Goal: Transaction & Acquisition: Purchase product/service

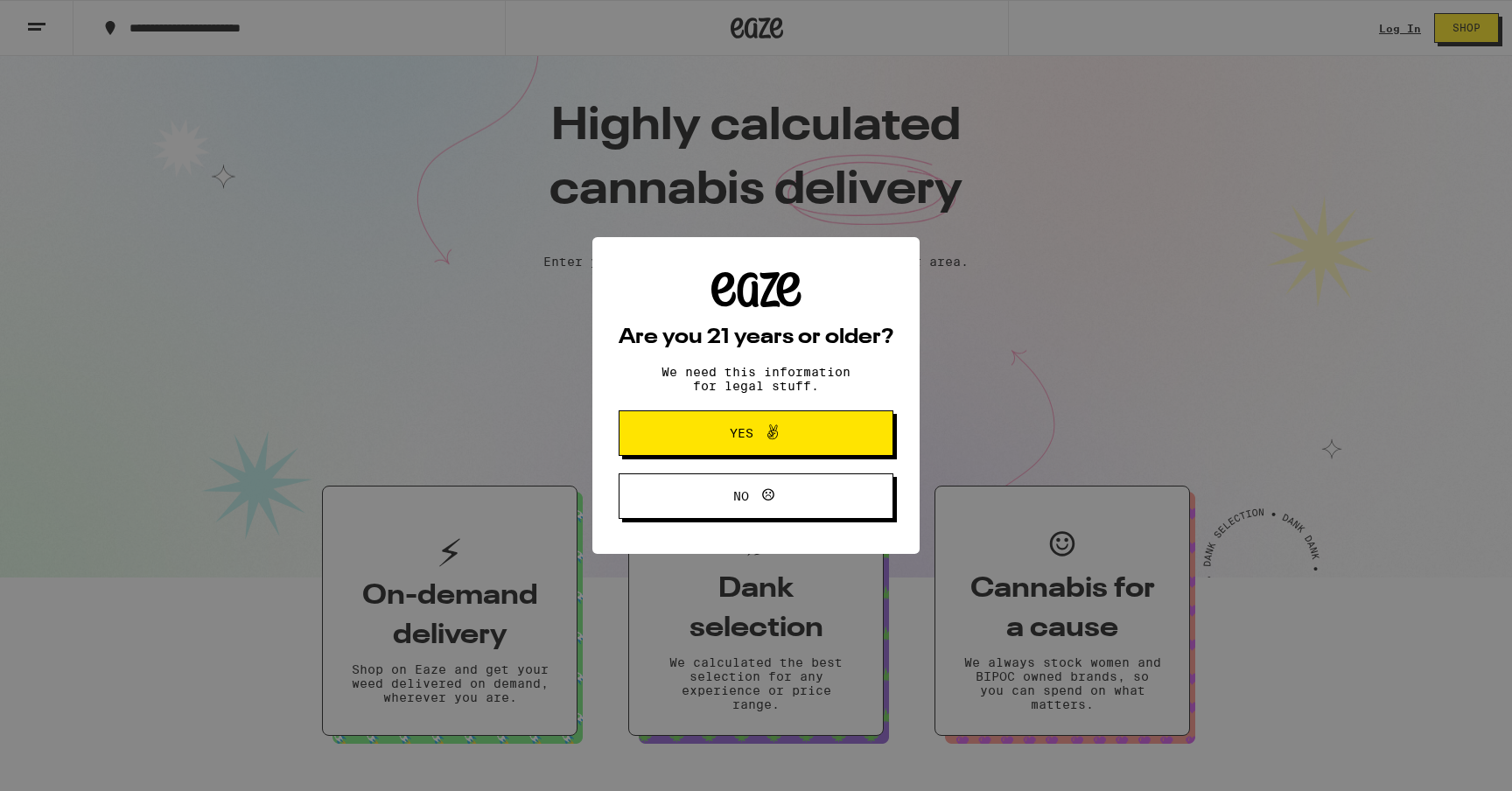
click at [821, 428] on span "Yes" at bounding box center [756, 433] width 133 height 23
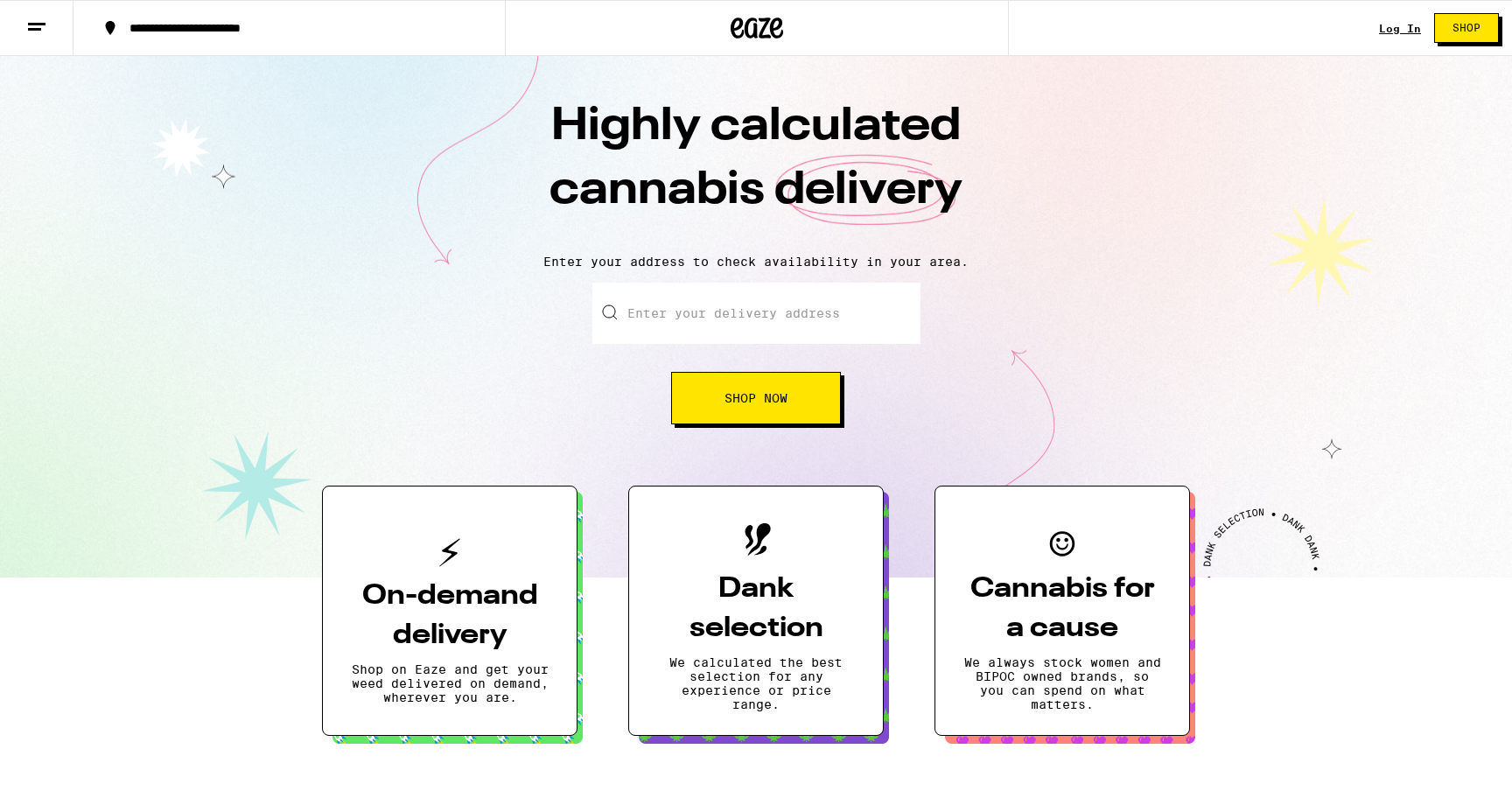
click at [1398, 29] on link "Log In" at bounding box center [1400, 28] width 42 height 11
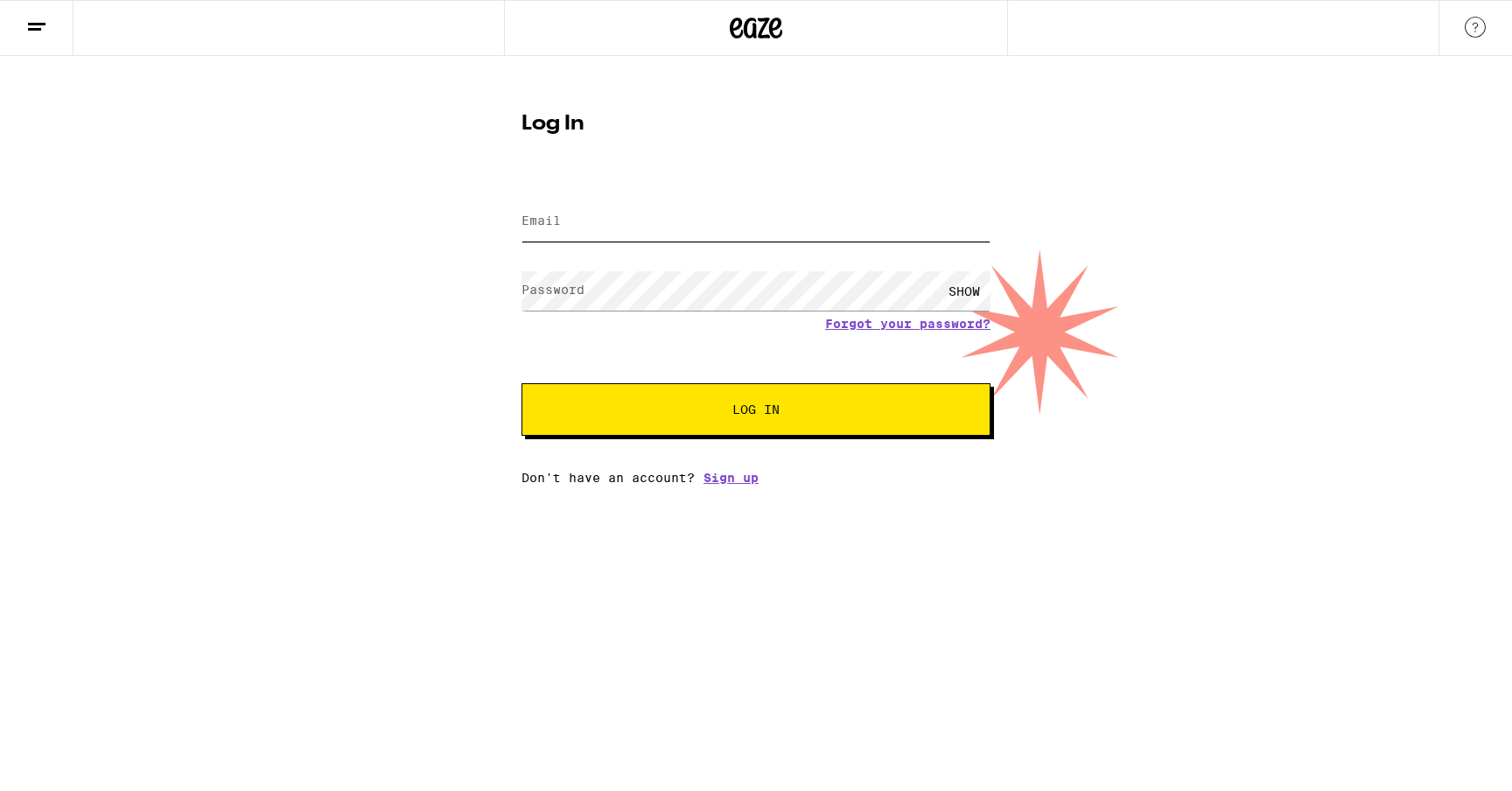
type input "[PERSON_NAME][EMAIL_ADDRESS][PERSON_NAME][DOMAIN_NAME]"
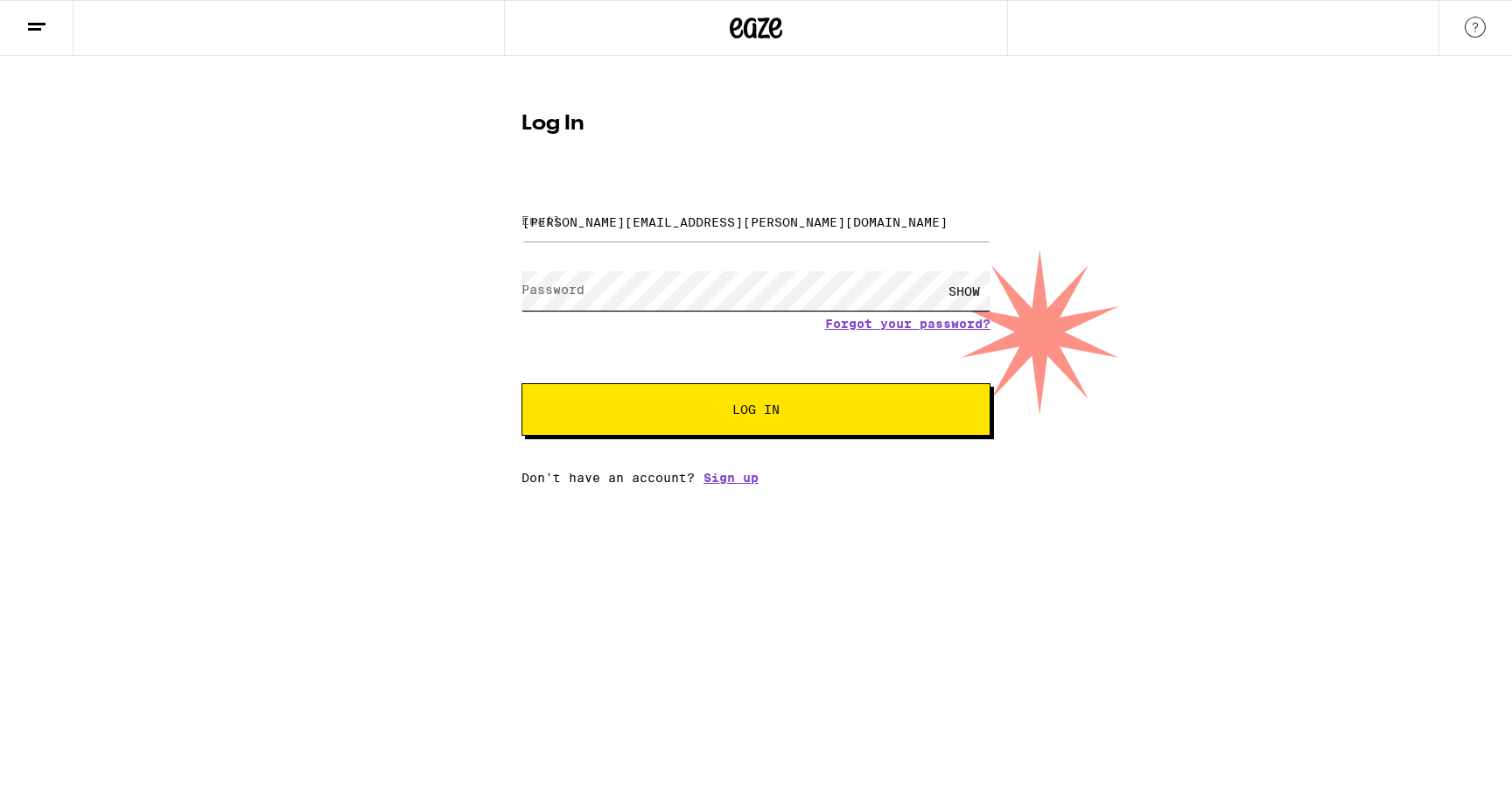
click at [756, 412] on button "Log In" at bounding box center [756, 409] width 469 height 52
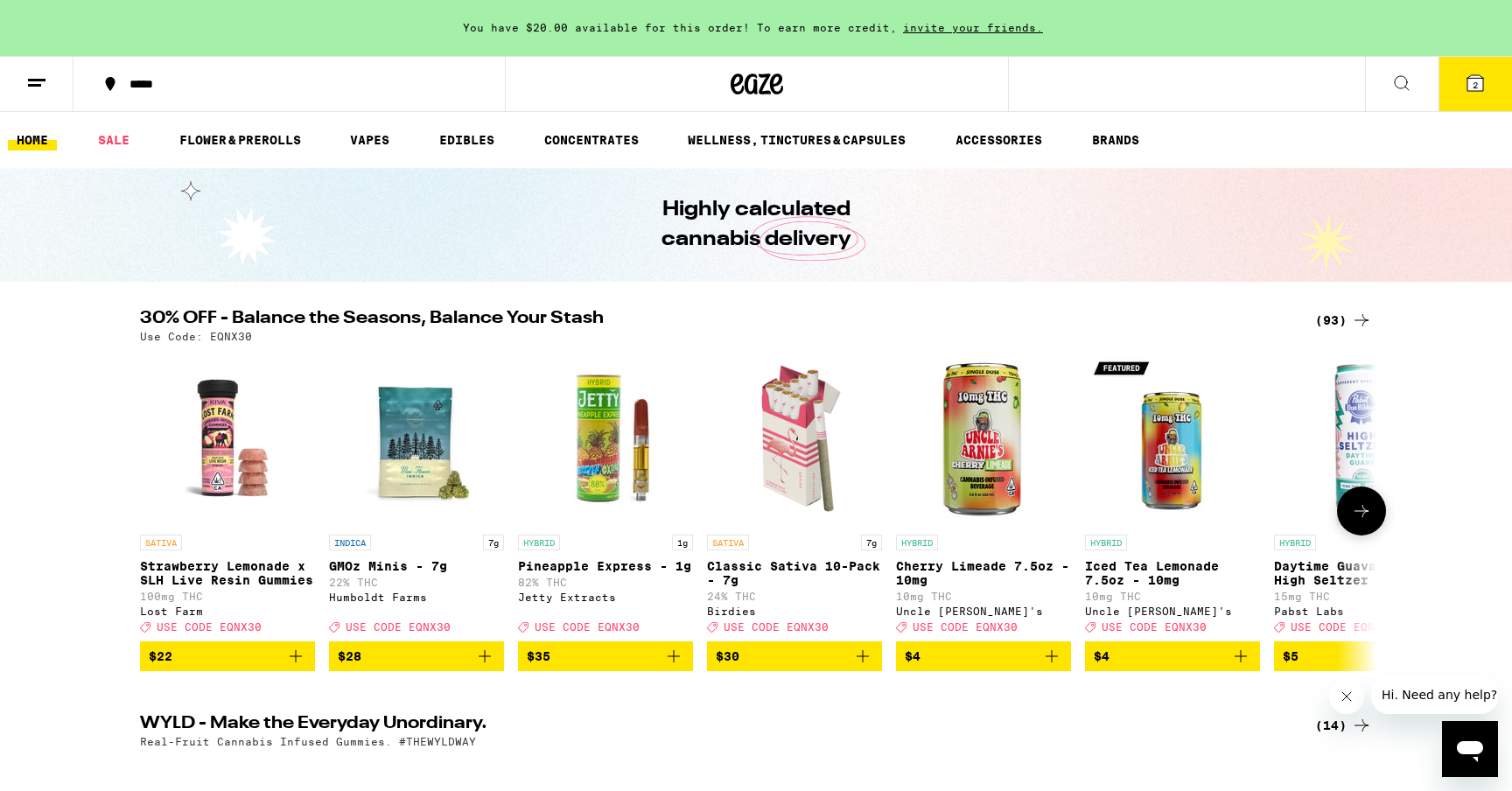
click at [1365, 515] on icon at bounding box center [1361, 511] width 21 height 21
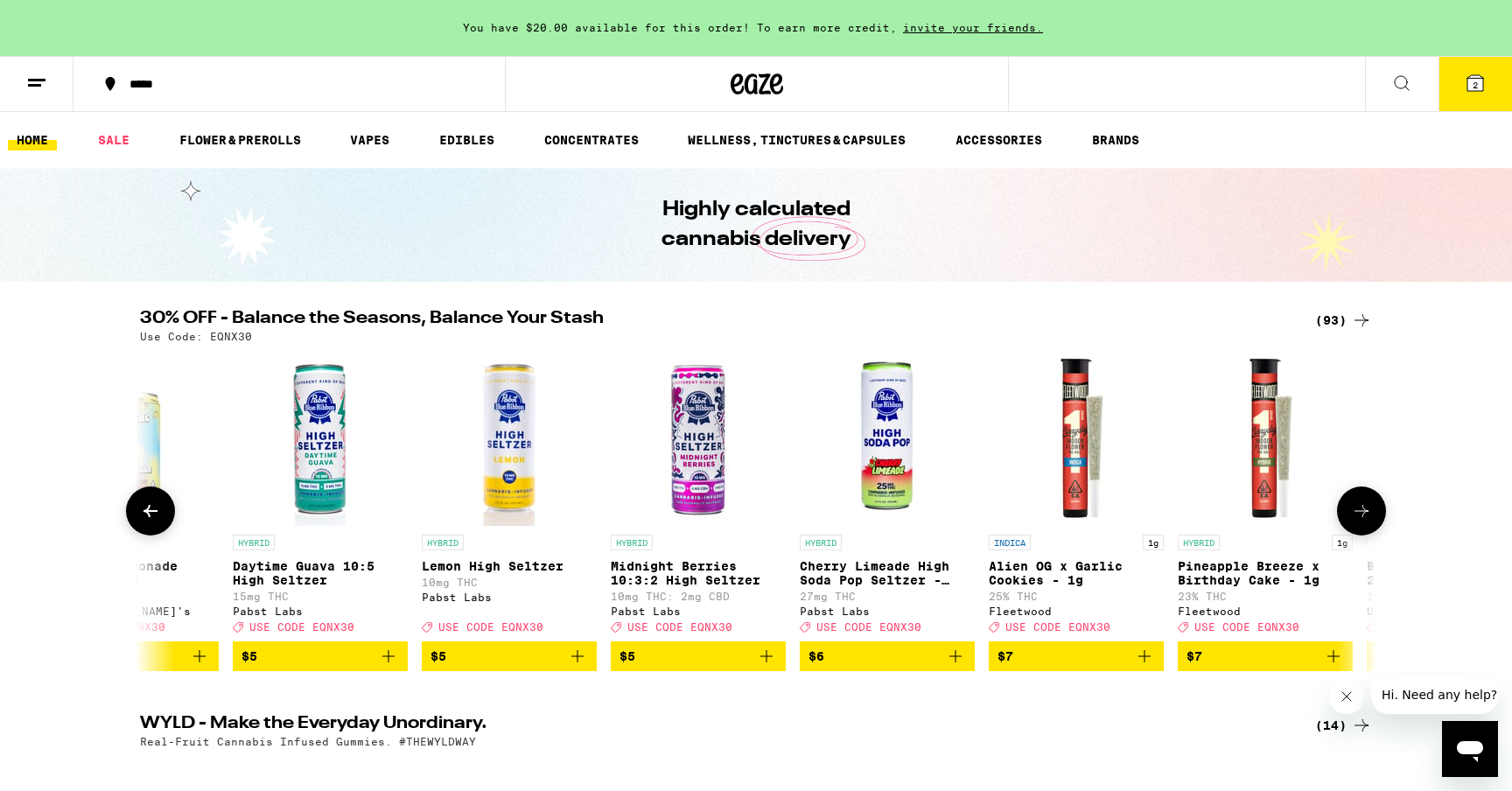
click at [1365, 515] on icon at bounding box center [1361, 511] width 21 height 21
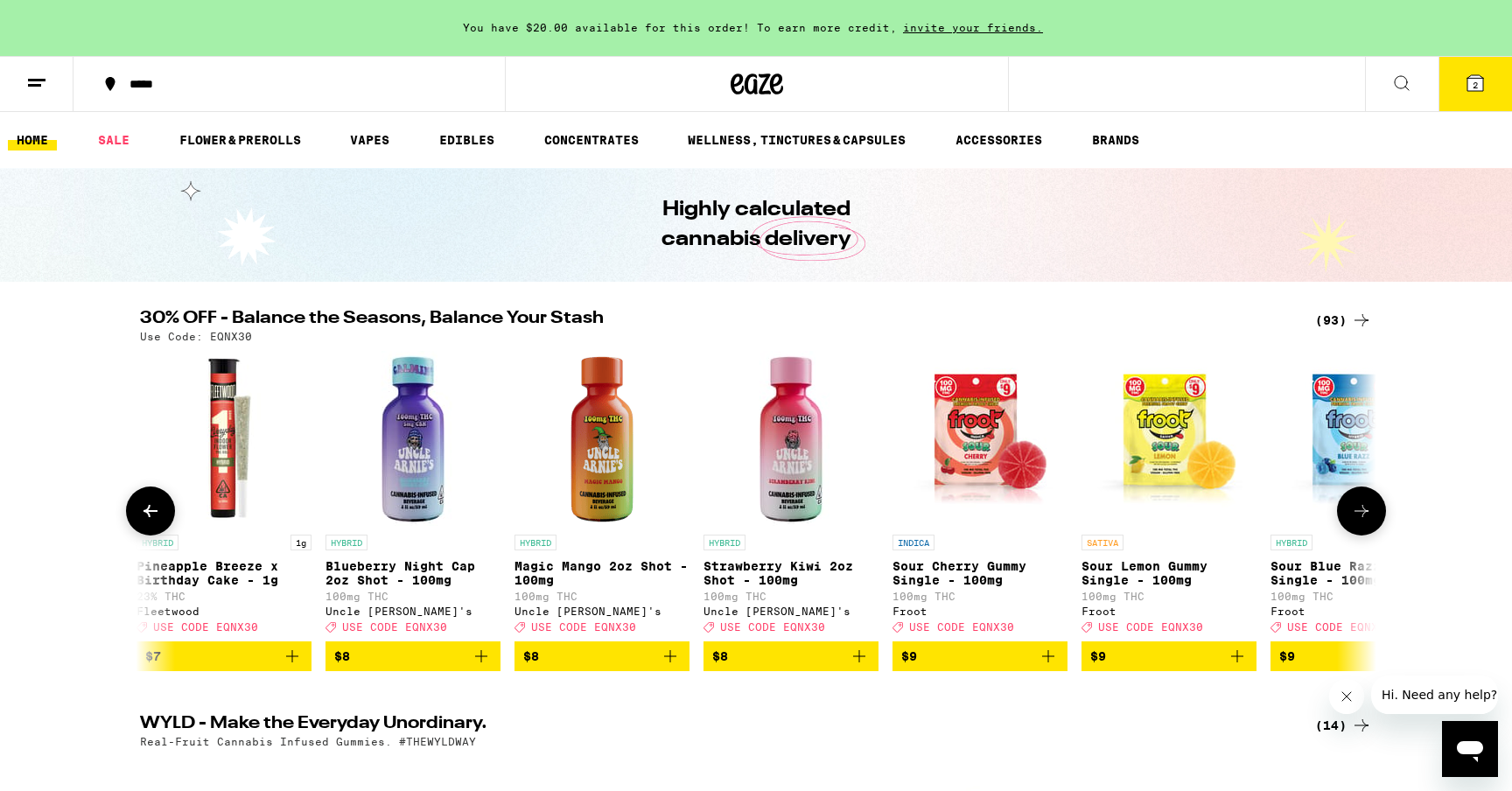
click at [1365, 516] on icon at bounding box center [1361, 511] width 21 height 21
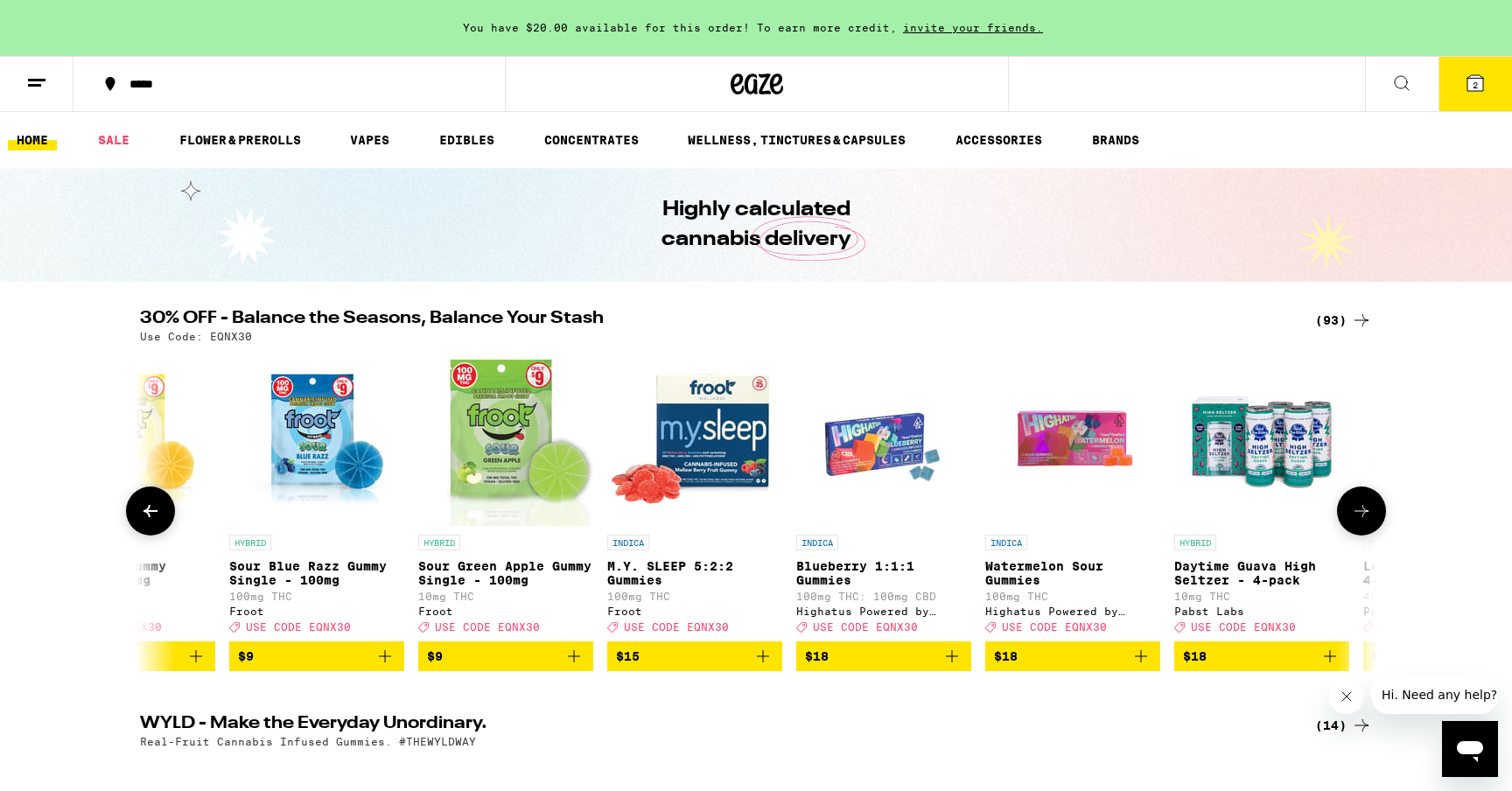
click at [1366, 516] on icon at bounding box center [1361, 511] width 21 height 21
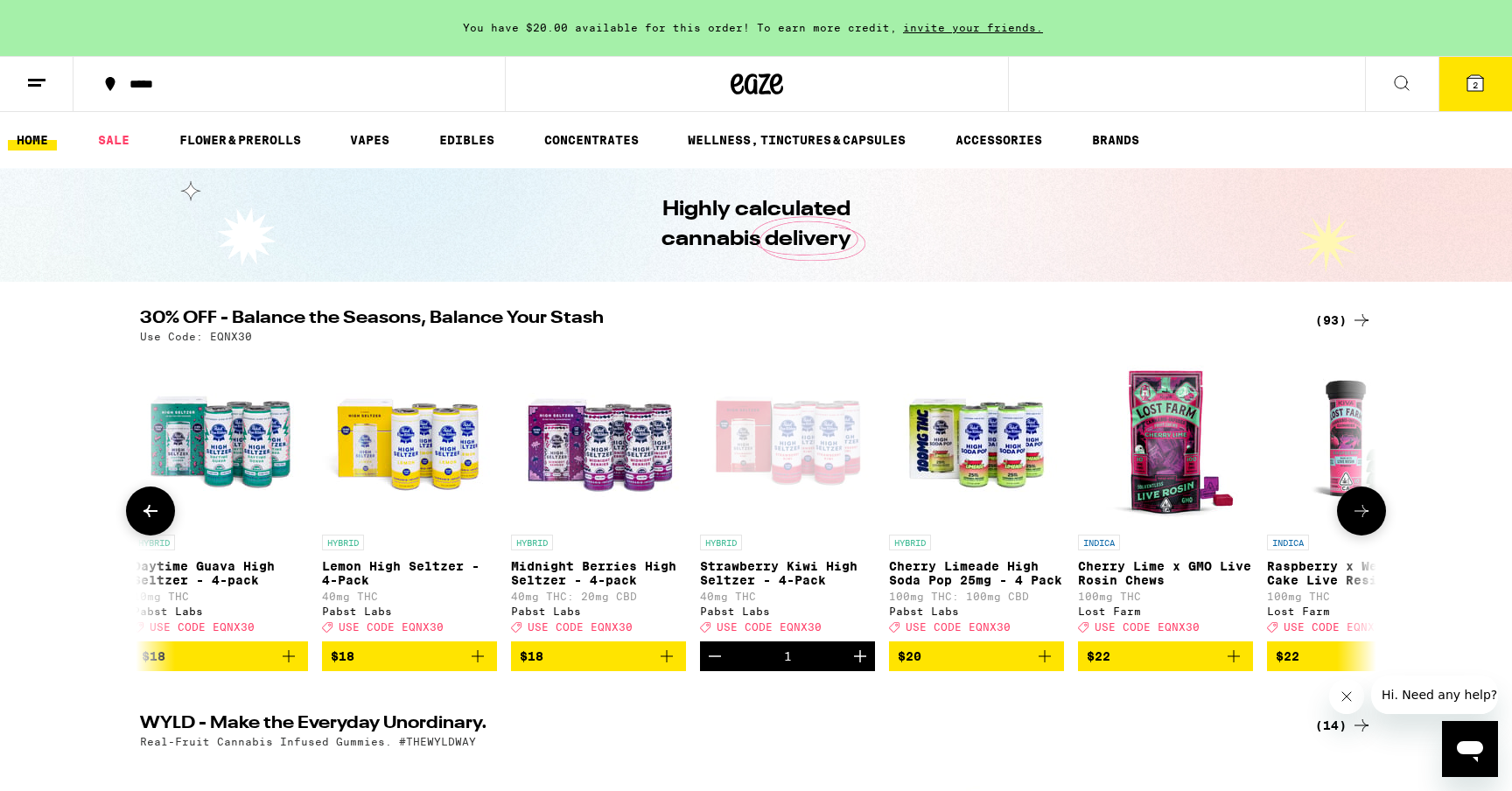
click at [1366, 518] on icon at bounding box center [1361, 511] width 21 height 21
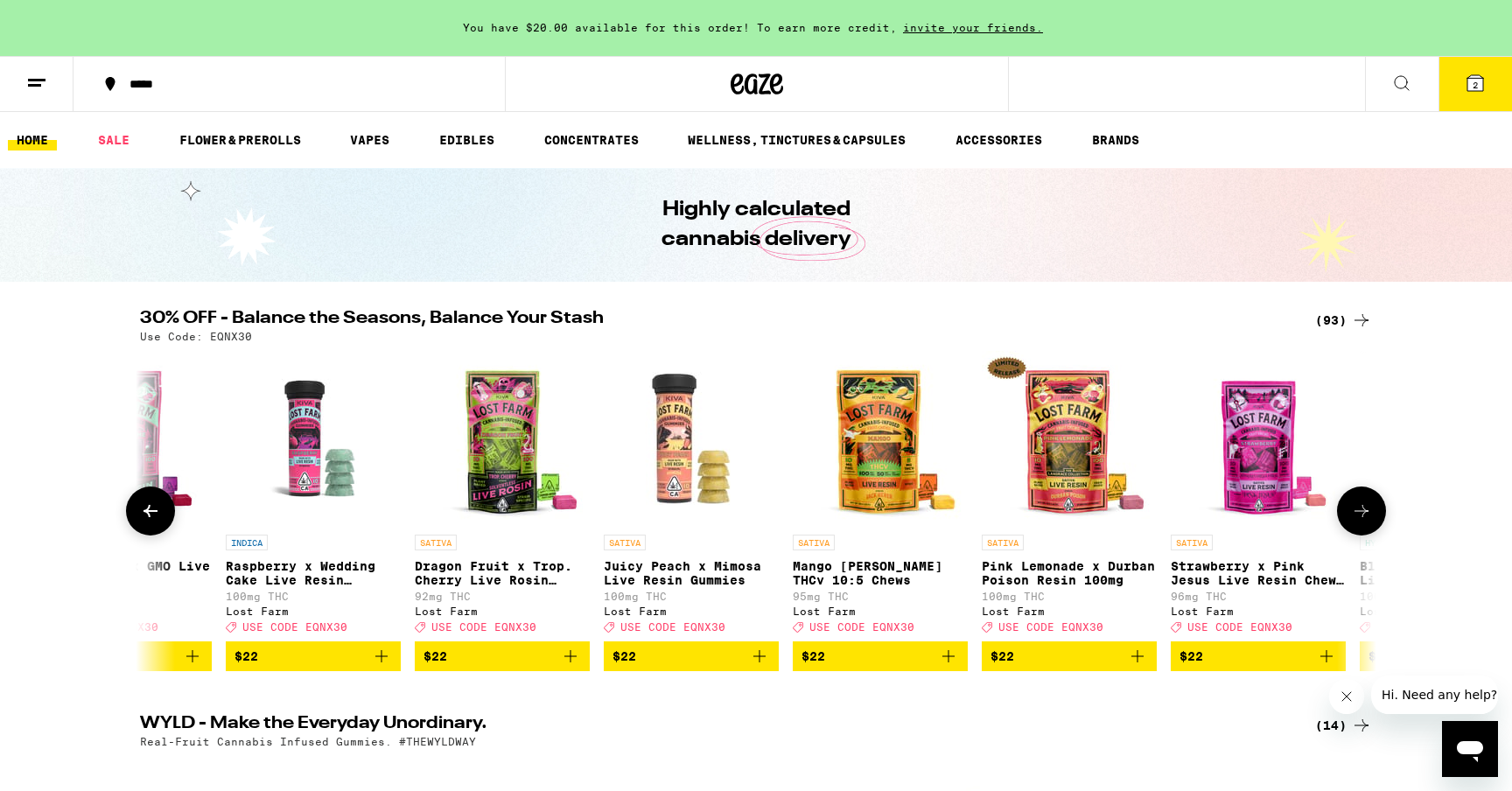
click at [1366, 518] on icon at bounding box center [1361, 511] width 21 height 21
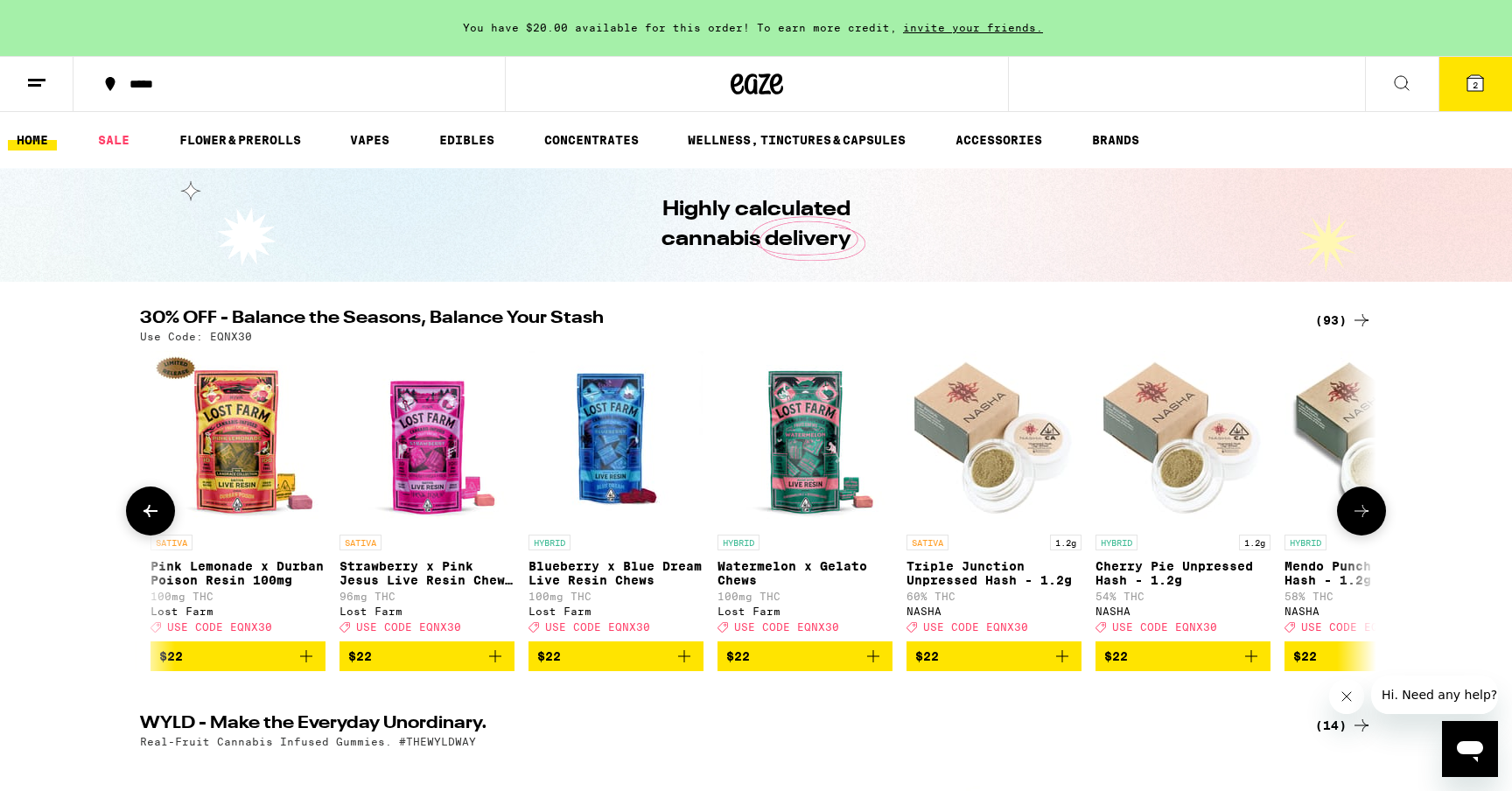
scroll to position [0, 6249]
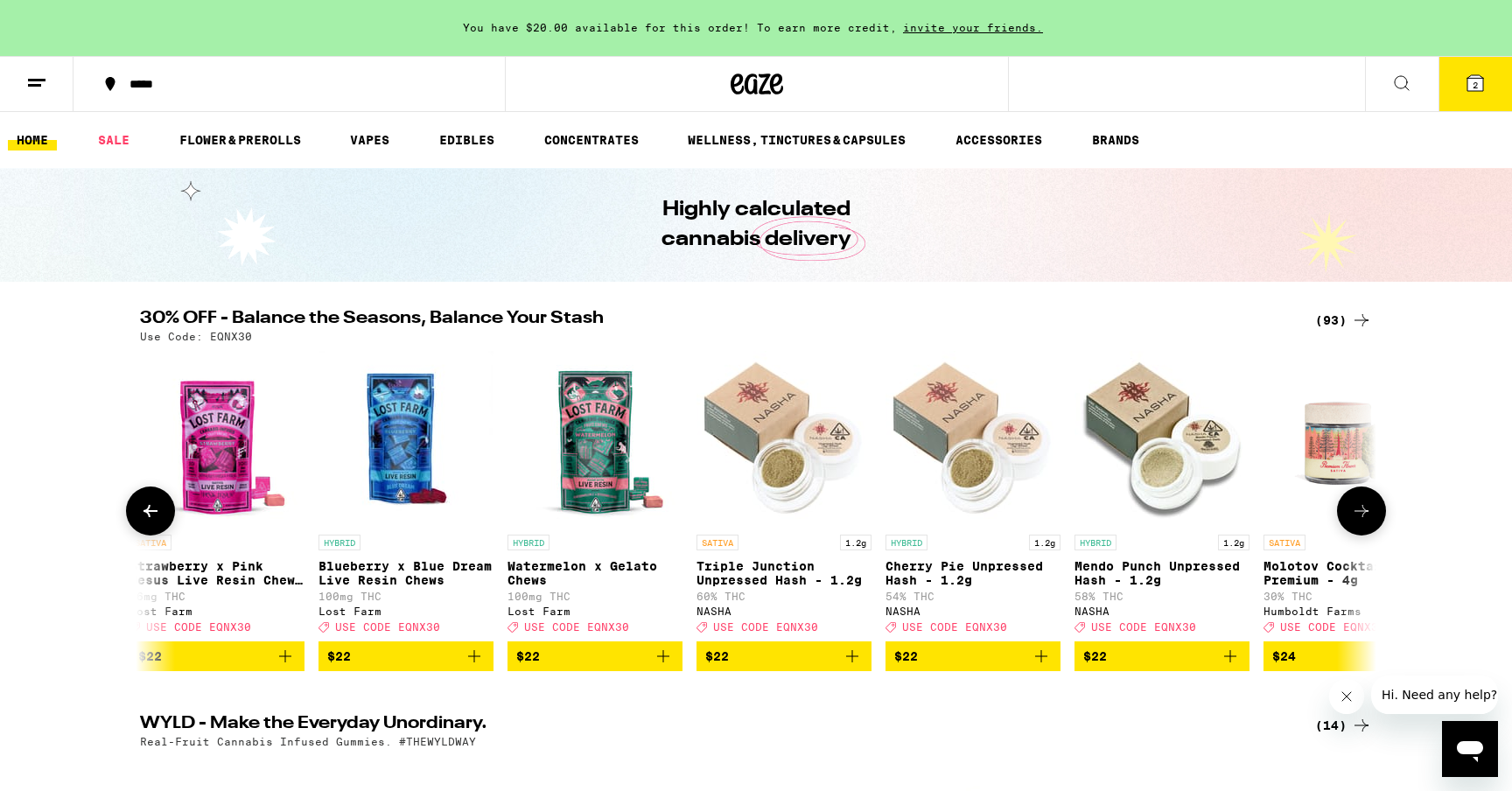
click at [1366, 518] on icon at bounding box center [1361, 511] width 21 height 21
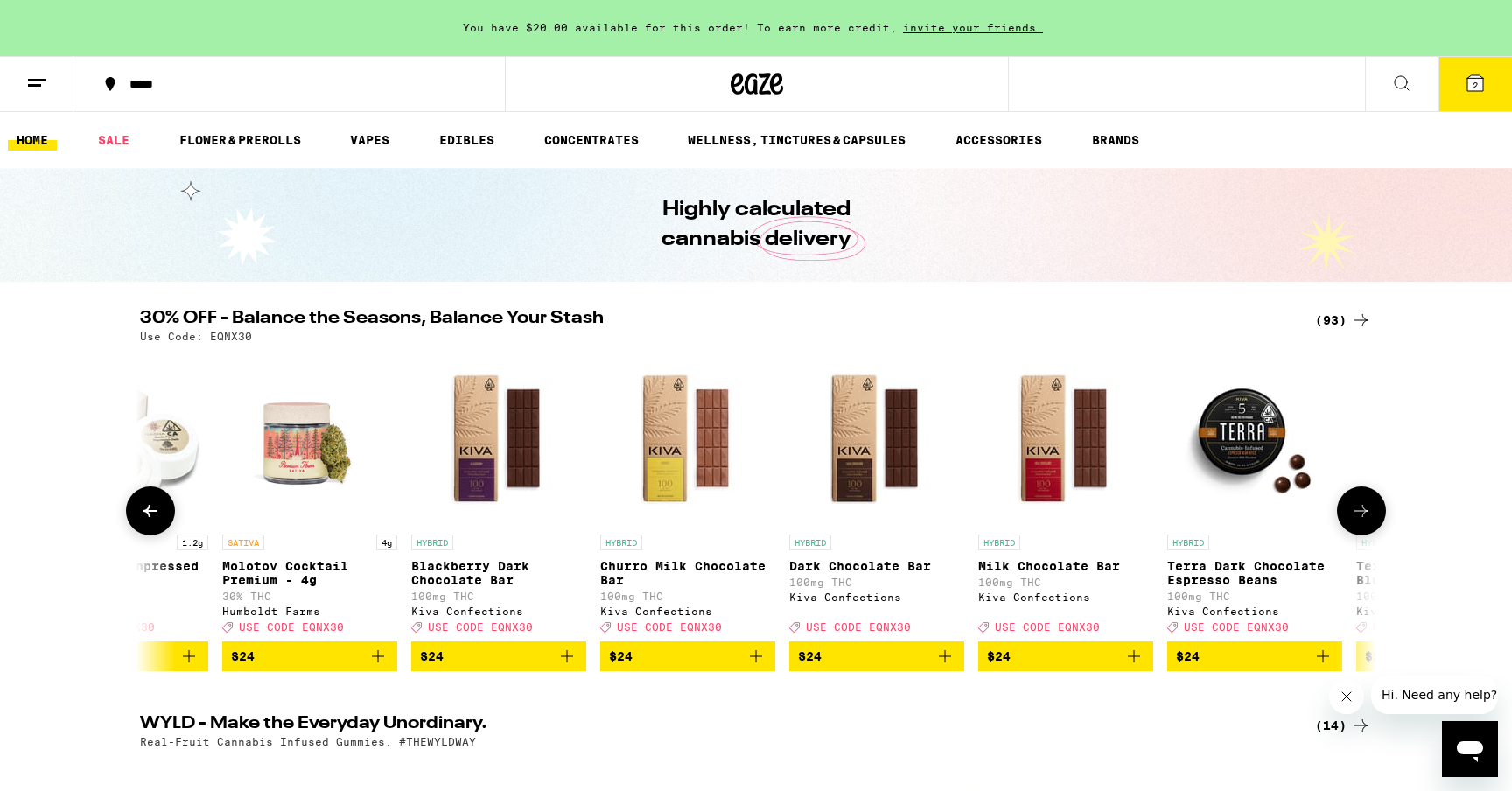
click at [1366, 518] on icon at bounding box center [1361, 511] width 21 height 21
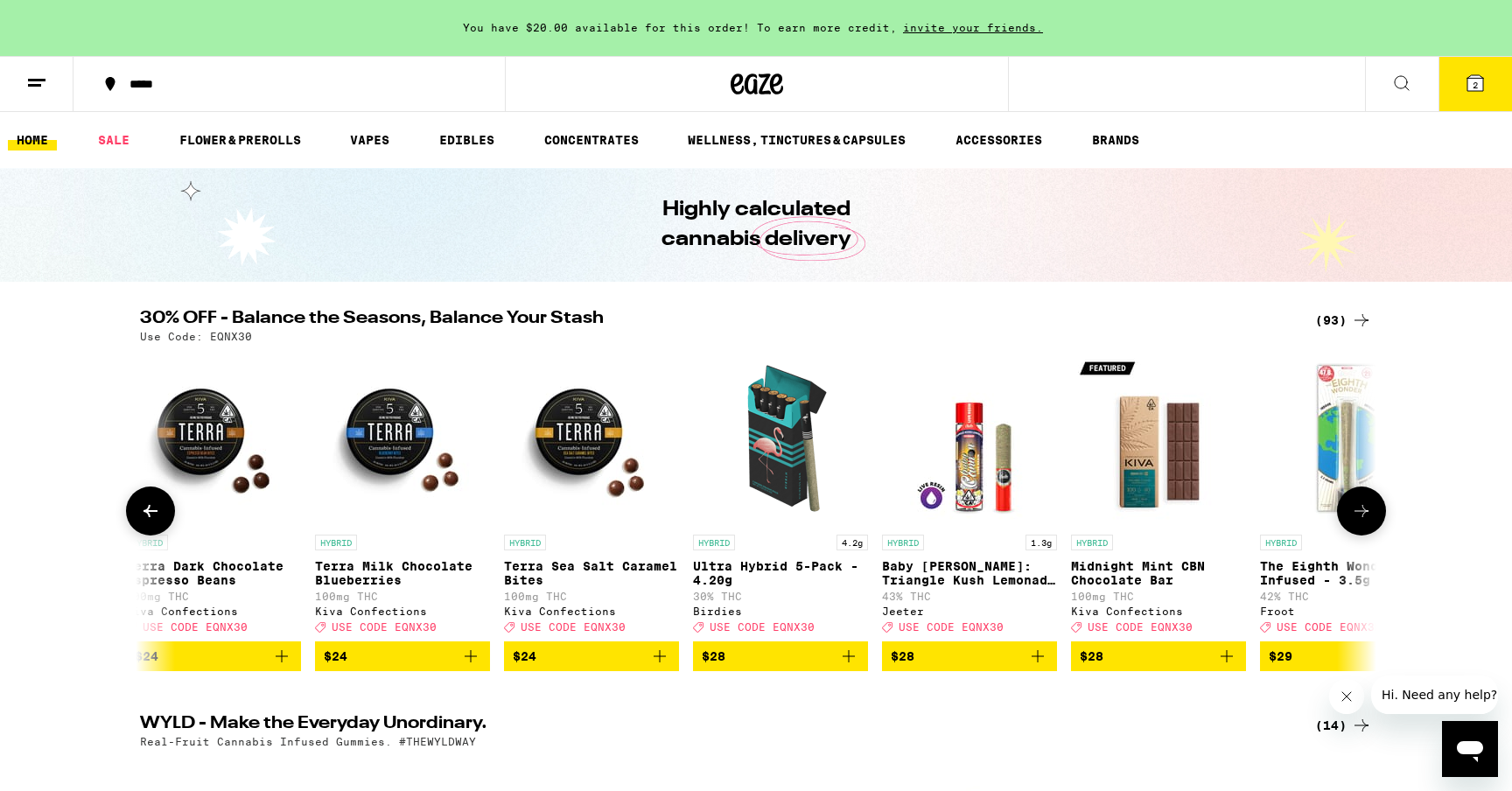
click at [1366, 518] on icon at bounding box center [1361, 510] width 14 height 12
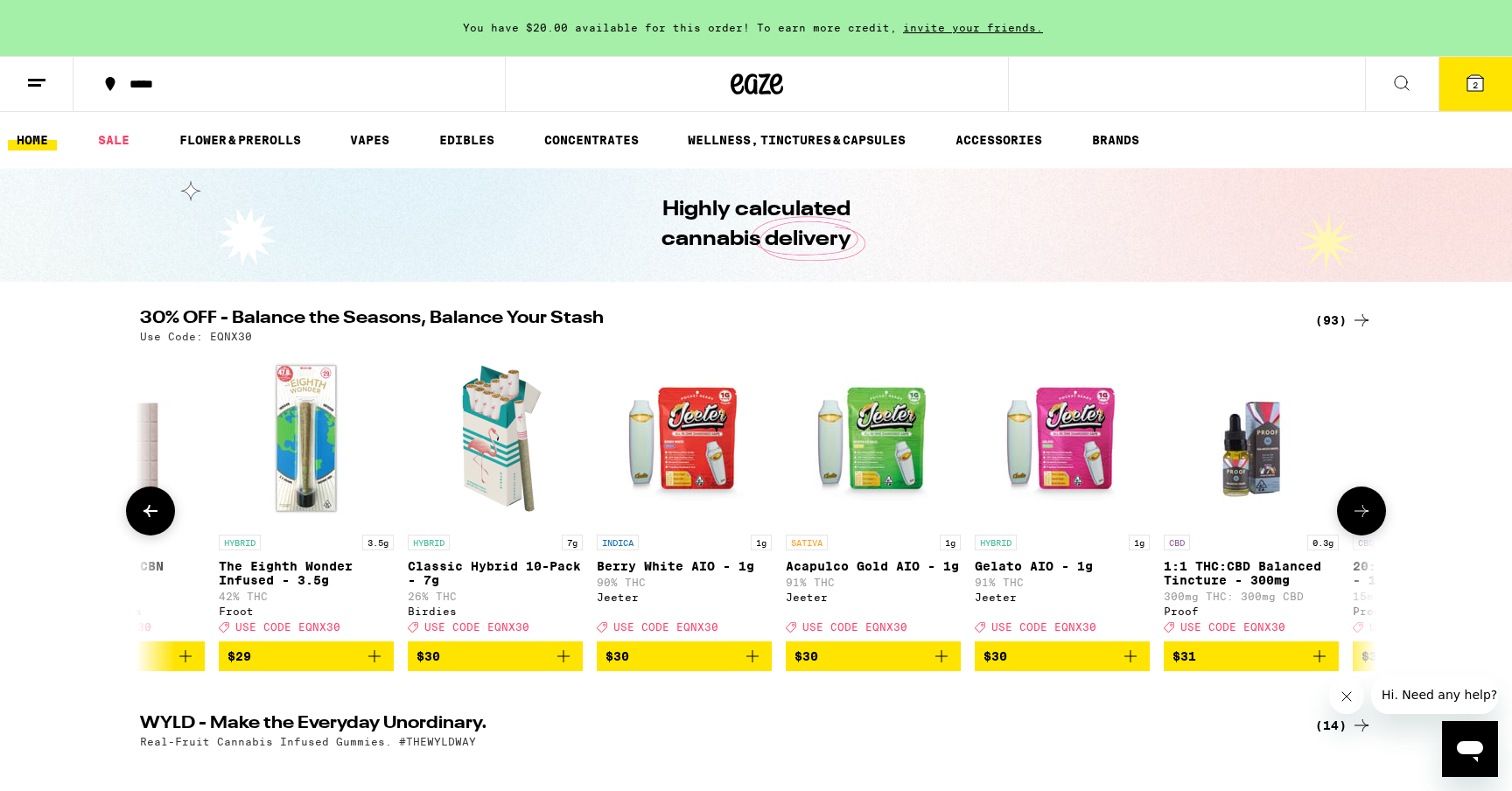
click at [1367, 518] on icon at bounding box center [1361, 510] width 14 height 12
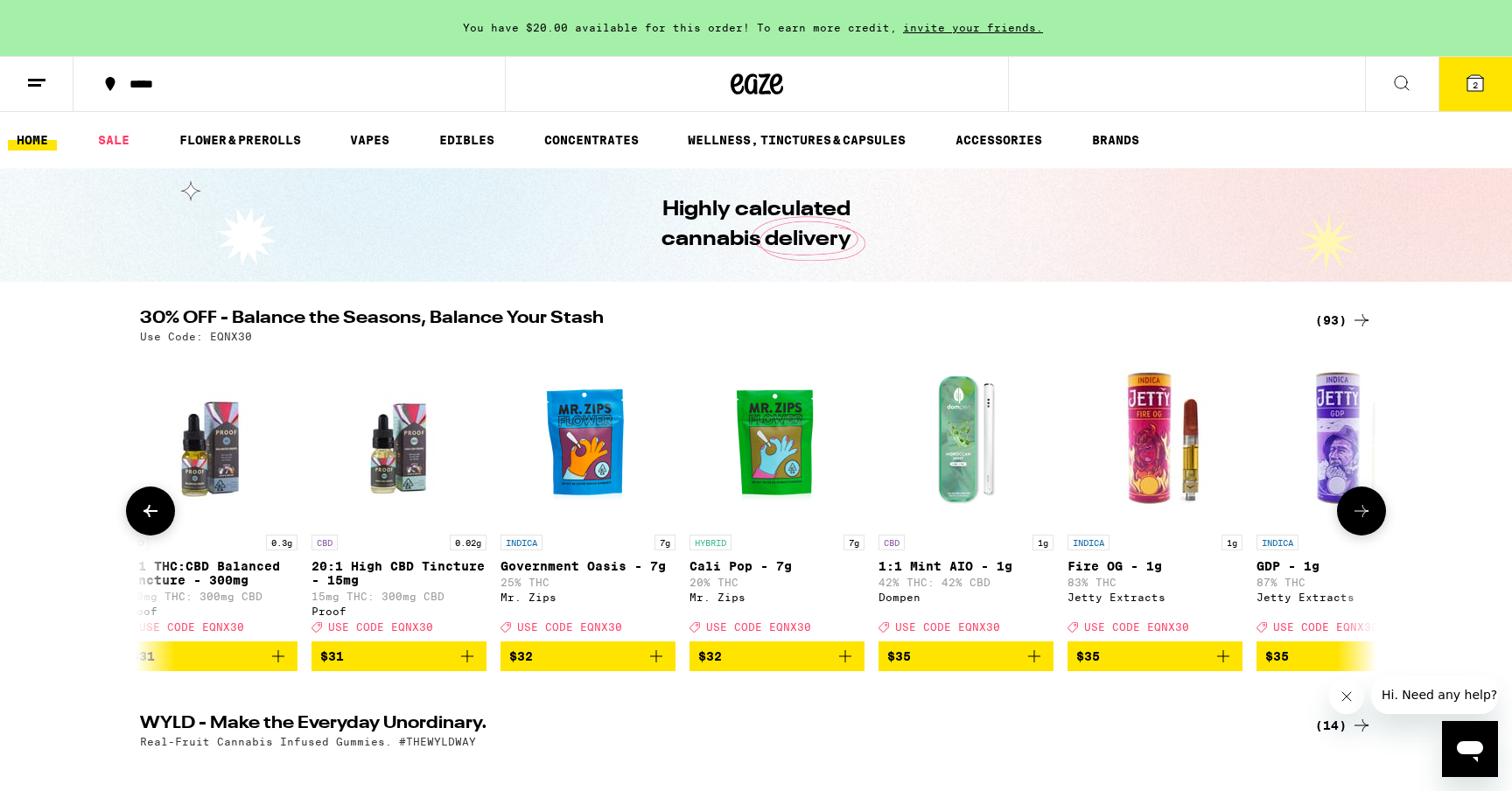
click at [1367, 521] on icon at bounding box center [1361, 511] width 21 height 21
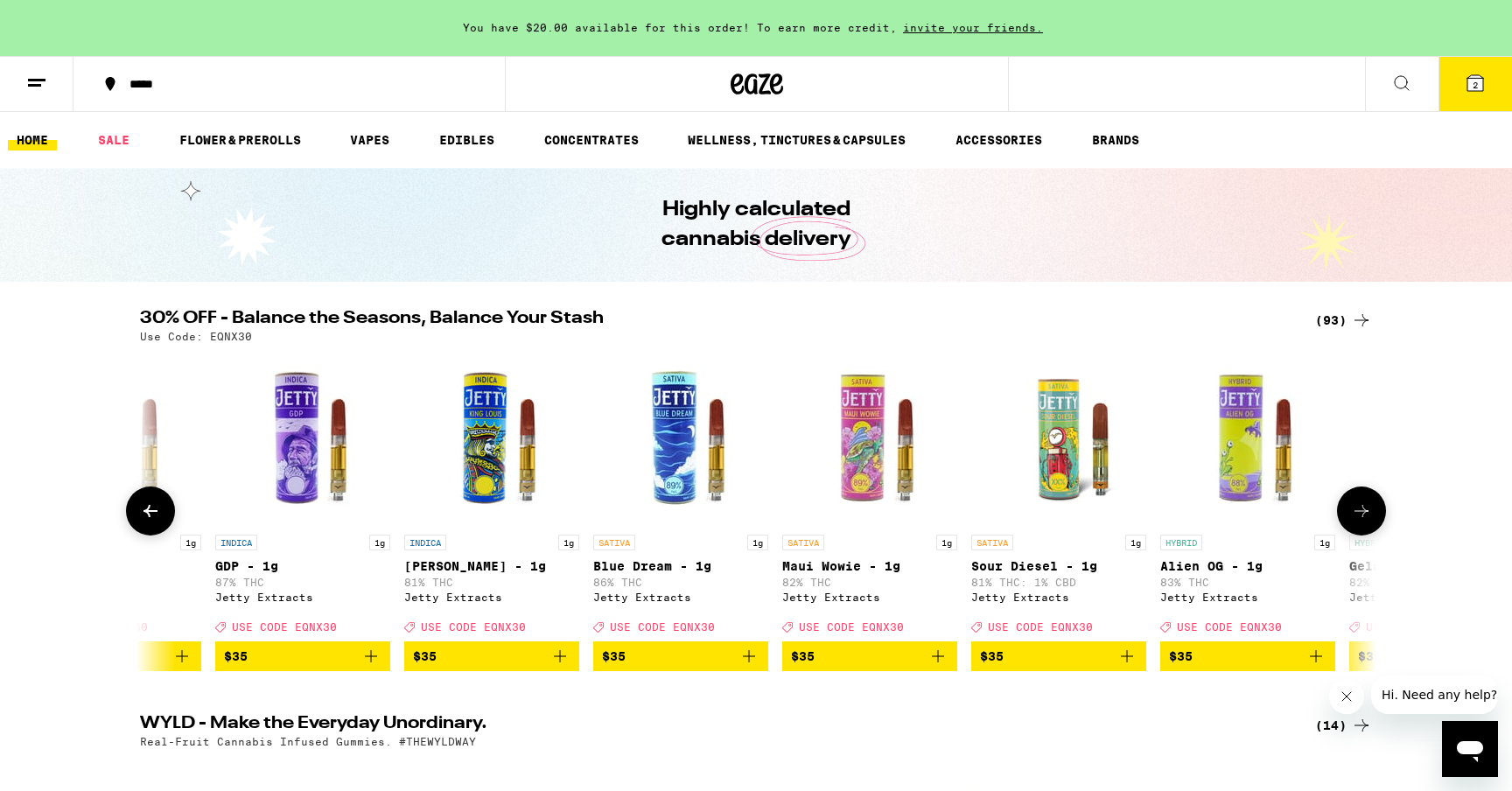
click at [1367, 522] on icon at bounding box center [1361, 511] width 21 height 21
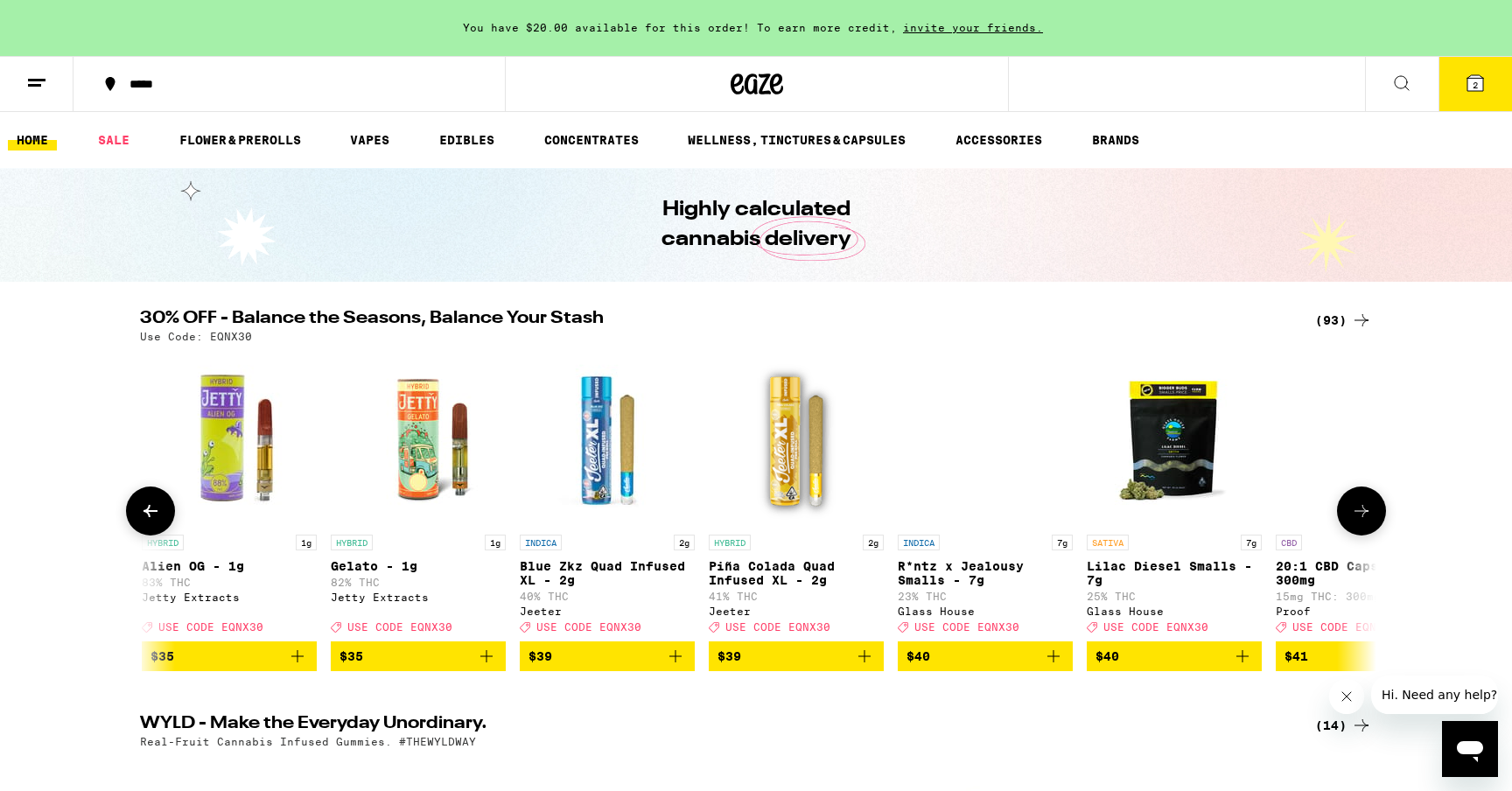
scroll to position [0, 12497]
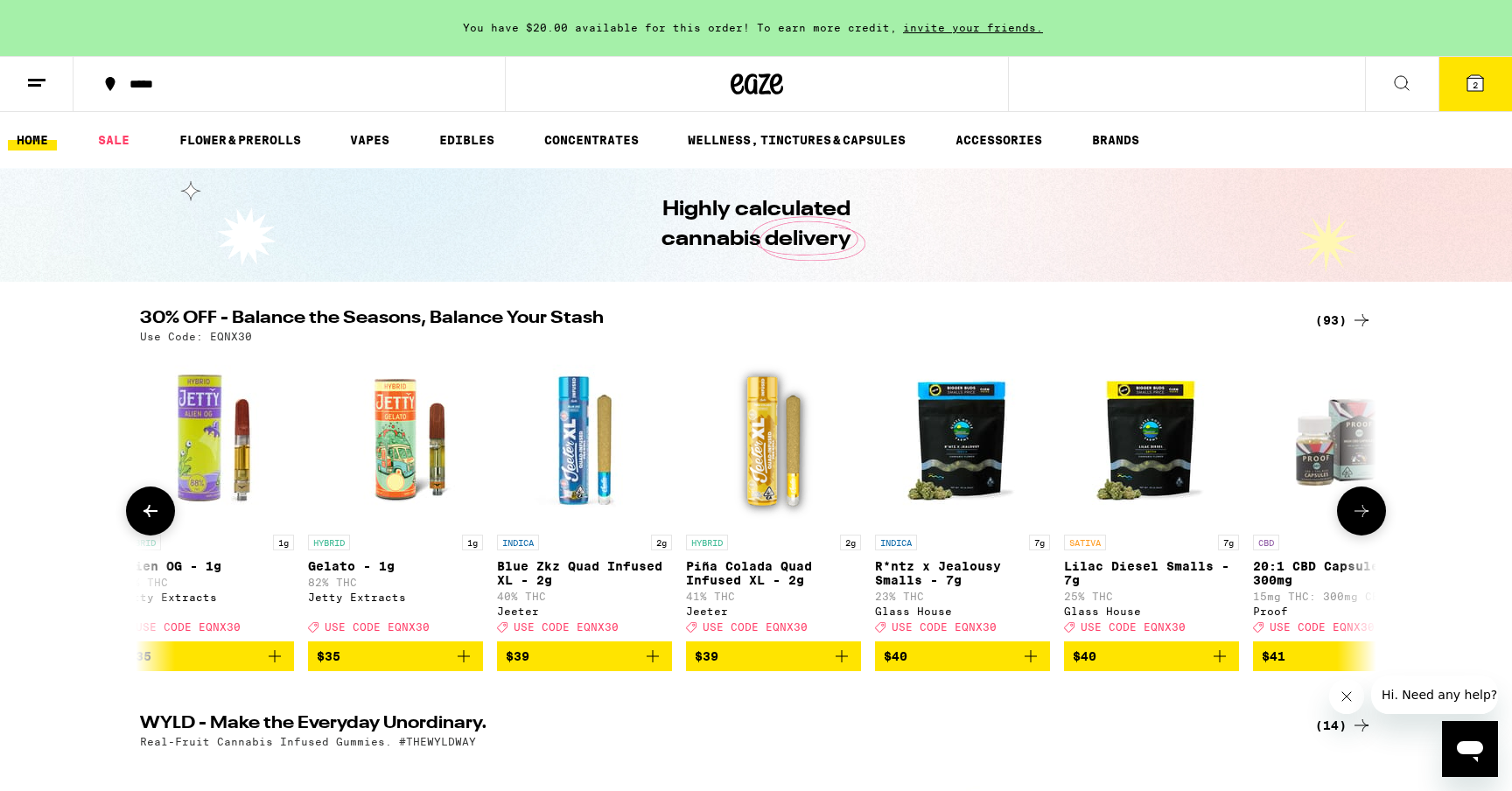
click at [1367, 522] on icon at bounding box center [1361, 511] width 21 height 21
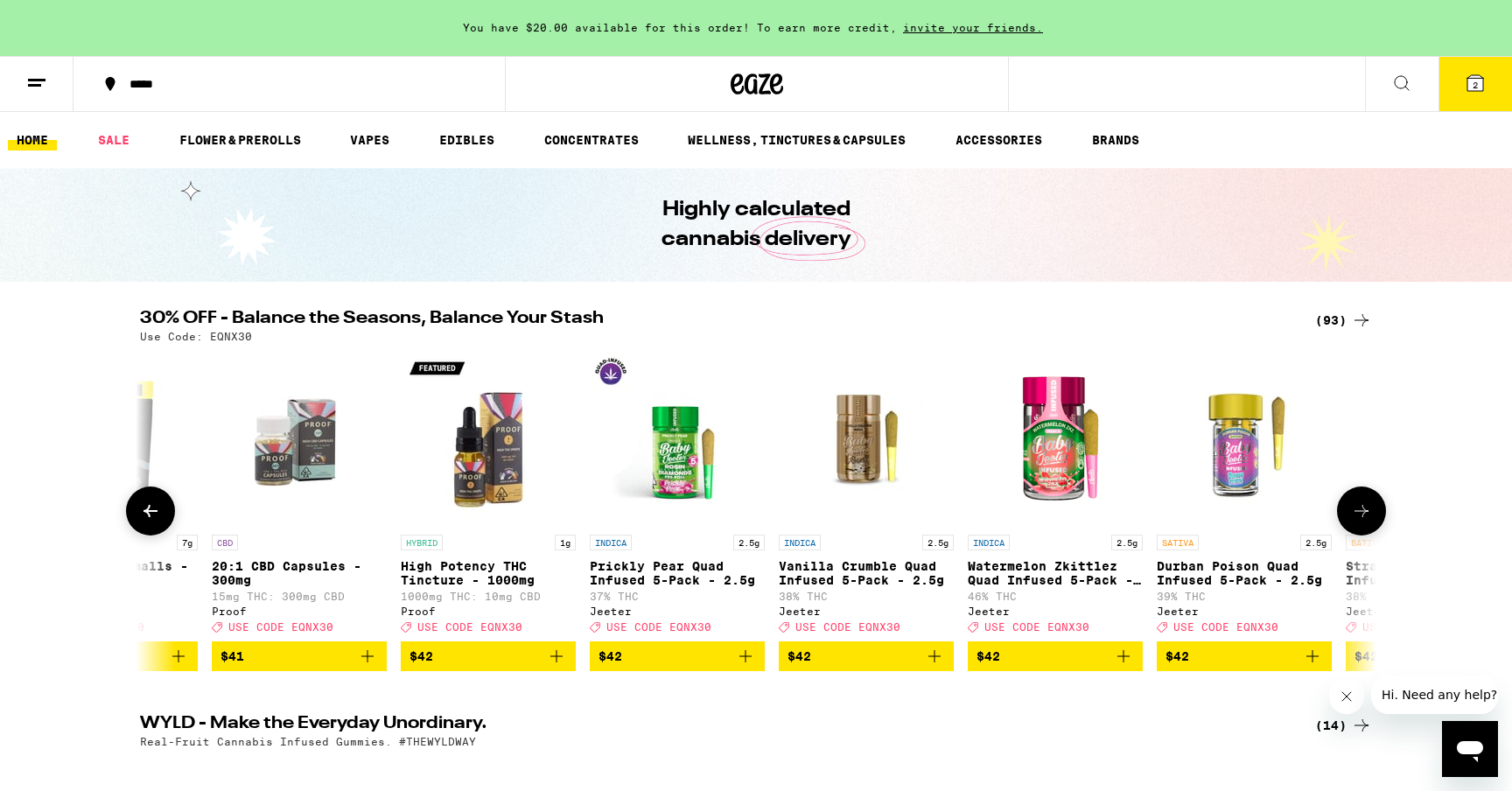
click at [1367, 522] on icon at bounding box center [1361, 511] width 21 height 21
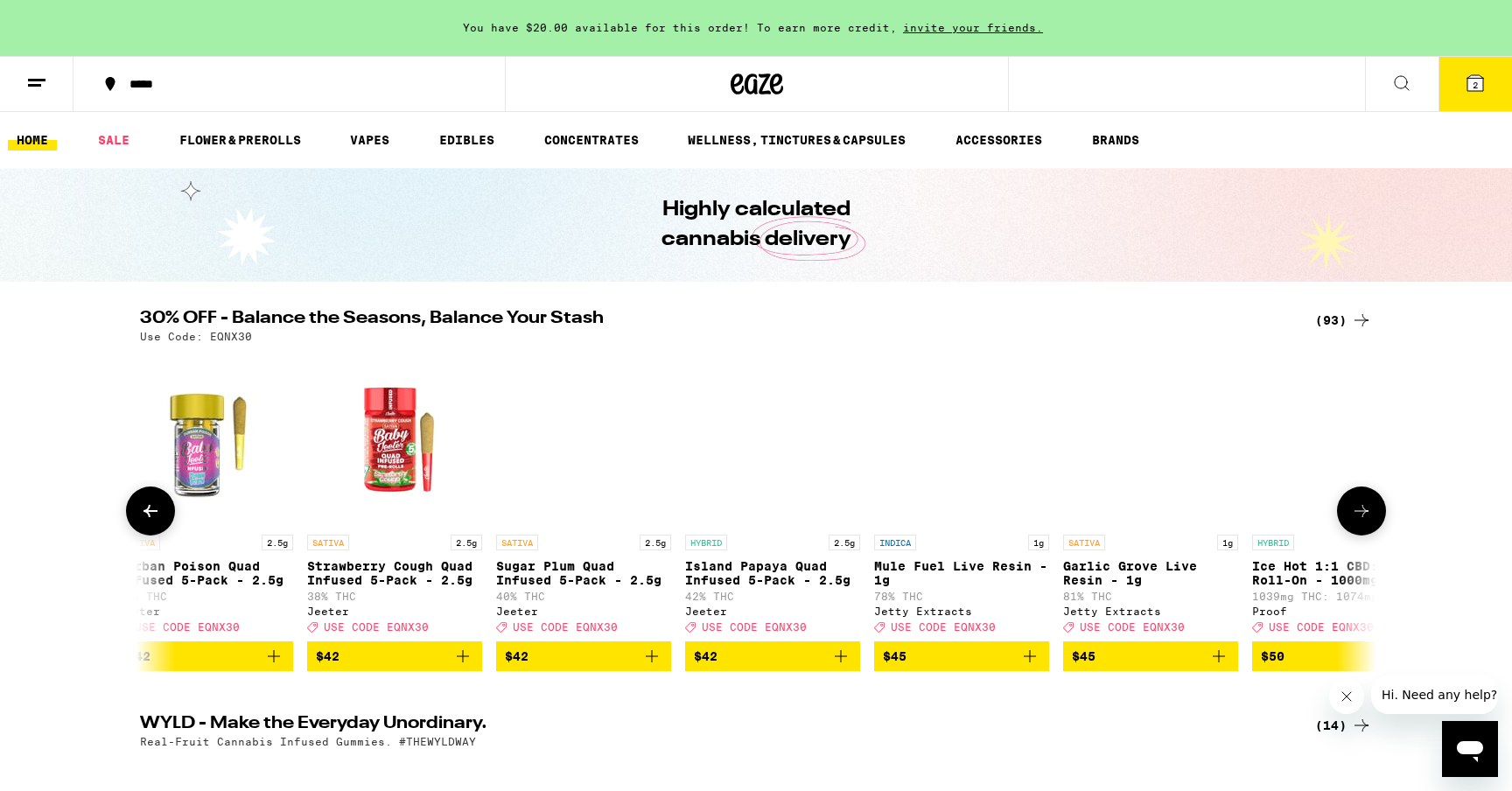
scroll to position [0, 14581]
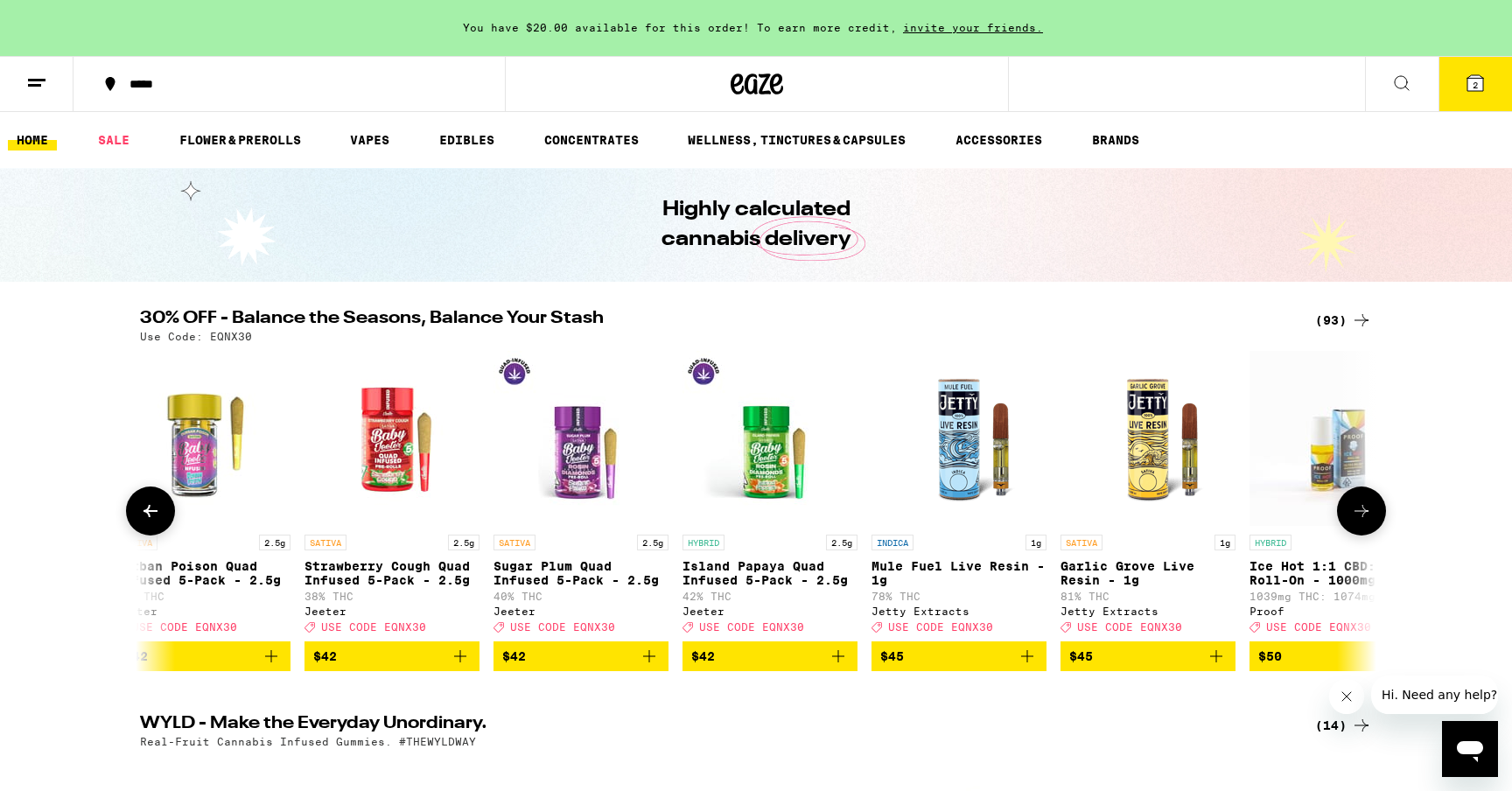
click at [1367, 522] on icon at bounding box center [1361, 511] width 21 height 21
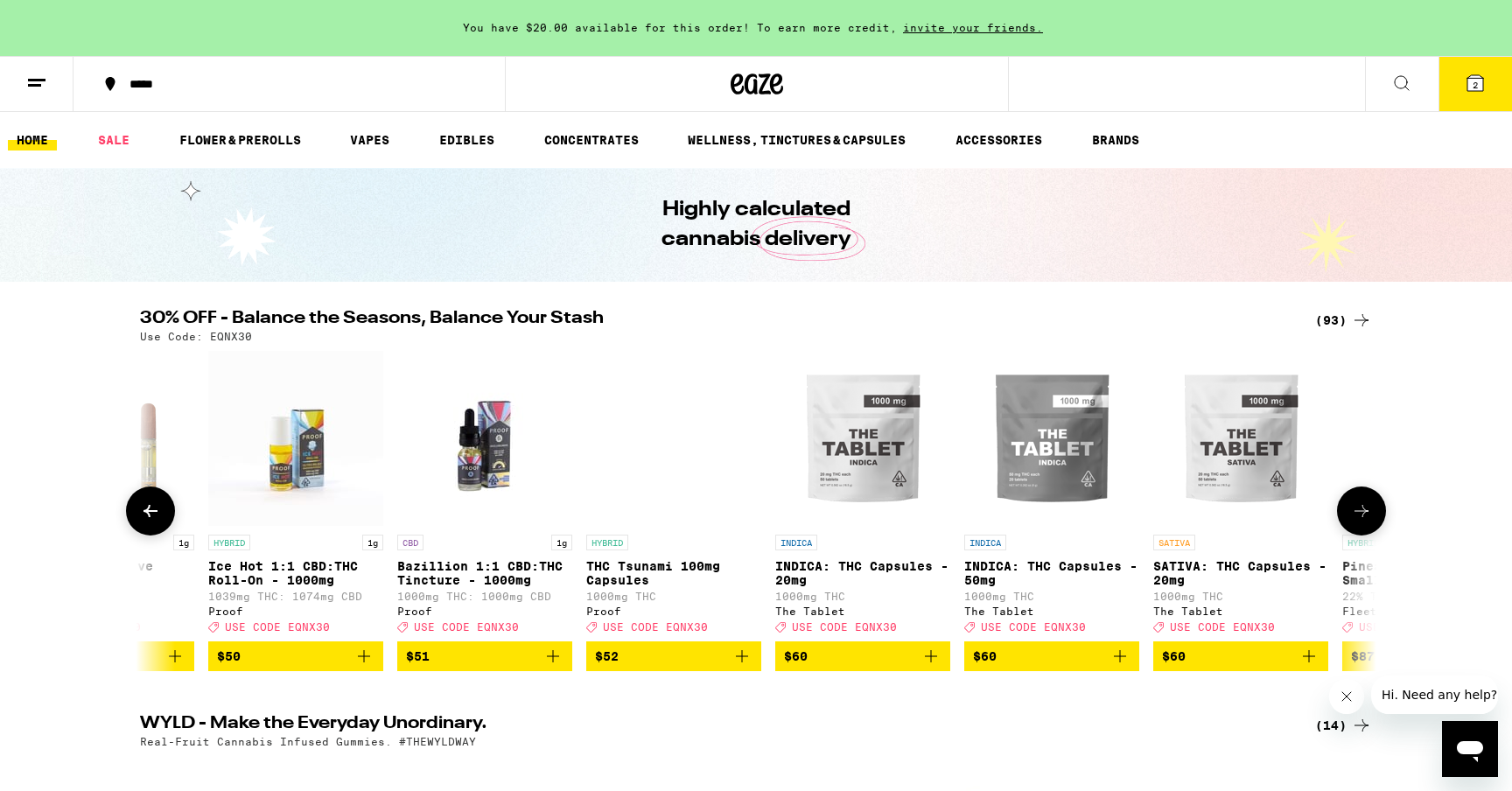
click at [1367, 522] on icon at bounding box center [1361, 511] width 21 height 21
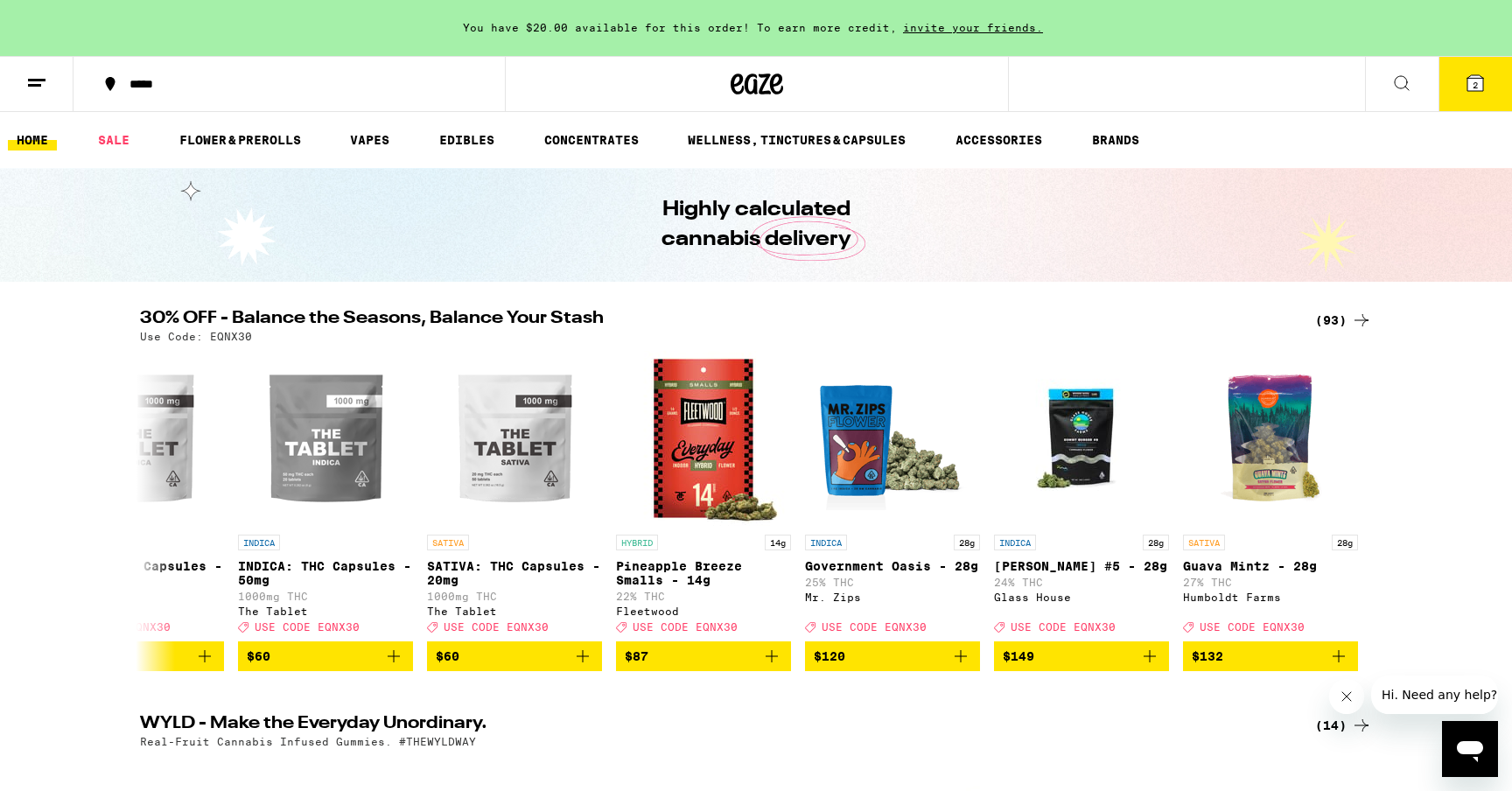
scroll to position [0, 0]
click at [1326, 318] on div "(93)" at bounding box center [1344, 320] width 57 height 21
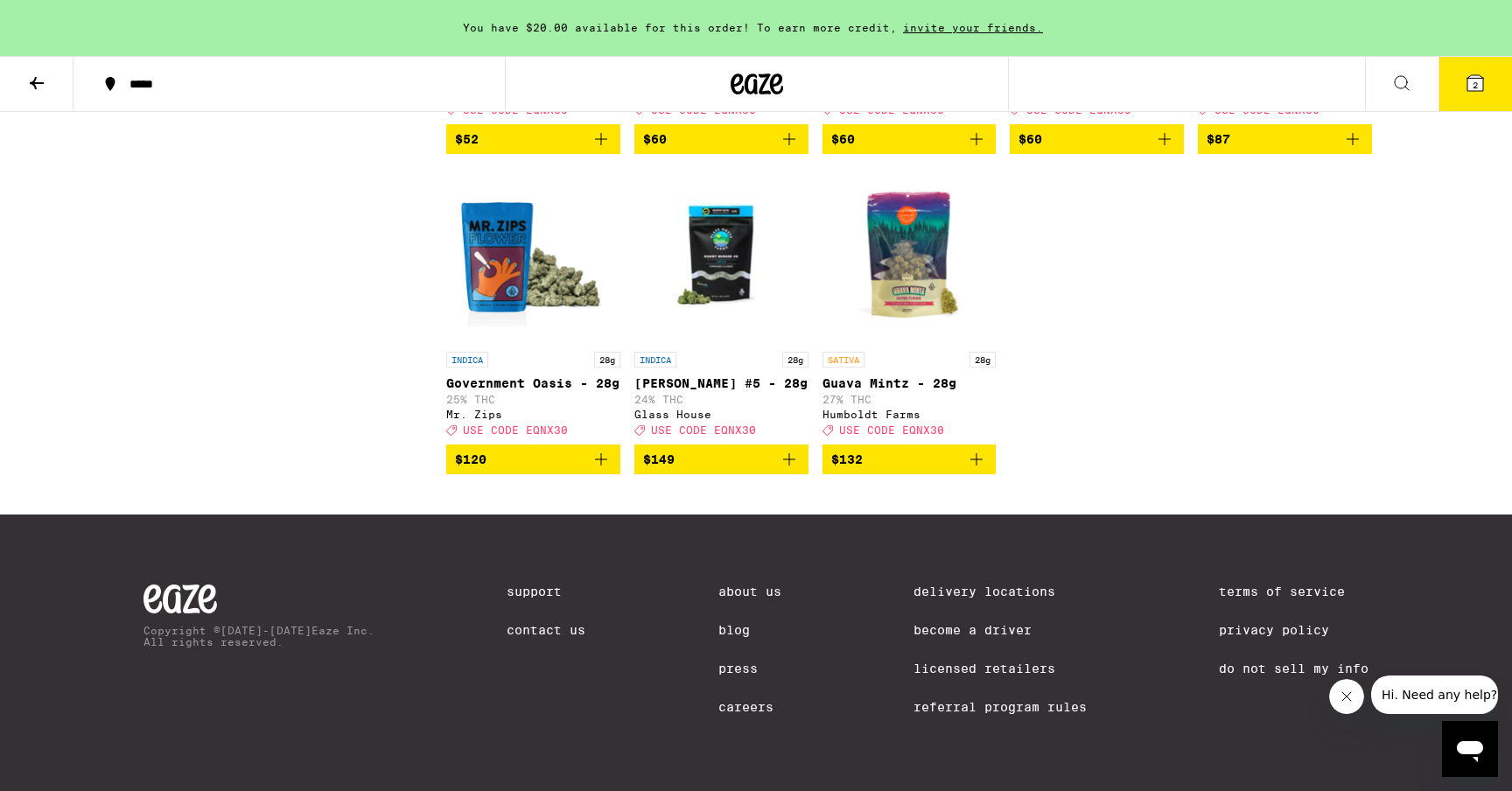
scroll to position [6345, 0]
click at [890, 275] on img "Open page for Guava Mintz - 28g from Humboldt Farms" at bounding box center [910, 255] width 175 height 175
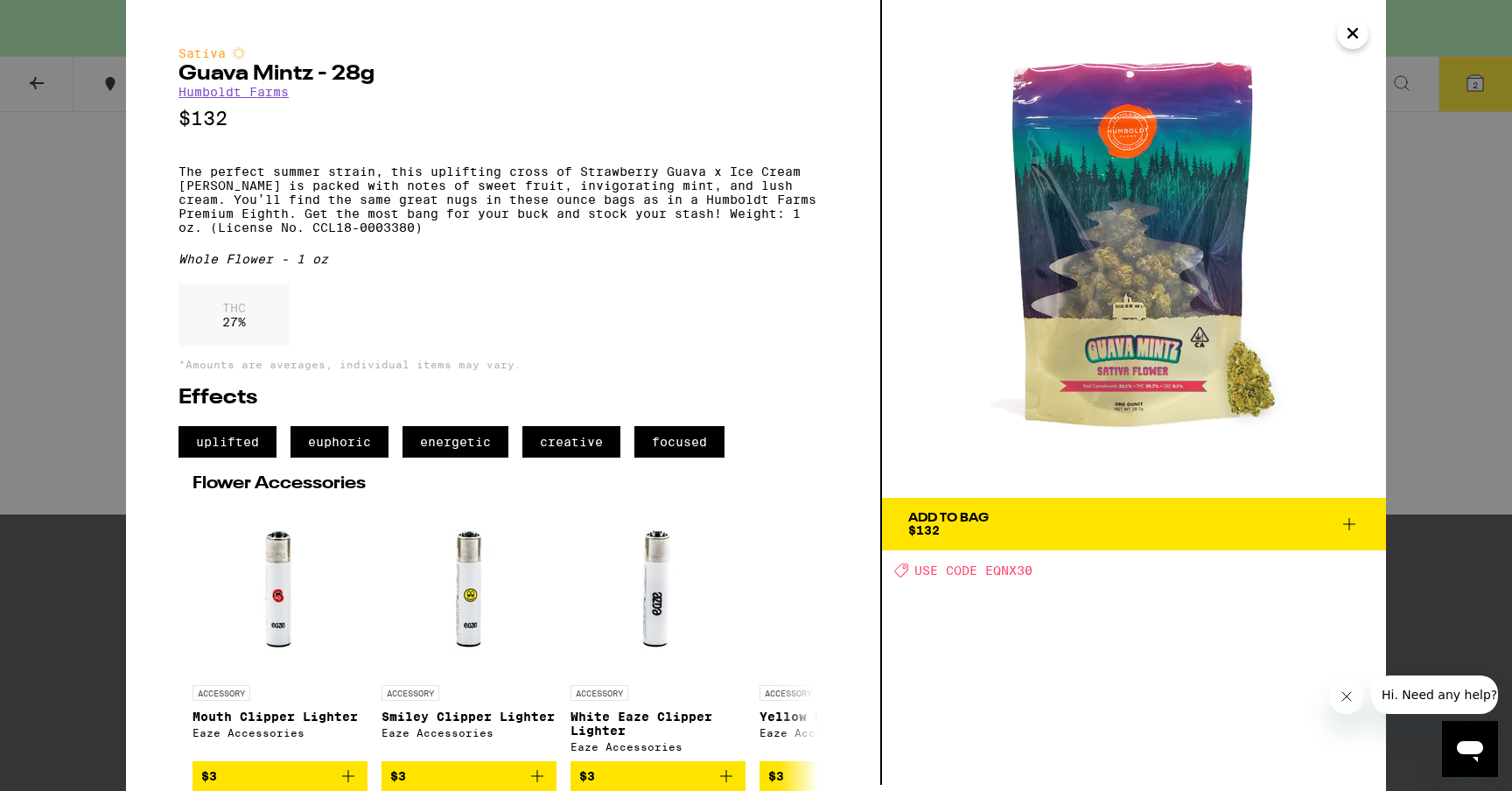
scroll to position [37, 0]
click at [1352, 514] on icon at bounding box center [1349, 524] width 21 height 21
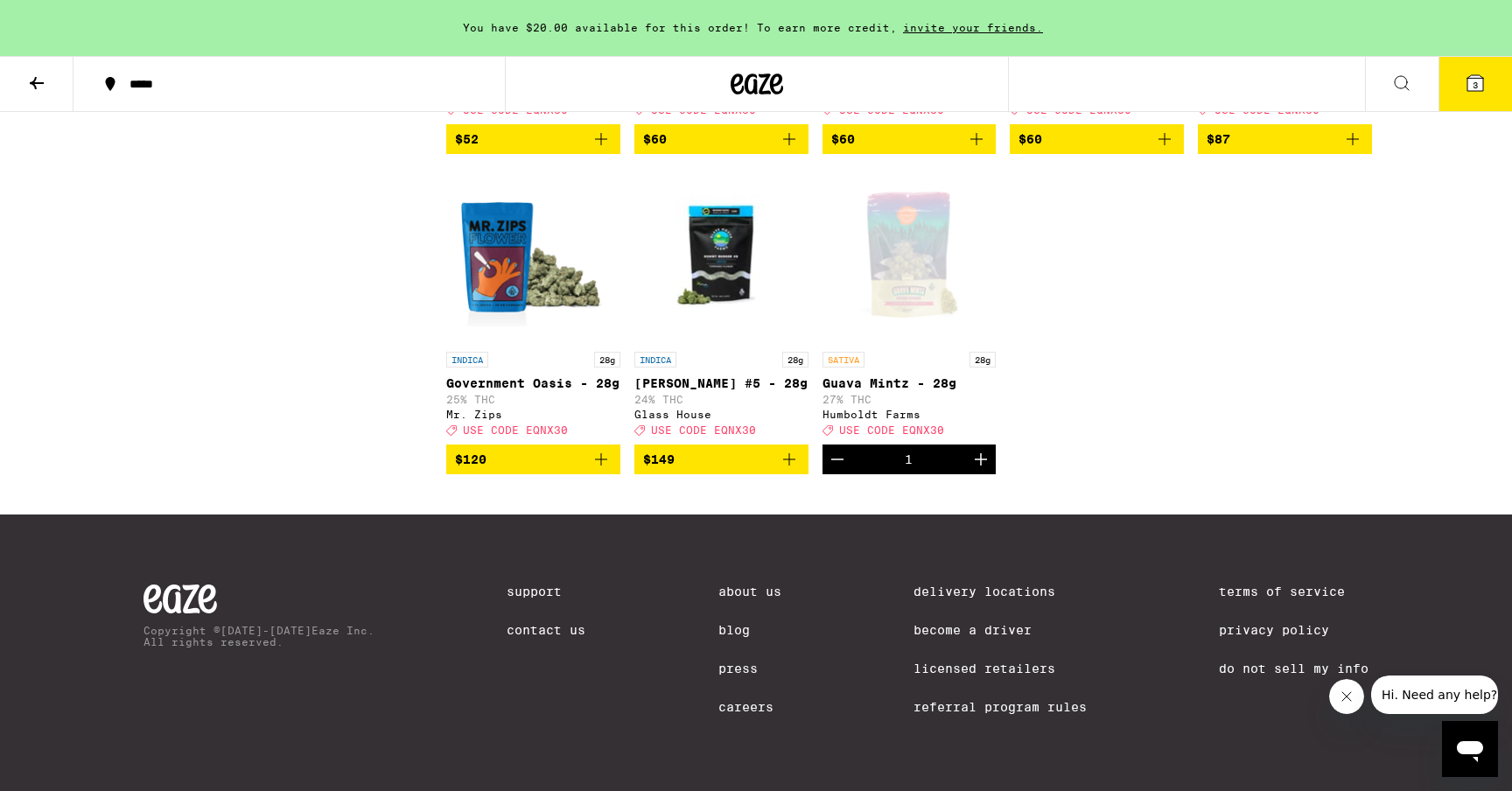
click at [1475, 76] on icon at bounding box center [1475, 82] width 16 height 16
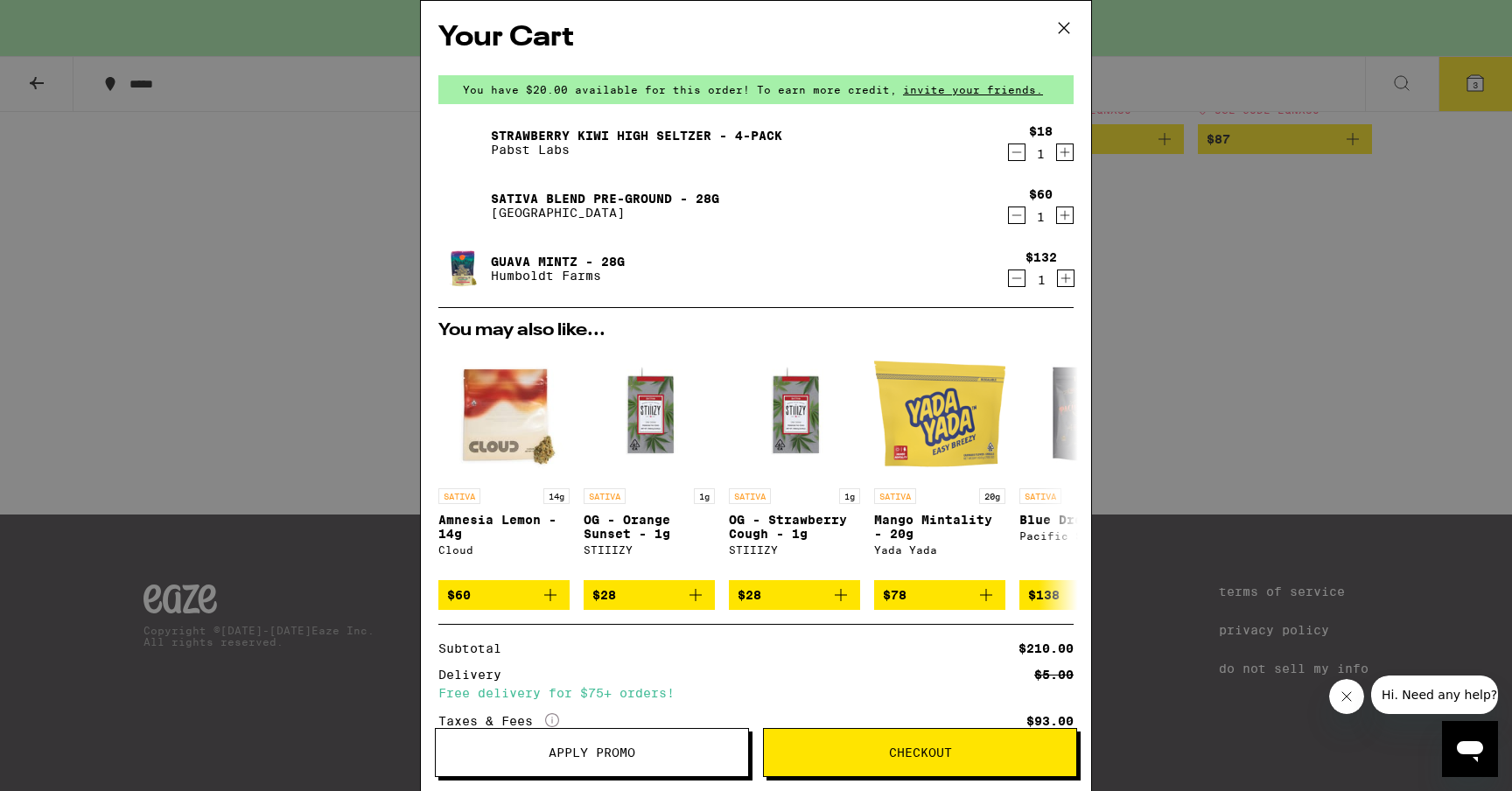
click at [1015, 213] on icon "Decrement" at bounding box center [1017, 215] width 16 height 21
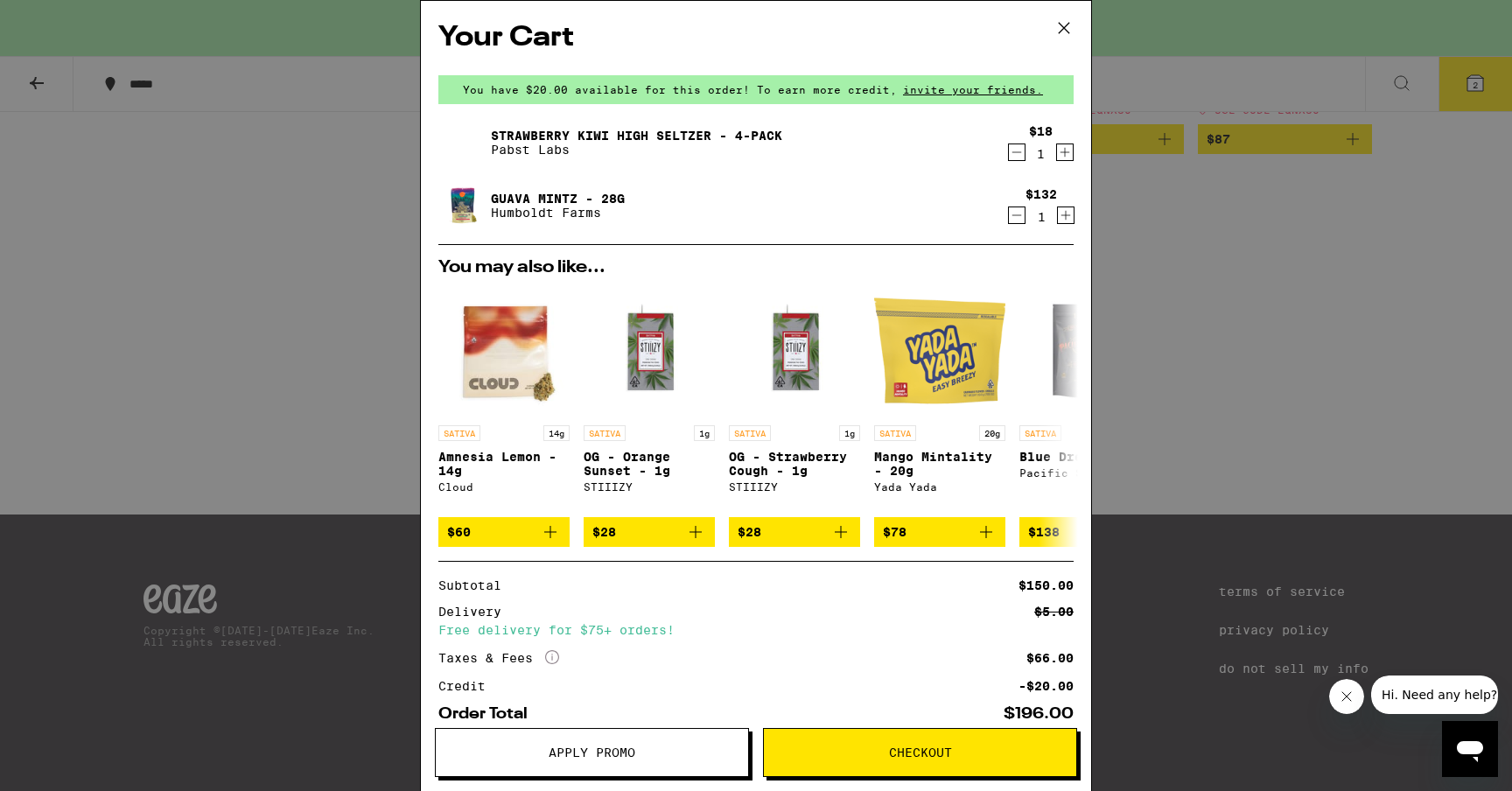
click at [1017, 154] on icon "Decrement" at bounding box center [1017, 152] width 16 height 21
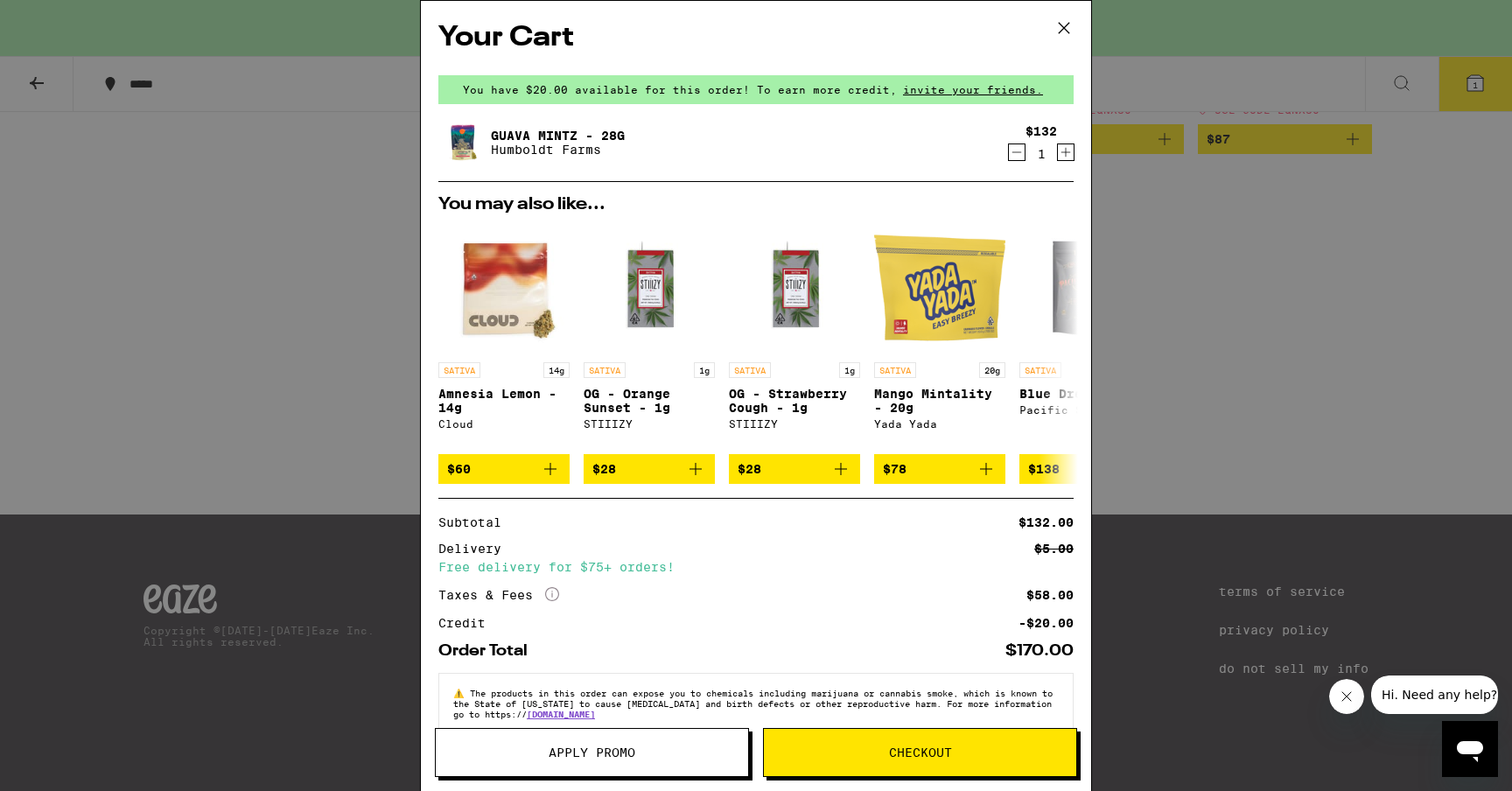
click at [1064, 26] on icon at bounding box center [1064, 27] width 27 height 27
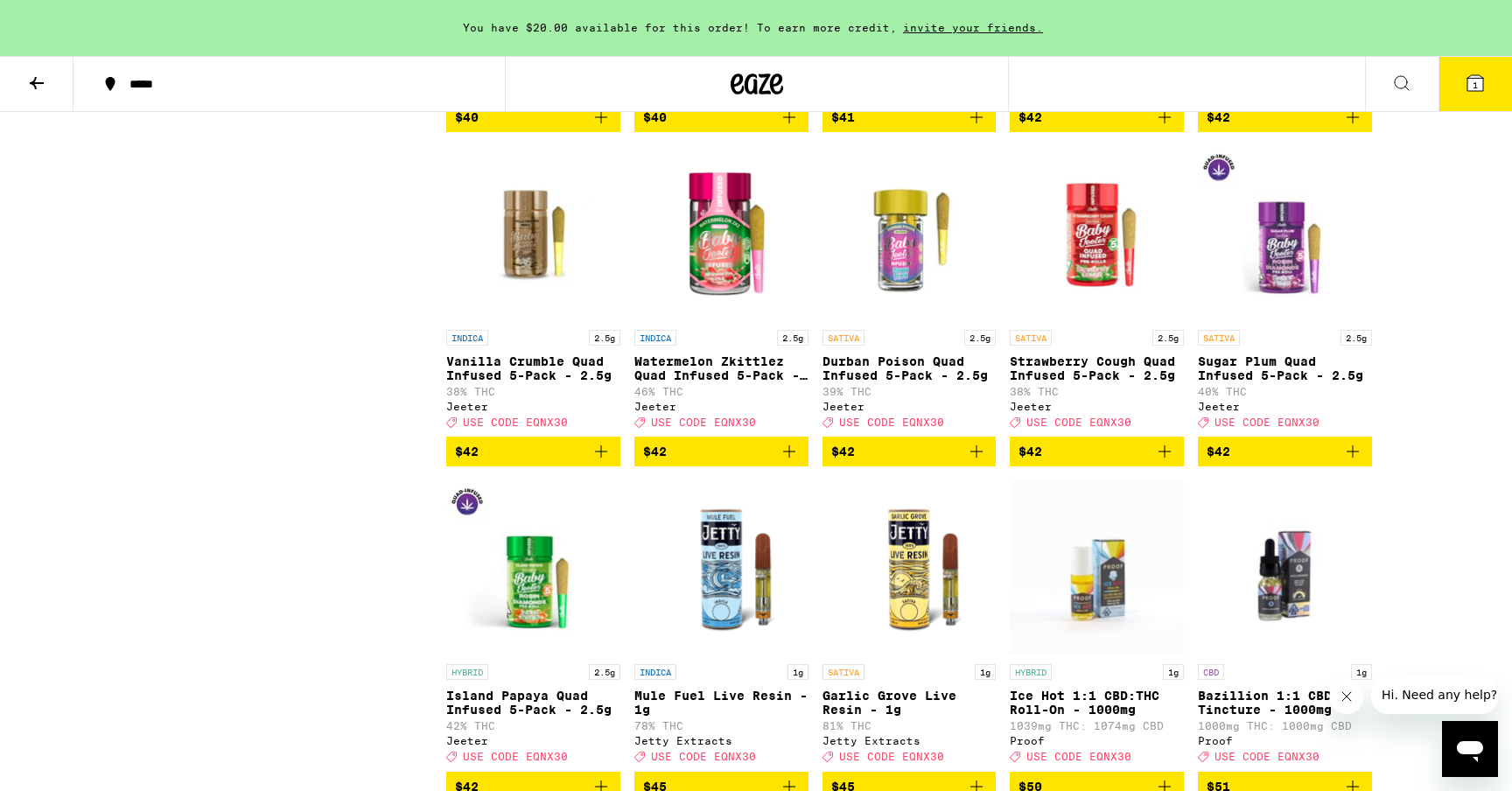
scroll to position [5151, 0]
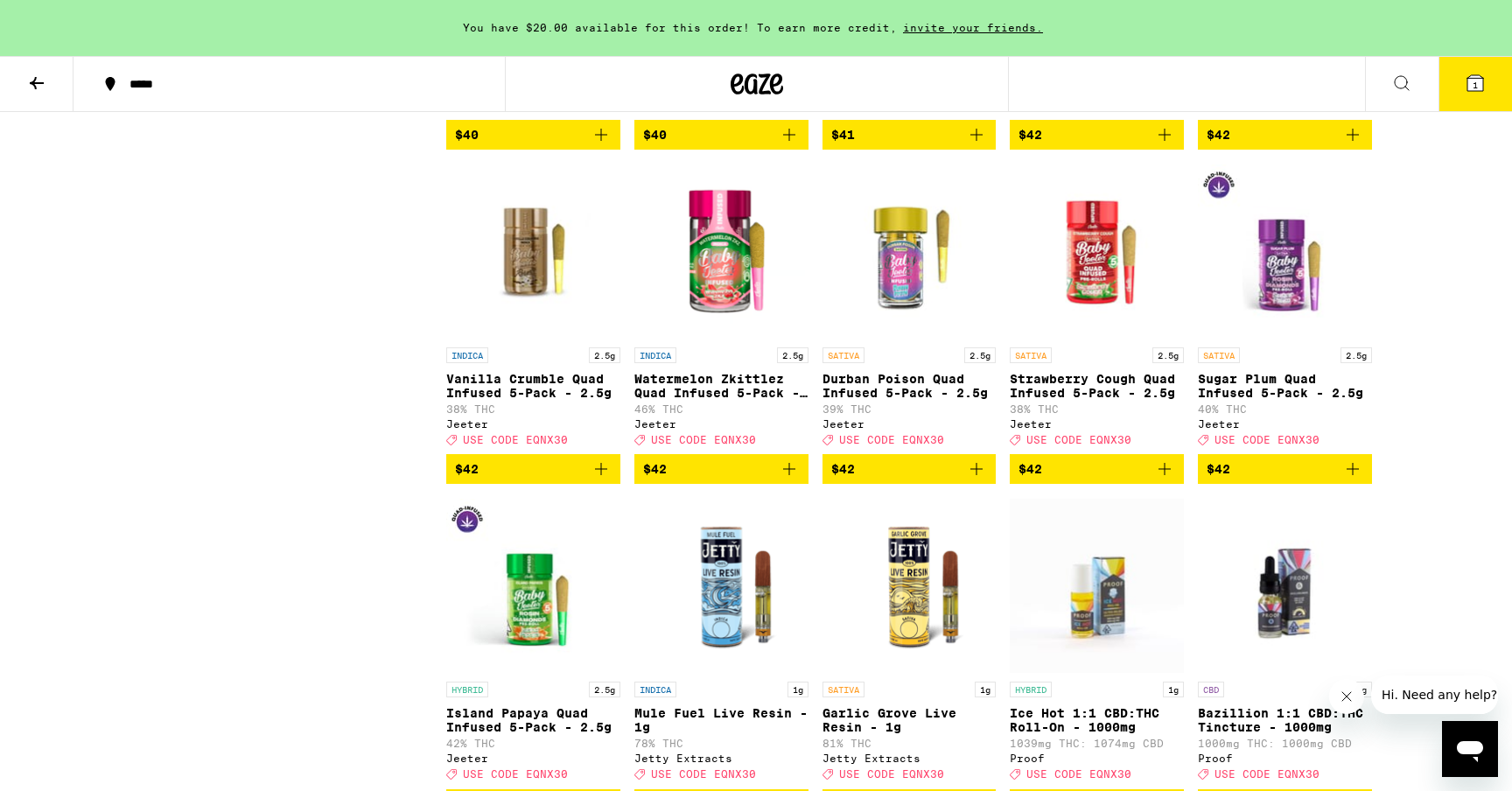
click at [1477, 78] on icon at bounding box center [1475, 82] width 16 height 16
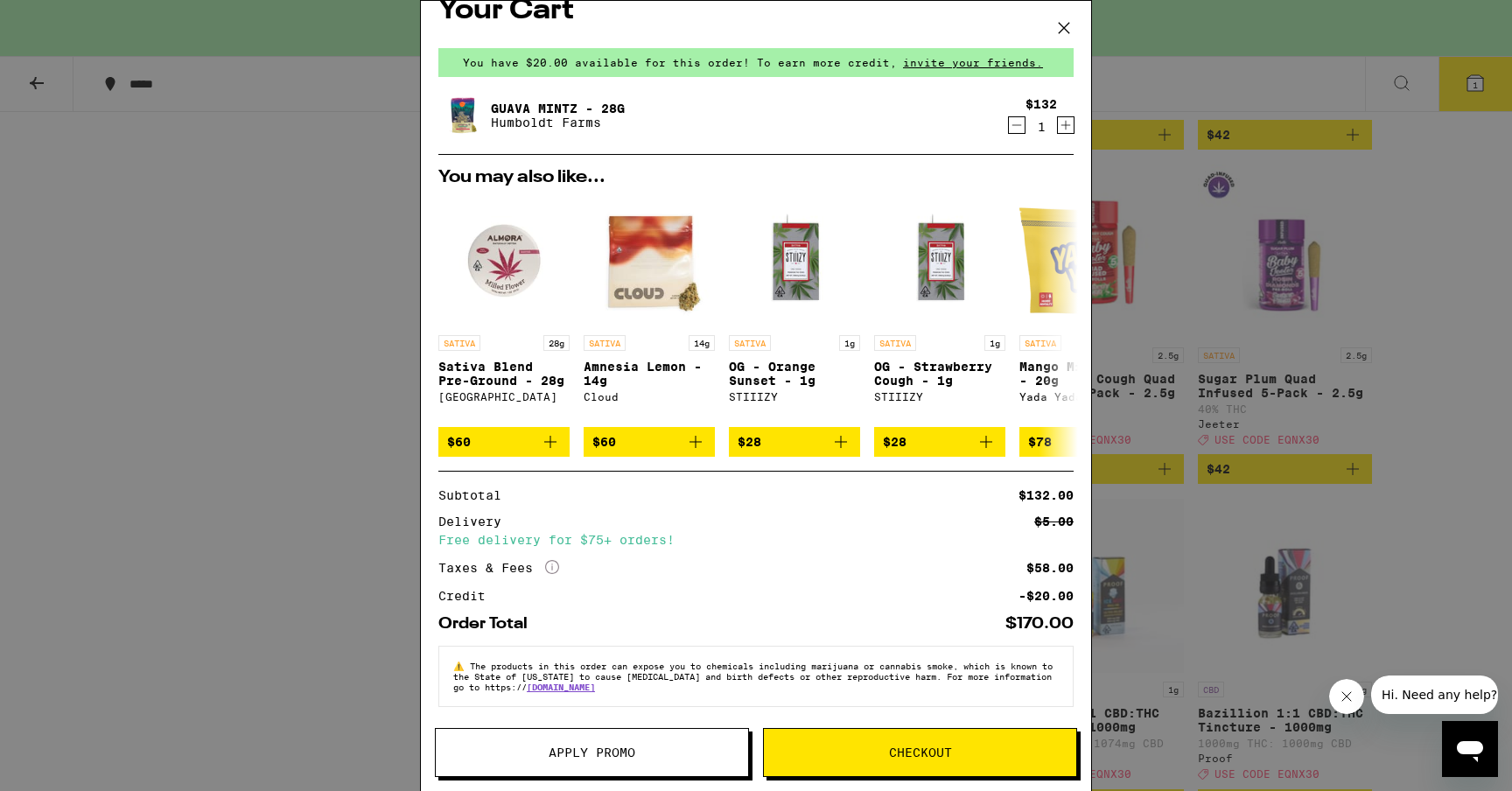
scroll to position [40, 0]
click at [931, 754] on span "Checkout" at bounding box center [921, 753] width 63 height 12
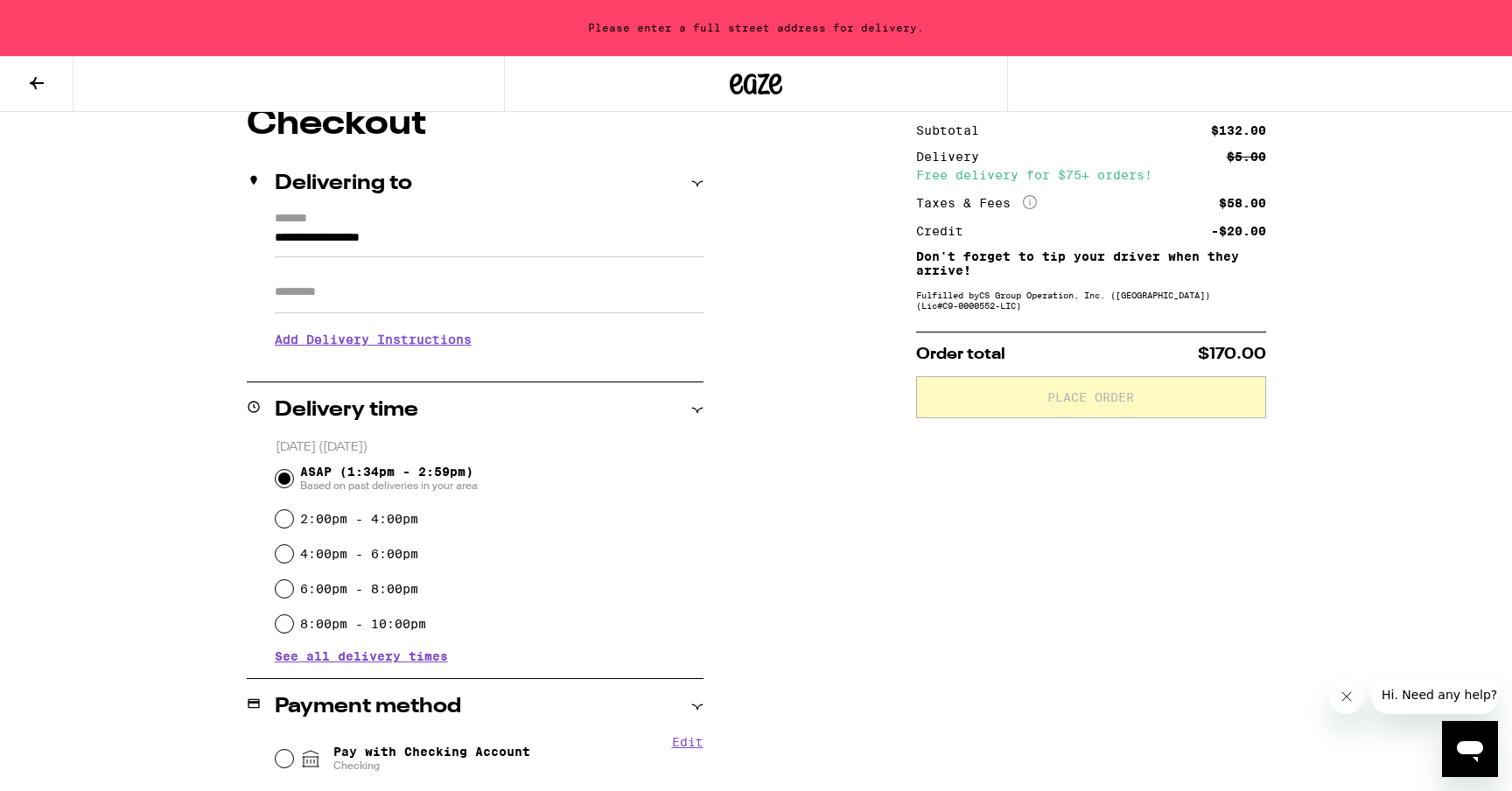
scroll to position [11, 0]
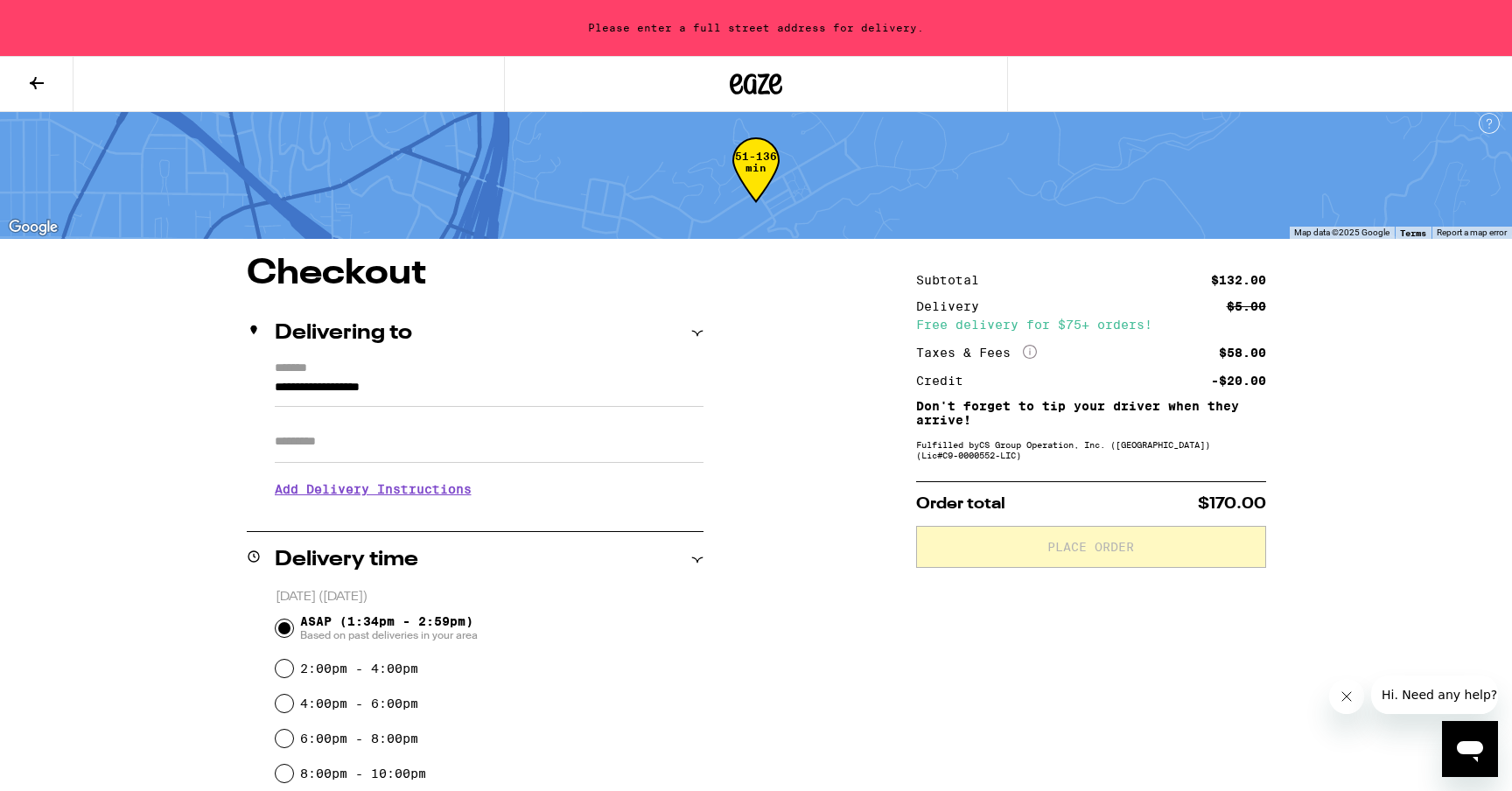
click at [693, 326] on div "Delivering to" at bounding box center [475, 333] width 457 height 21
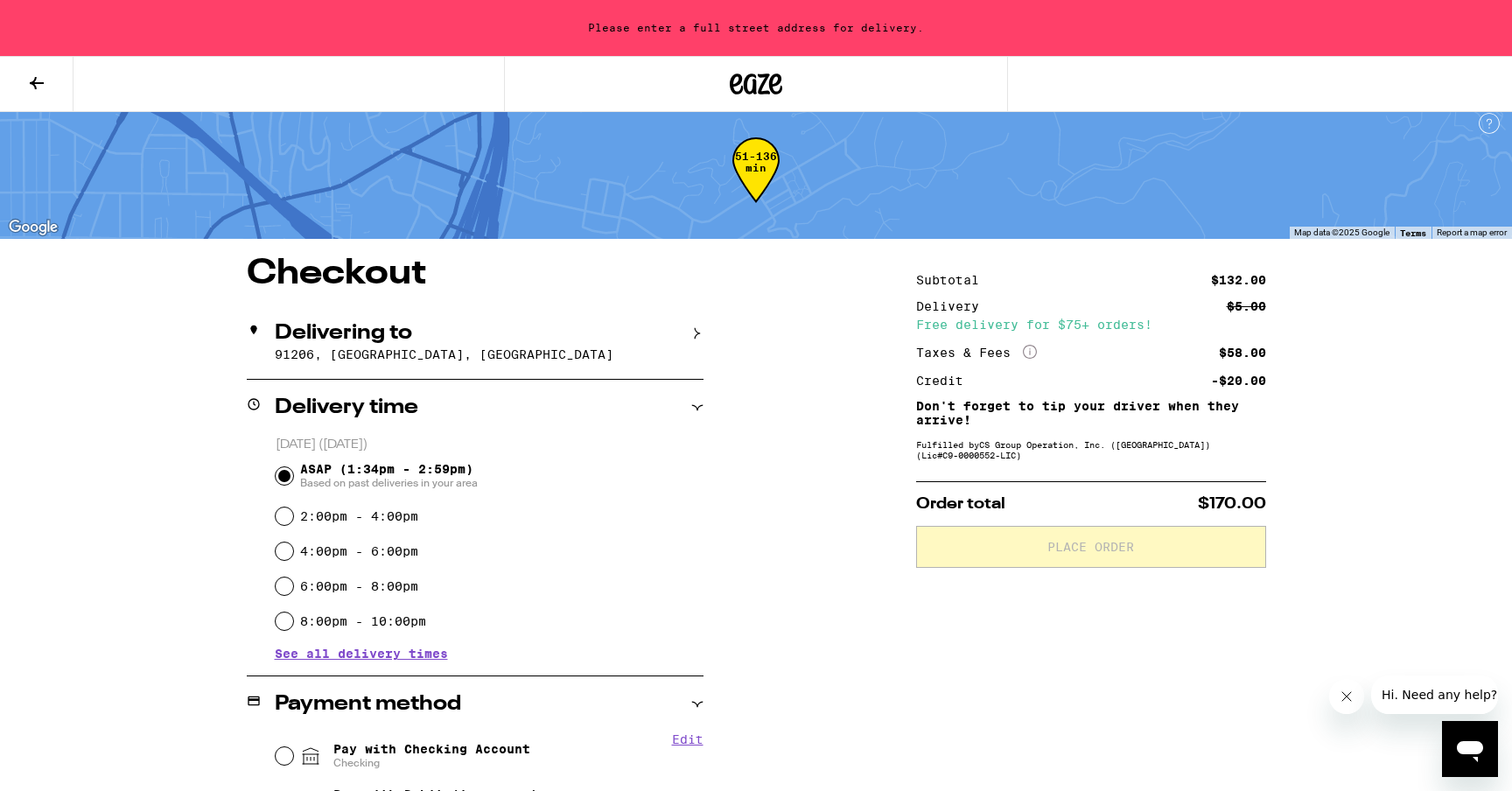
click at [693, 326] on div "Delivering to" at bounding box center [475, 333] width 457 height 21
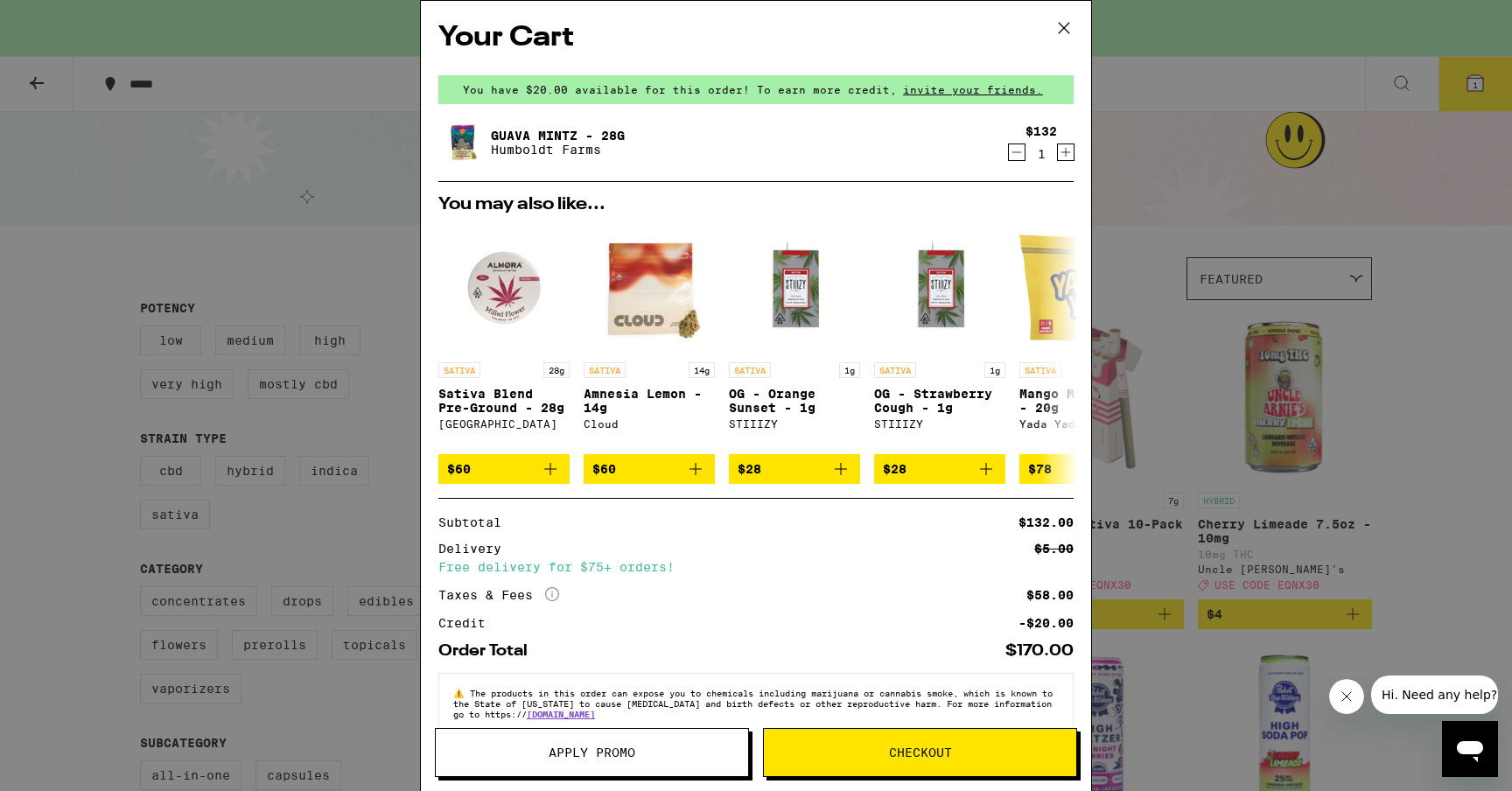
click at [552, 757] on span "Apply Promo" at bounding box center [591, 753] width 87 height 12
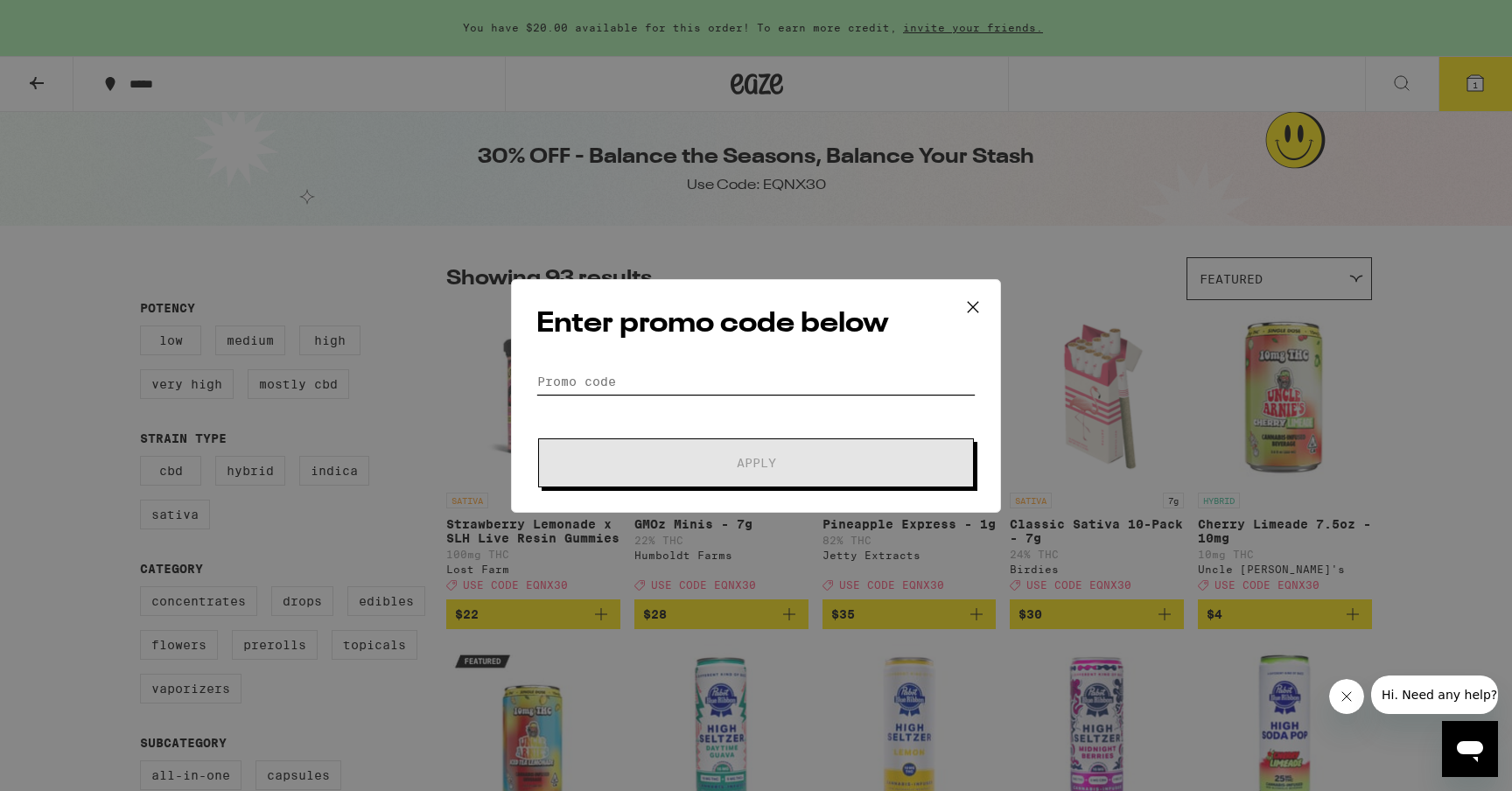
click at [585, 392] on input "Promo Code" at bounding box center [756, 381] width 440 height 27
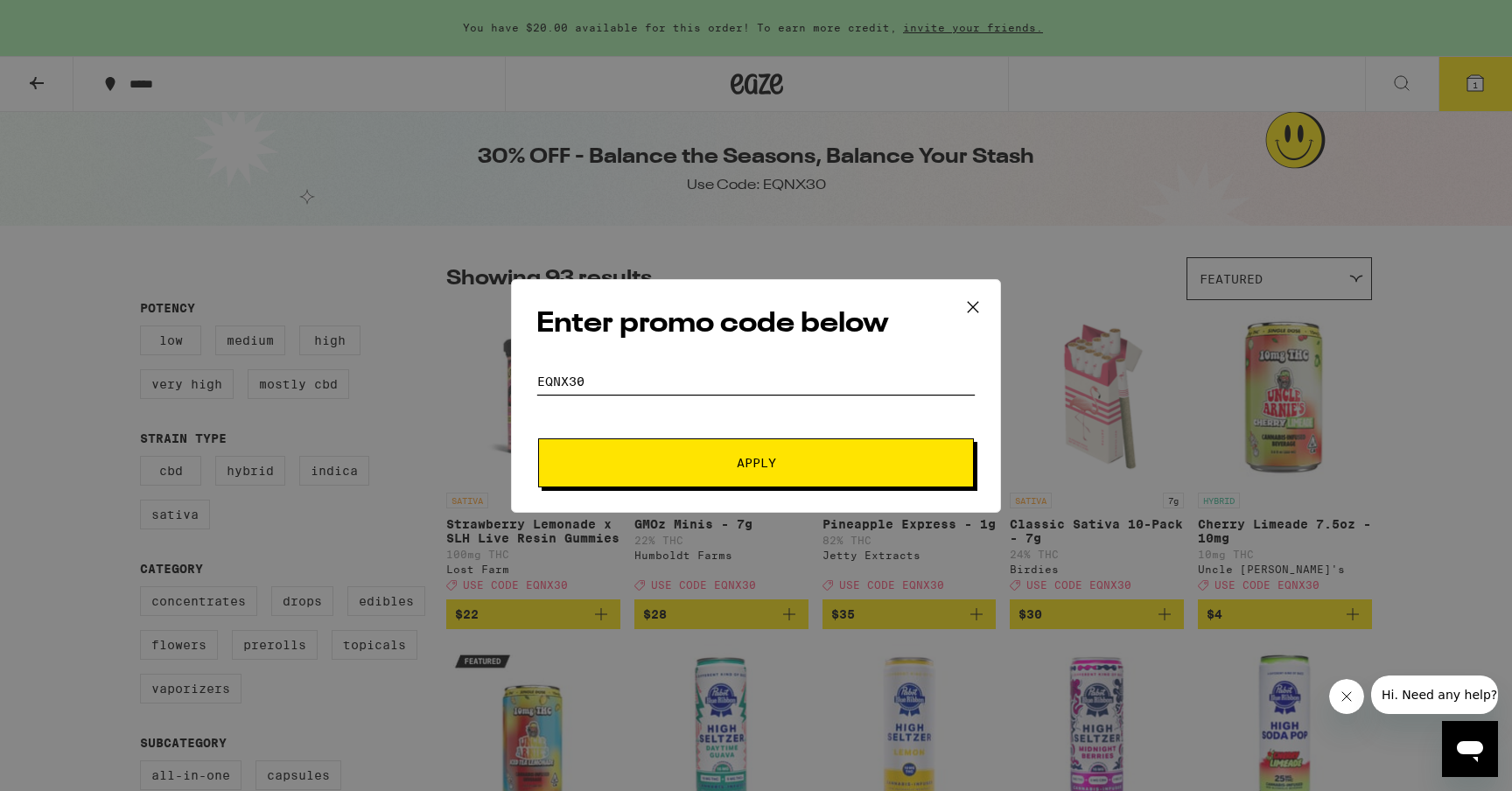
type input "EQNX30"
click at [610, 454] on button "Apply" at bounding box center [756, 464] width 436 height 49
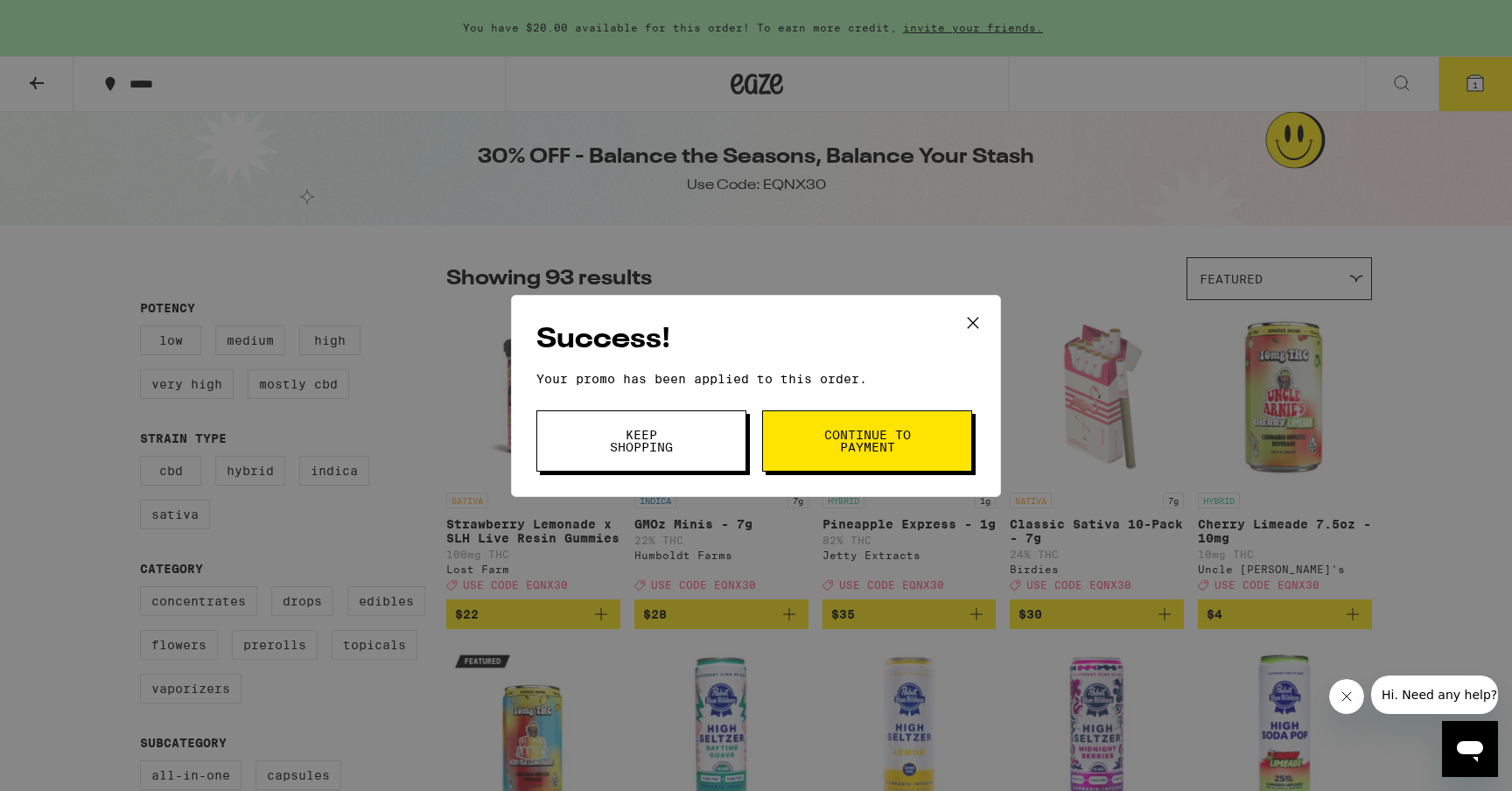
click at [847, 450] on span "Continue to payment" at bounding box center [868, 441] width 90 height 25
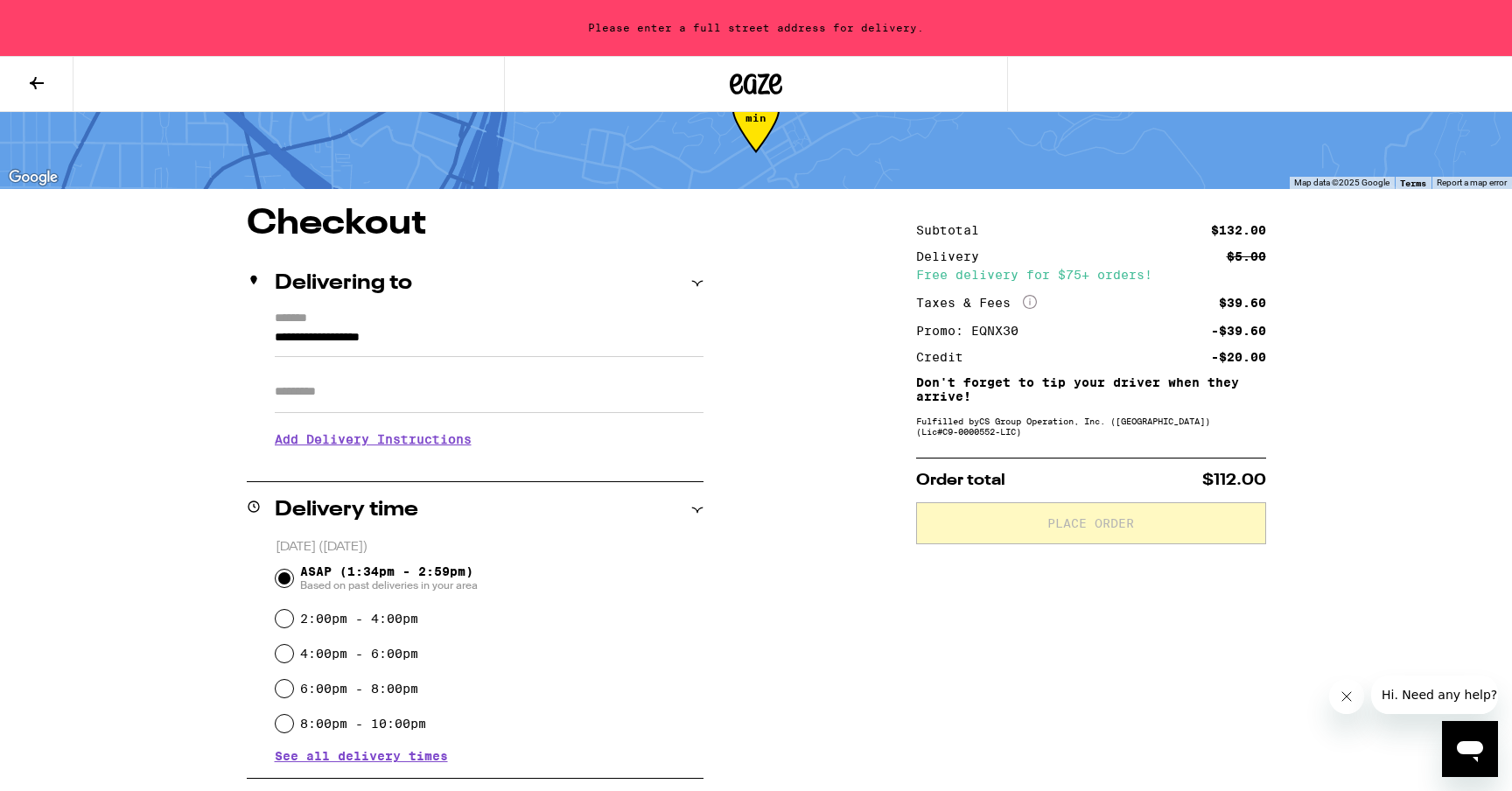
scroll to position [90, 0]
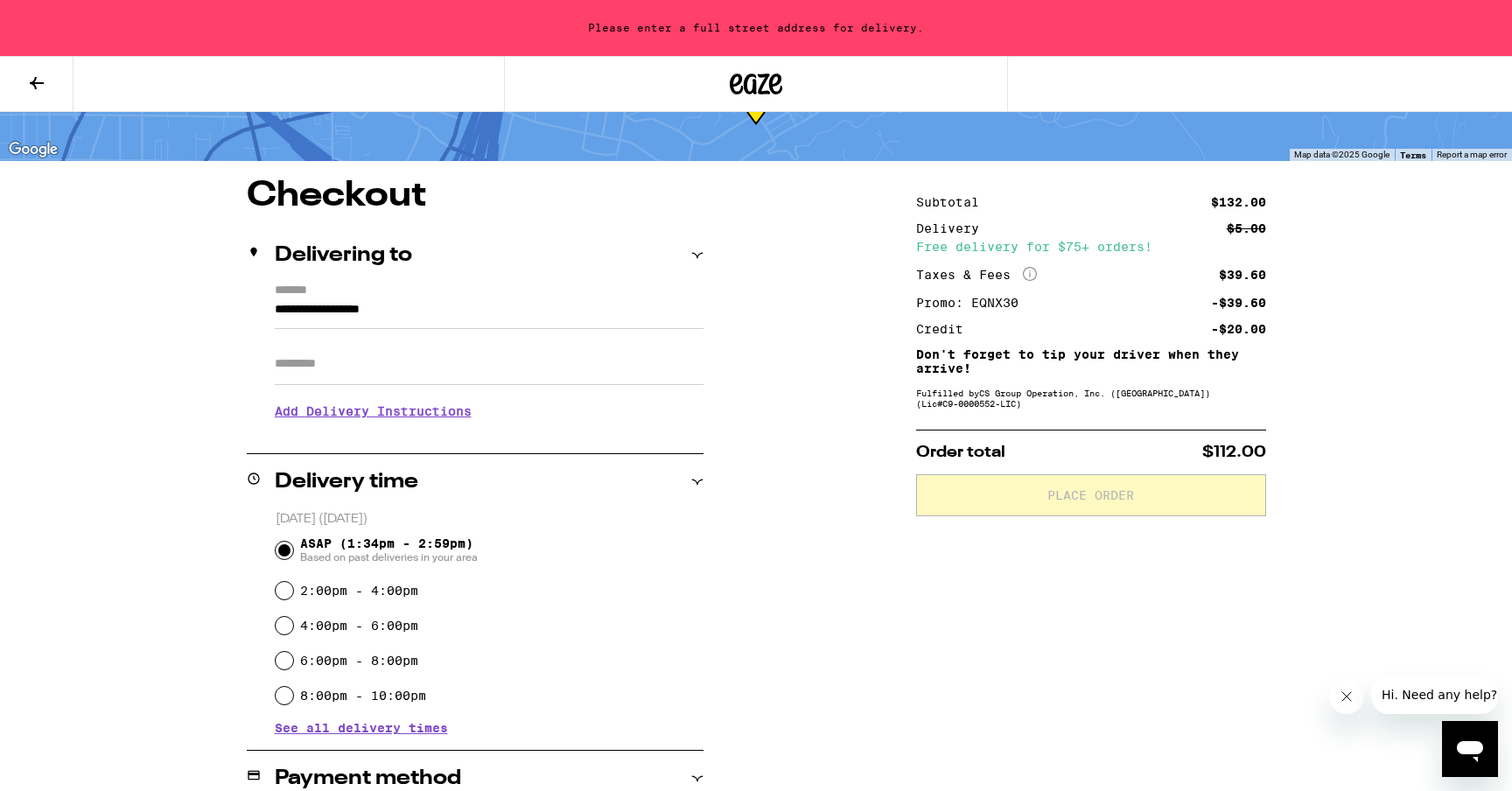
click at [454, 314] on input "**********" at bounding box center [489, 314] width 429 height 30
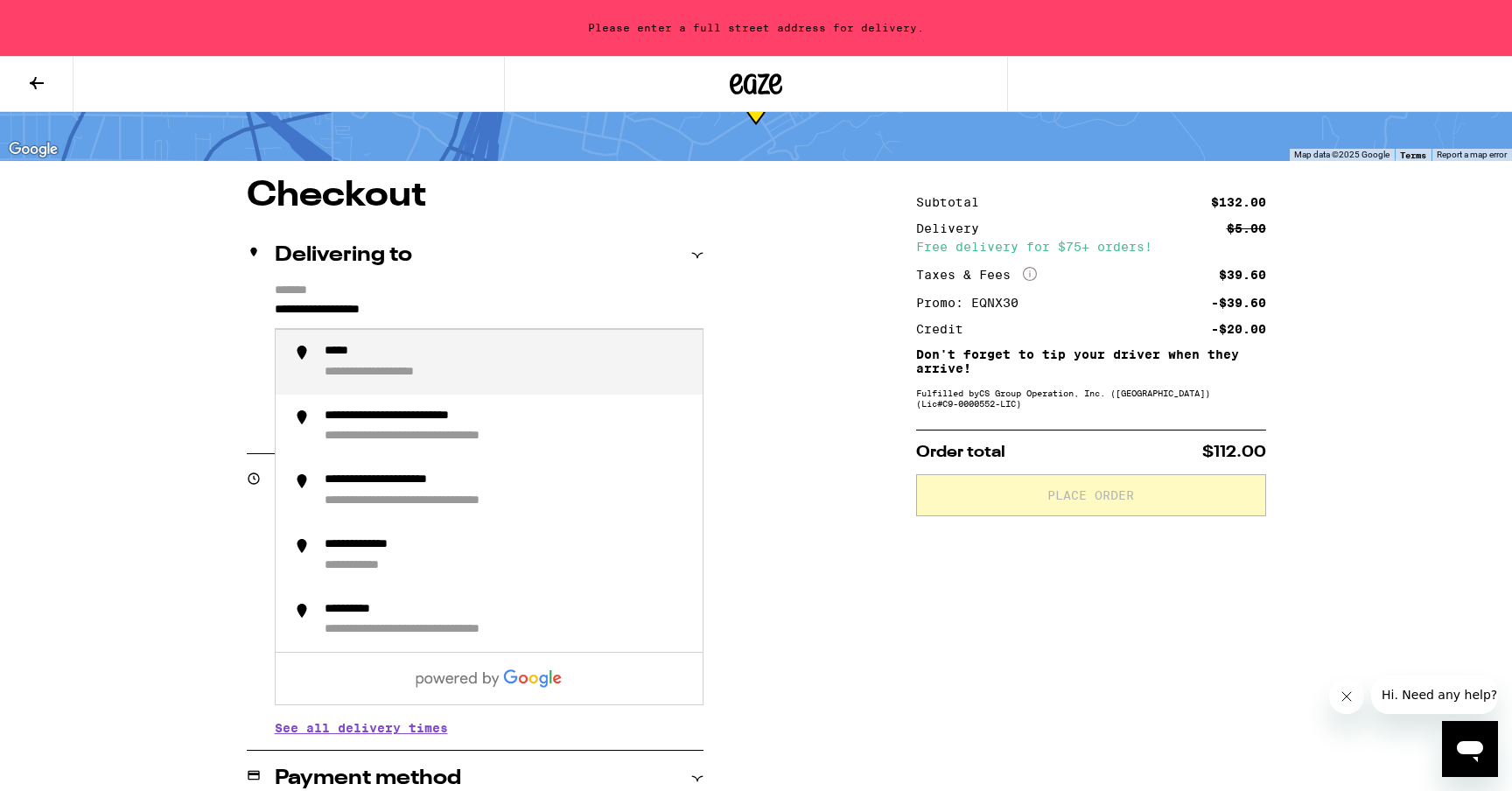
drag, startPoint x: 453, startPoint y: 314, endPoint x: 250, endPoint y: 309, distance: 203.1
click at [250, 309] on div "**********" at bounding box center [475, 358] width 457 height 151
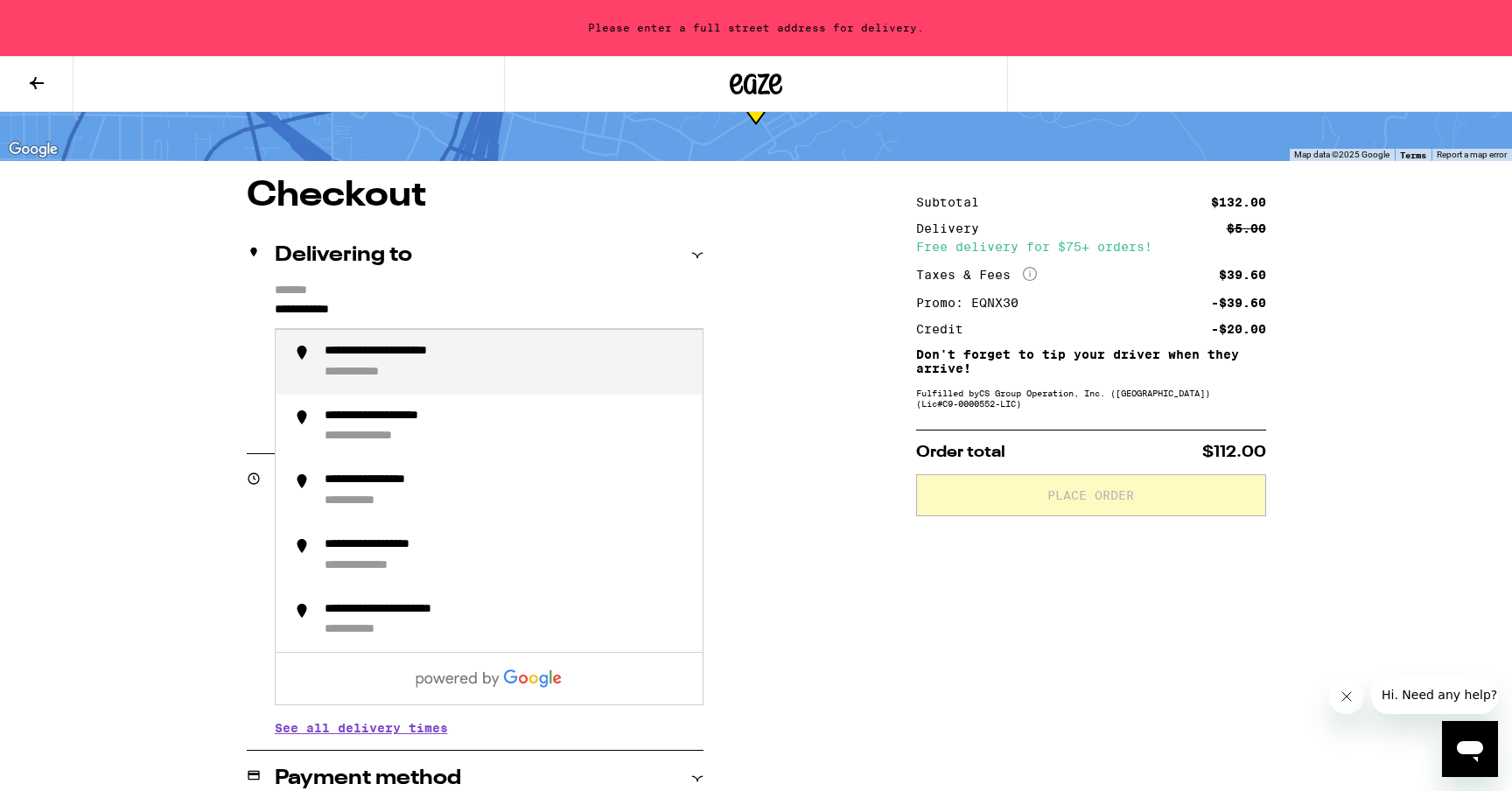
type input "**********"
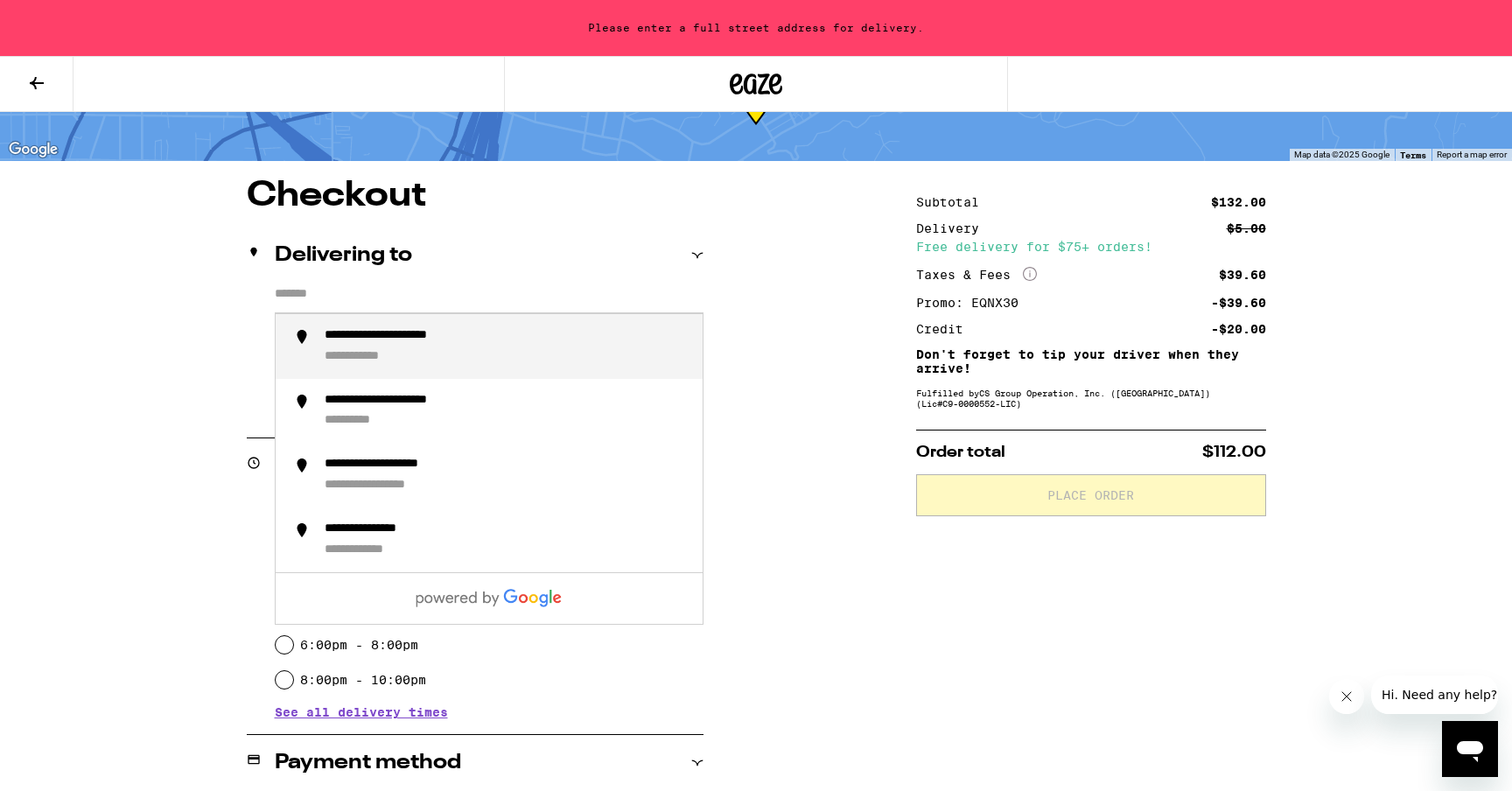
type input "**********"
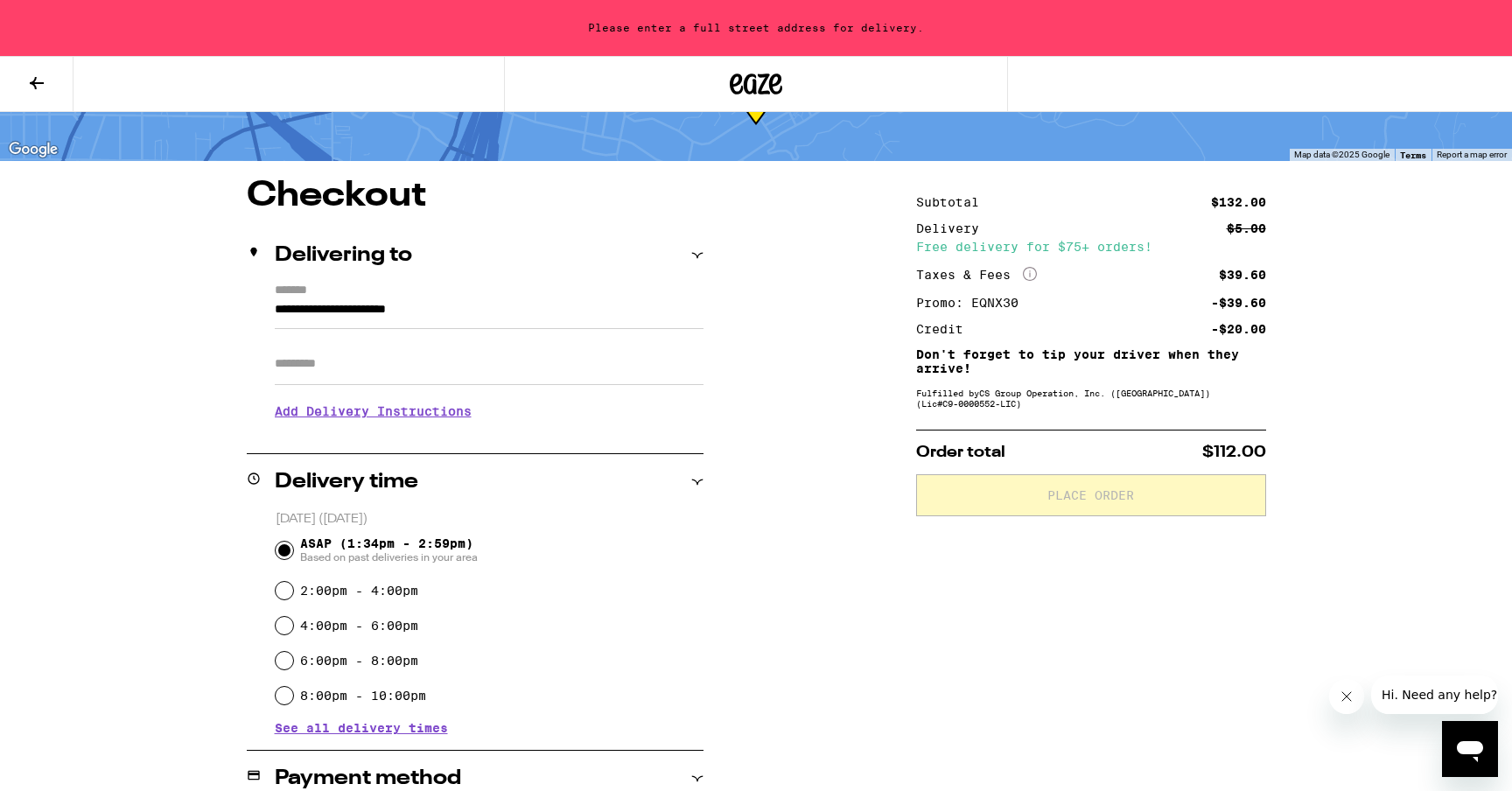
click at [154, 377] on div "**********" at bounding box center [756, 626] width 1261 height 897
click at [417, 411] on h3 "Add Delivery Instructions" at bounding box center [489, 412] width 429 height 40
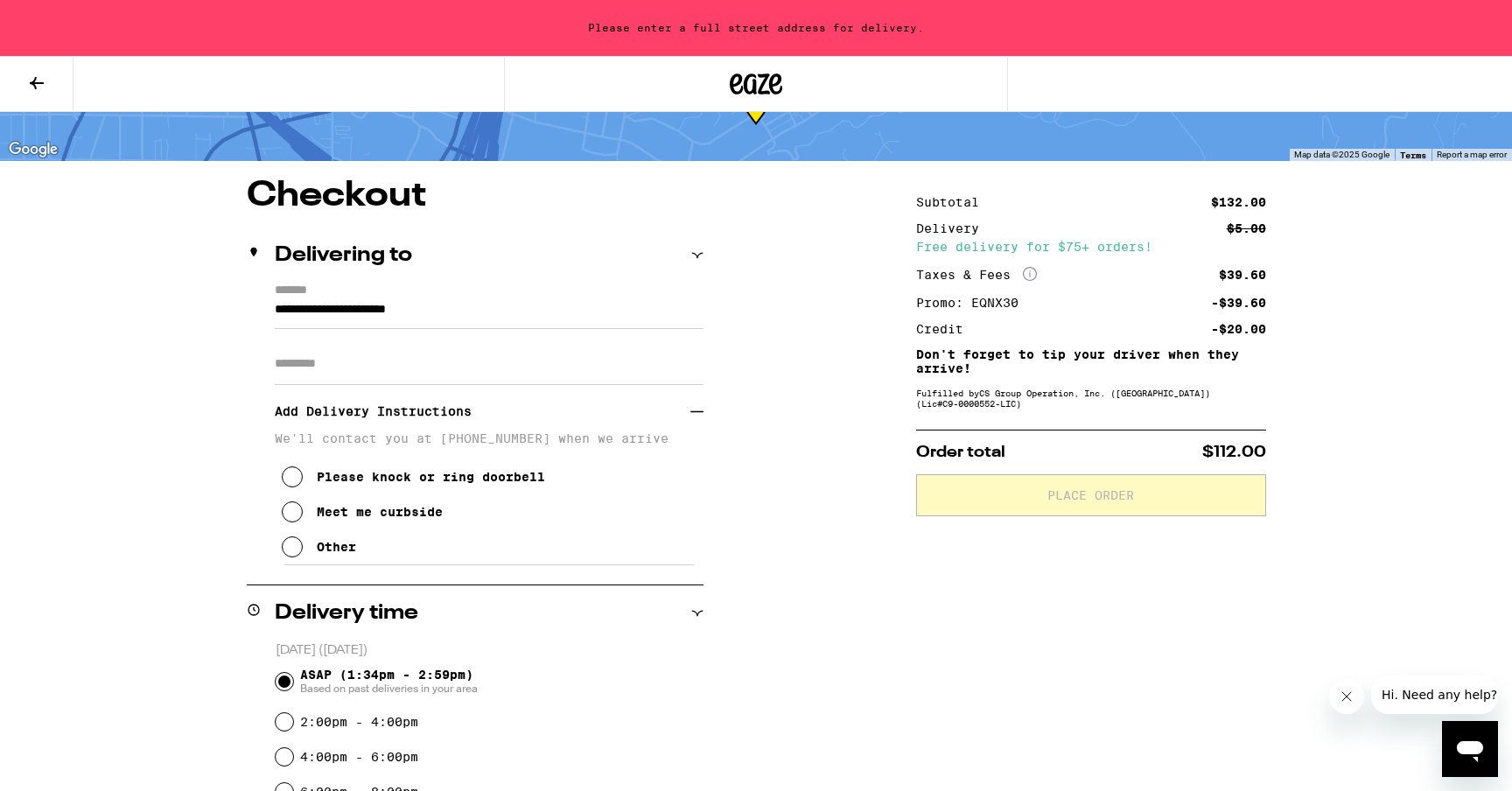
click at [292, 548] on icon at bounding box center [292, 547] width 21 height 21
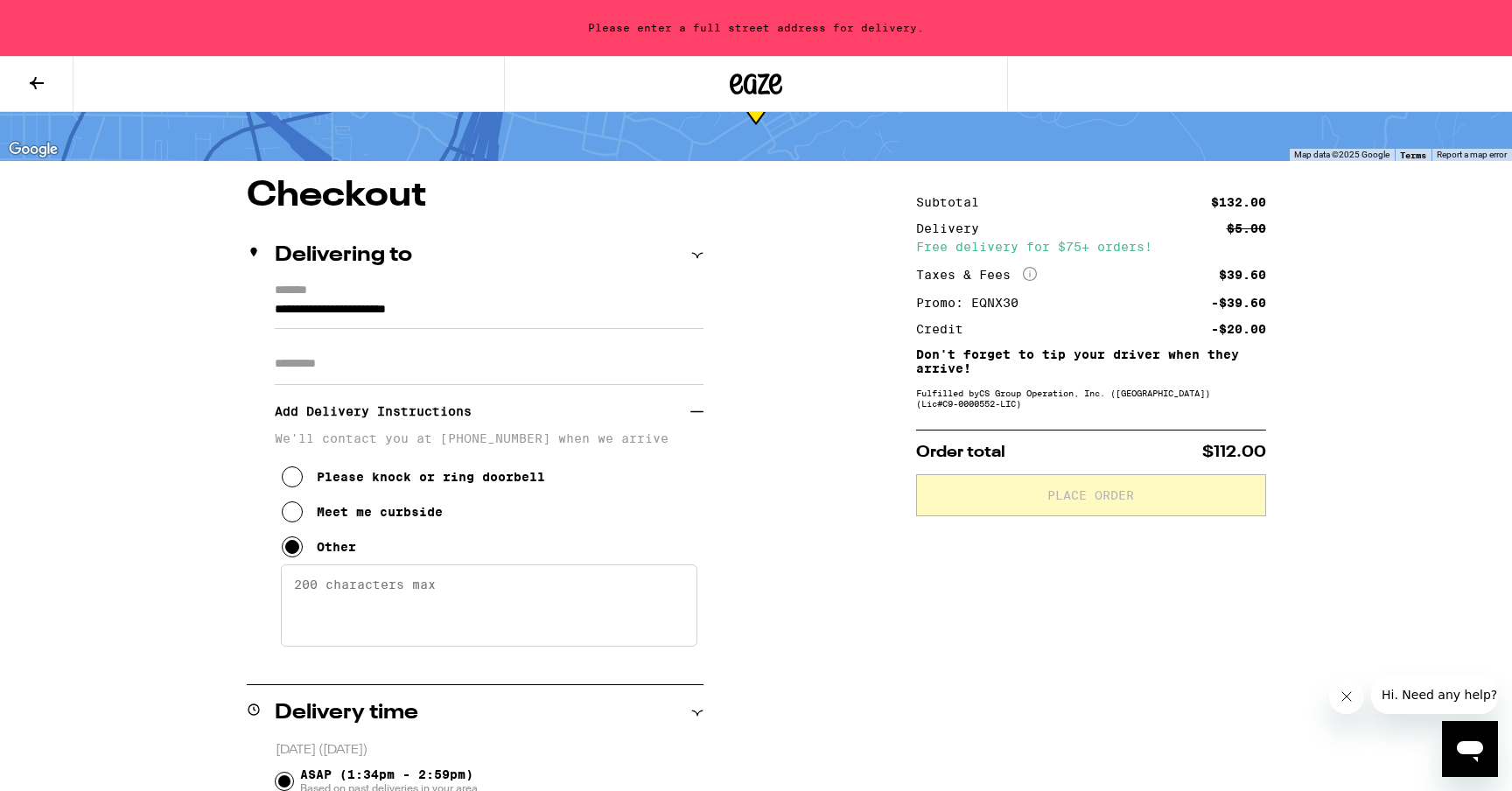
click at [327, 617] on textarea "Enter any other delivery instructions you want driver to know" at bounding box center [489, 606] width 417 height 82
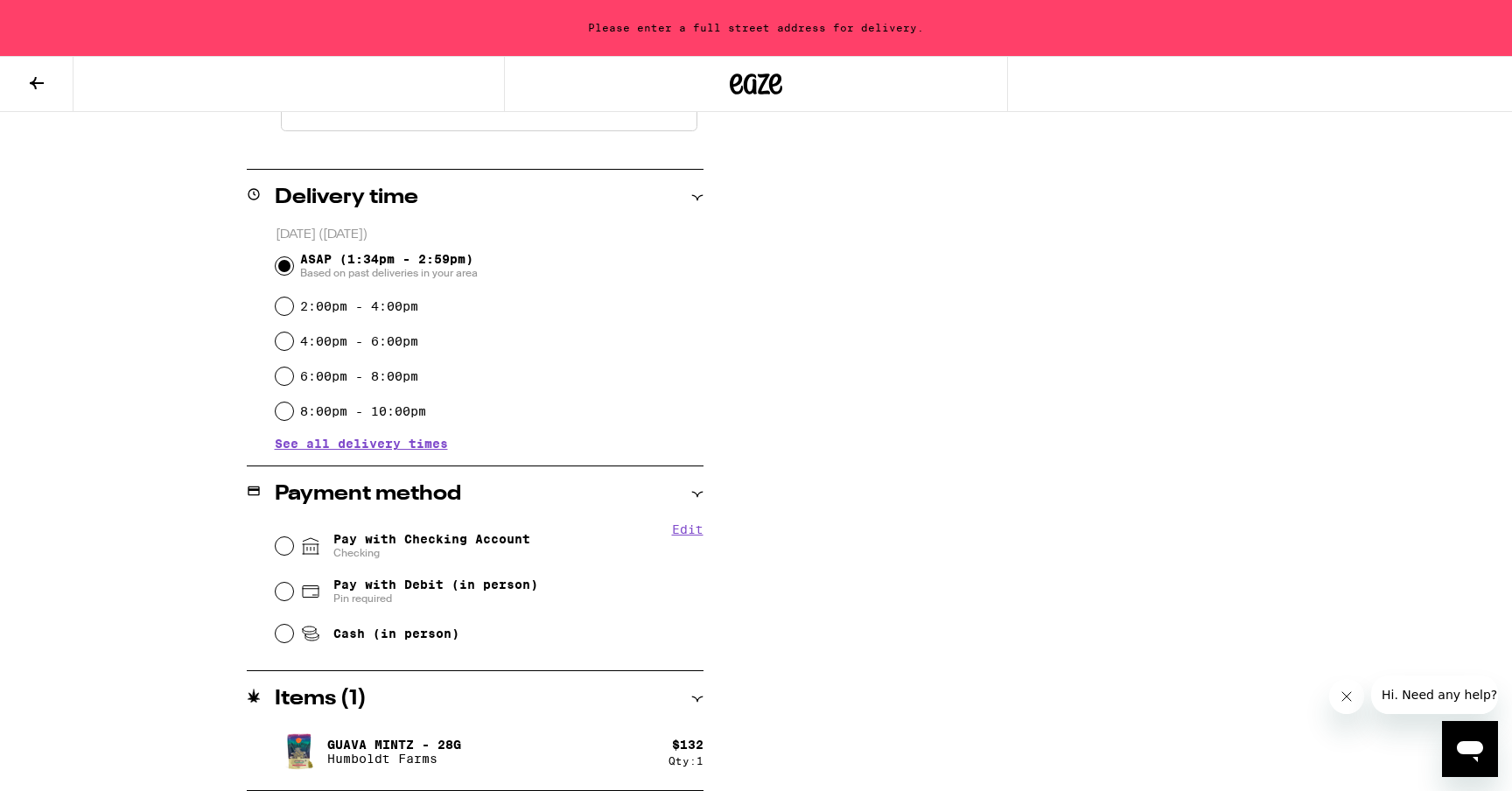
scroll to position [605, 0]
type textarea "Gate is on the corner of [GEOGRAPHIC_DATA] and [PERSON_NAME]. Code is 0102. Tha…"
click at [300, 546] on icon at bounding box center [310, 546] width 21 height 21
click at [293, 546] on input "Pay with Checking Account Checking" at bounding box center [284, 546] width 17 height 17
radio input "true"
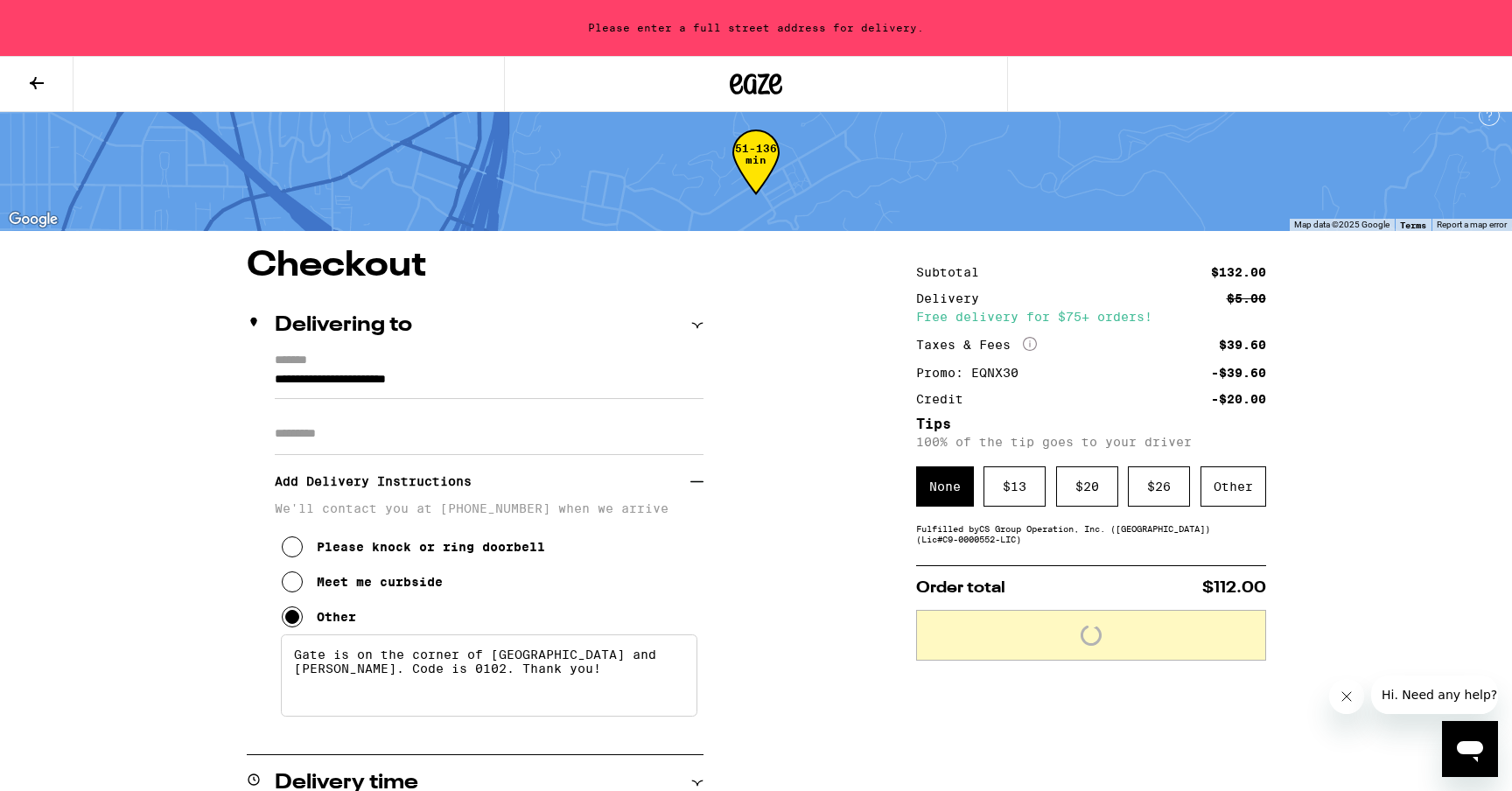
scroll to position [39, 0]
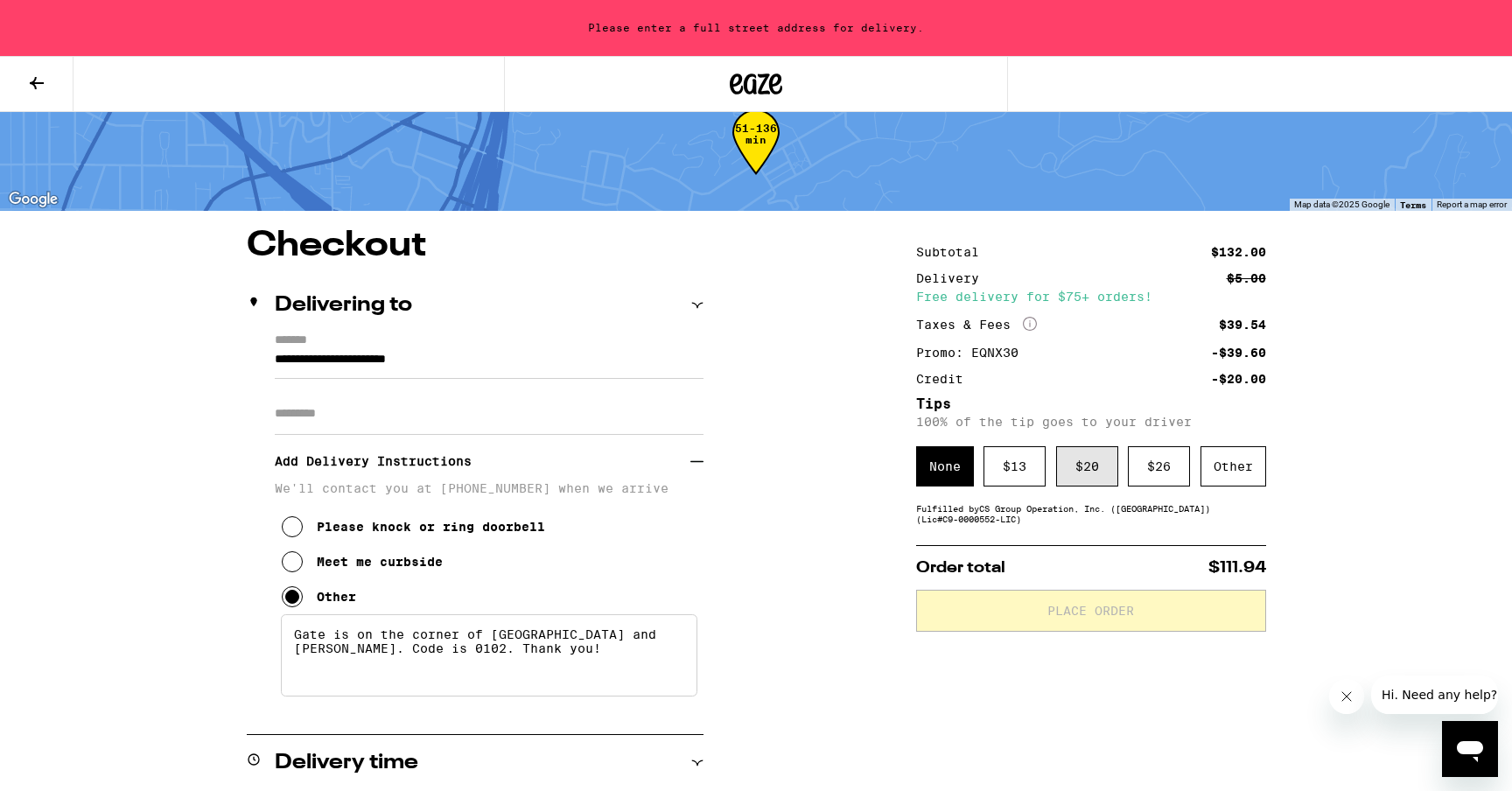
click at [1085, 470] on div "$ 20" at bounding box center [1088, 466] width 62 height 40
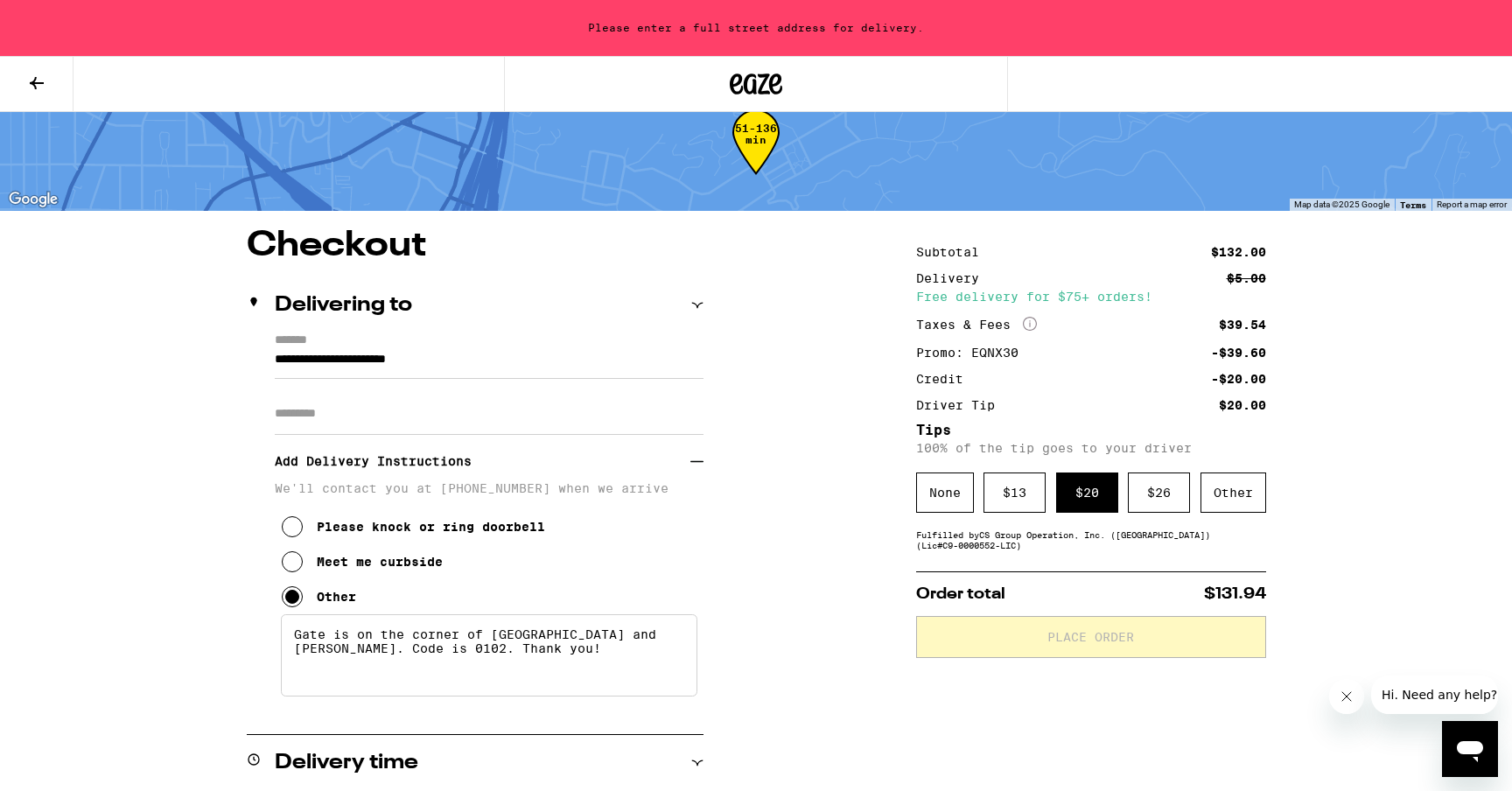
click at [557, 401] on input "Apt/Suite" at bounding box center [489, 414] width 429 height 42
click at [442, 367] on input "**********" at bounding box center [489, 364] width 429 height 30
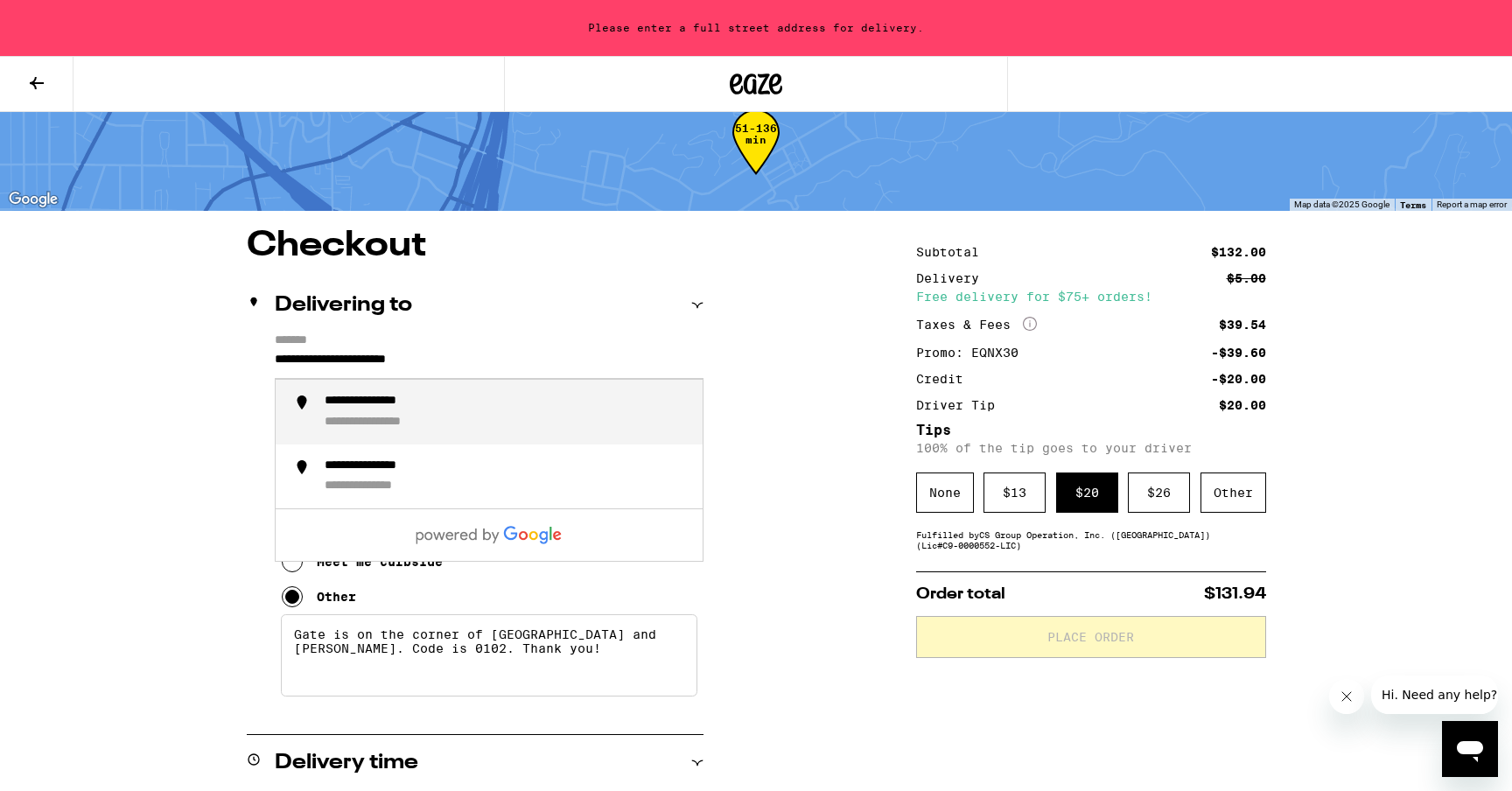
click at [413, 410] on div "**********" at bounding box center [388, 401] width 127 height 16
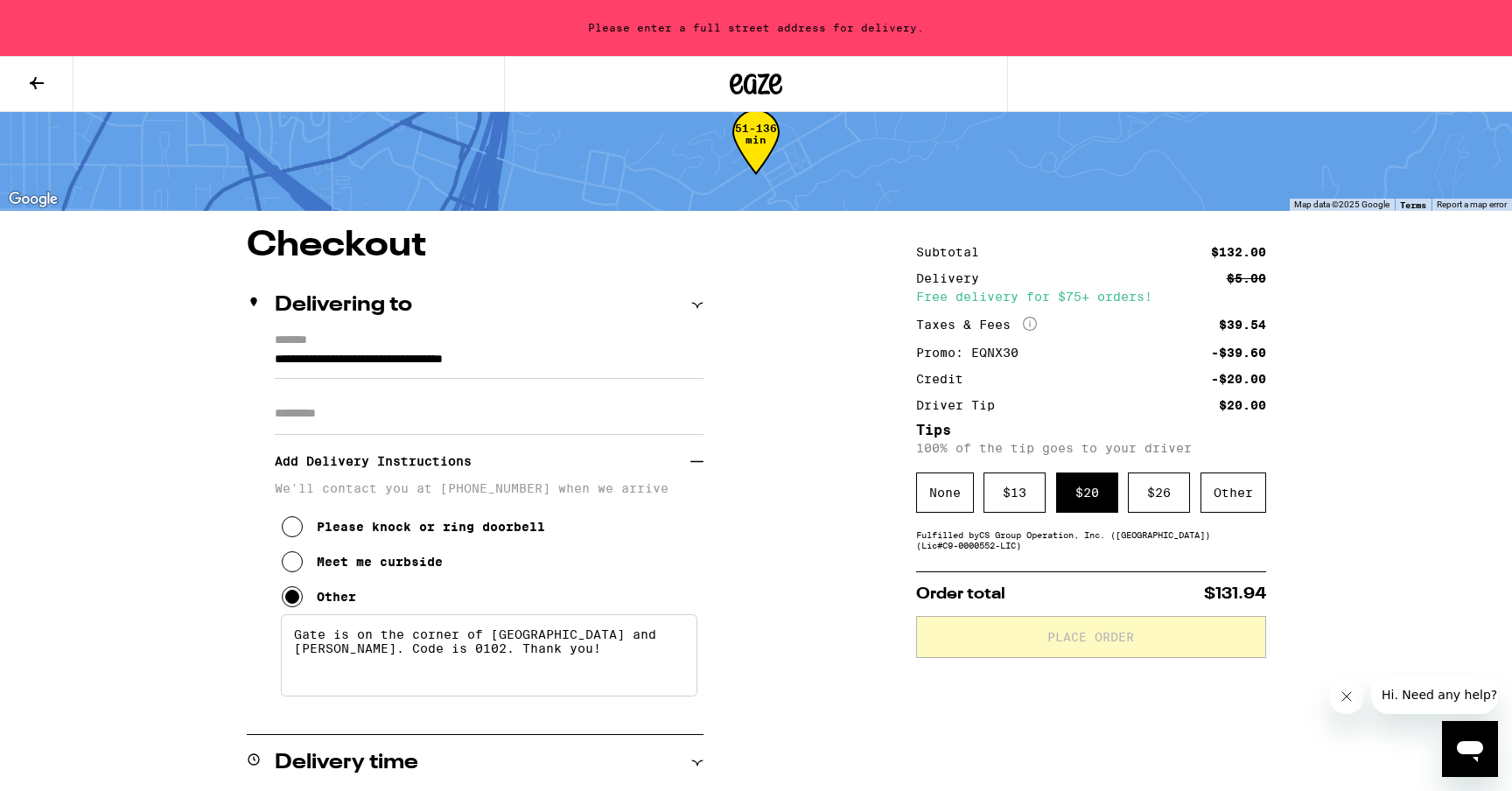
type input "**********"
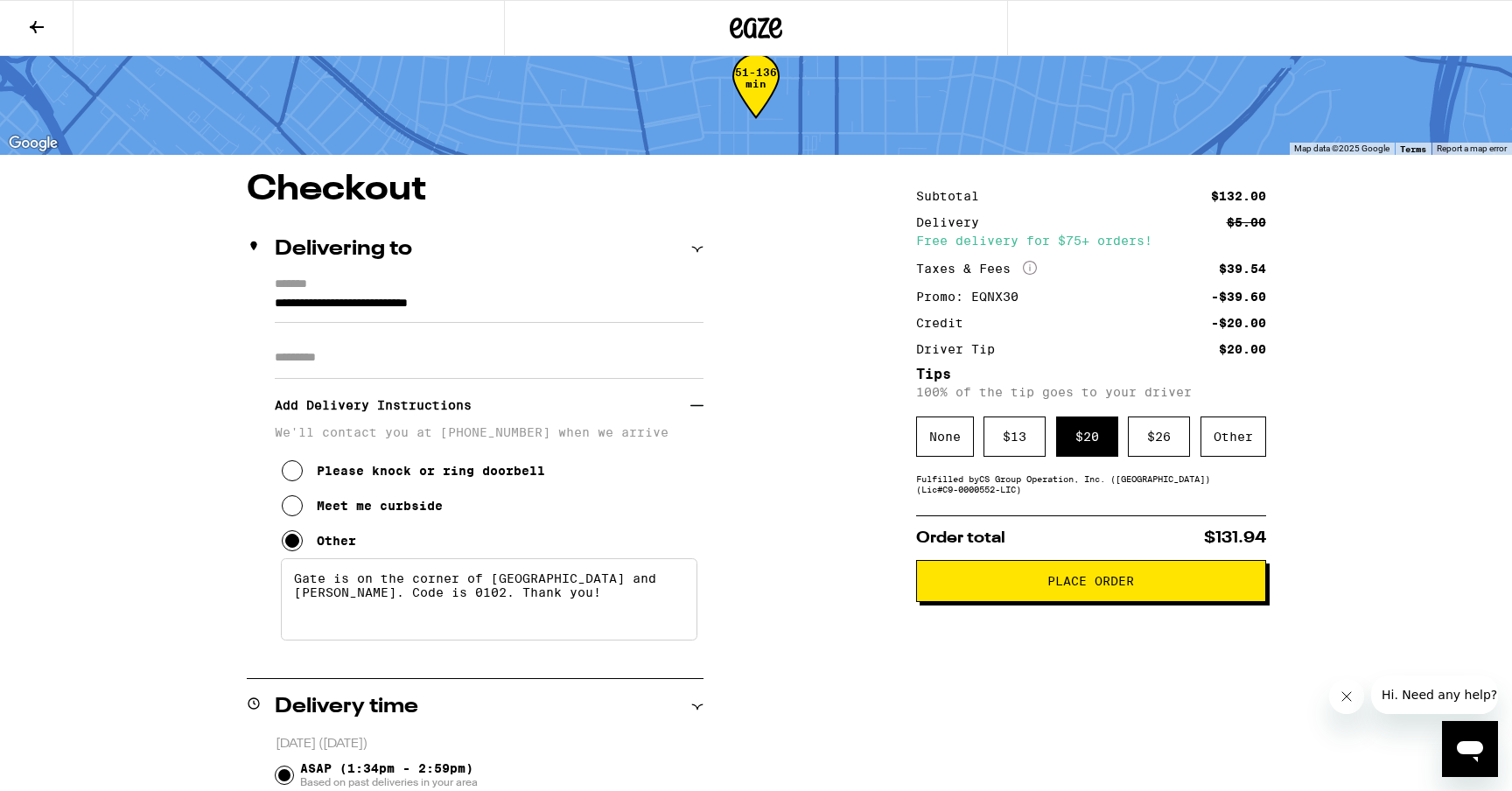
click at [477, 359] on input "Apt/Suite" at bounding box center [489, 358] width 429 height 42
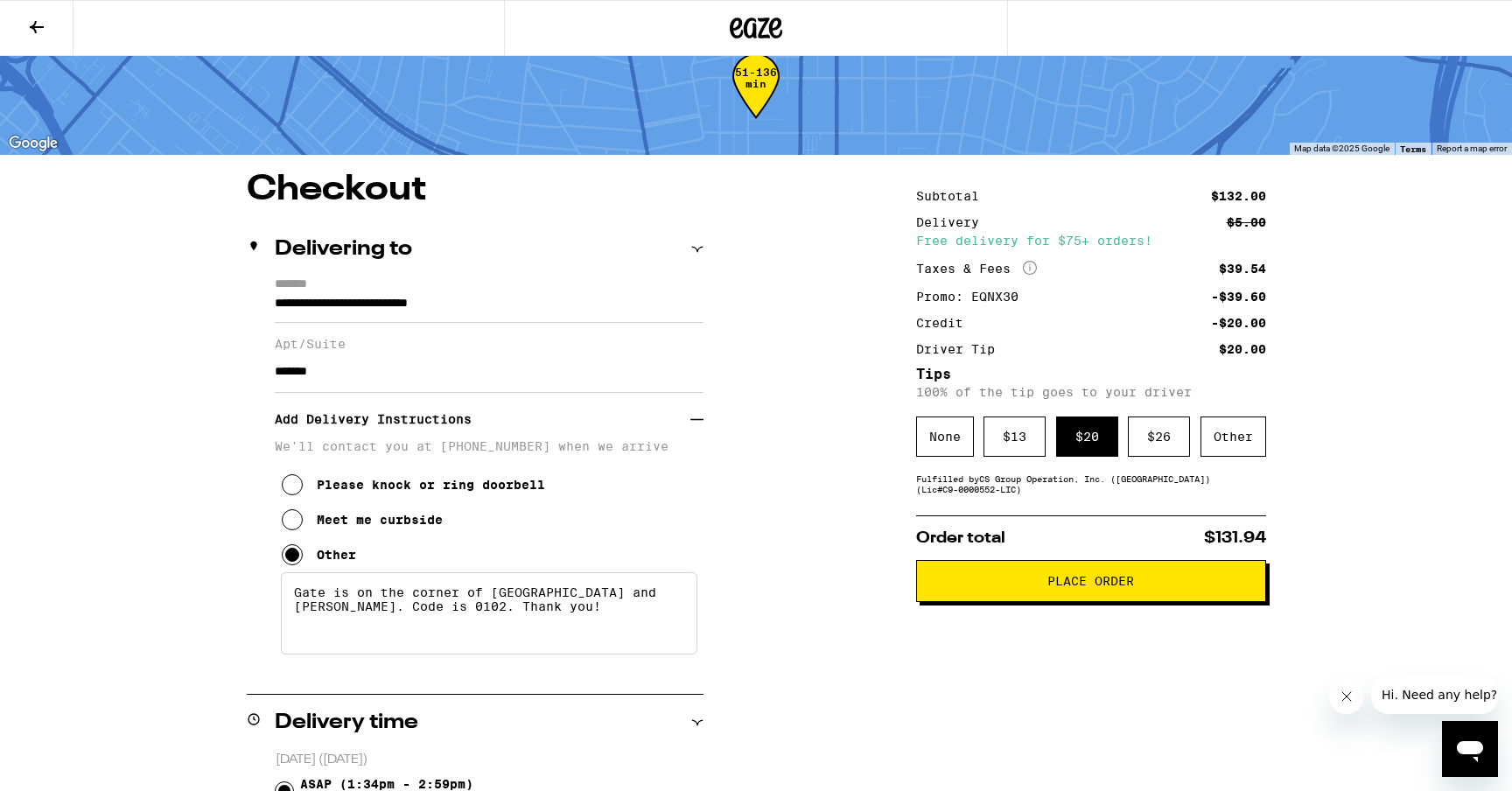
type input "*******"
click at [835, 497] on div "**********" at bounding box center [756, 773] width 1261 height 1201
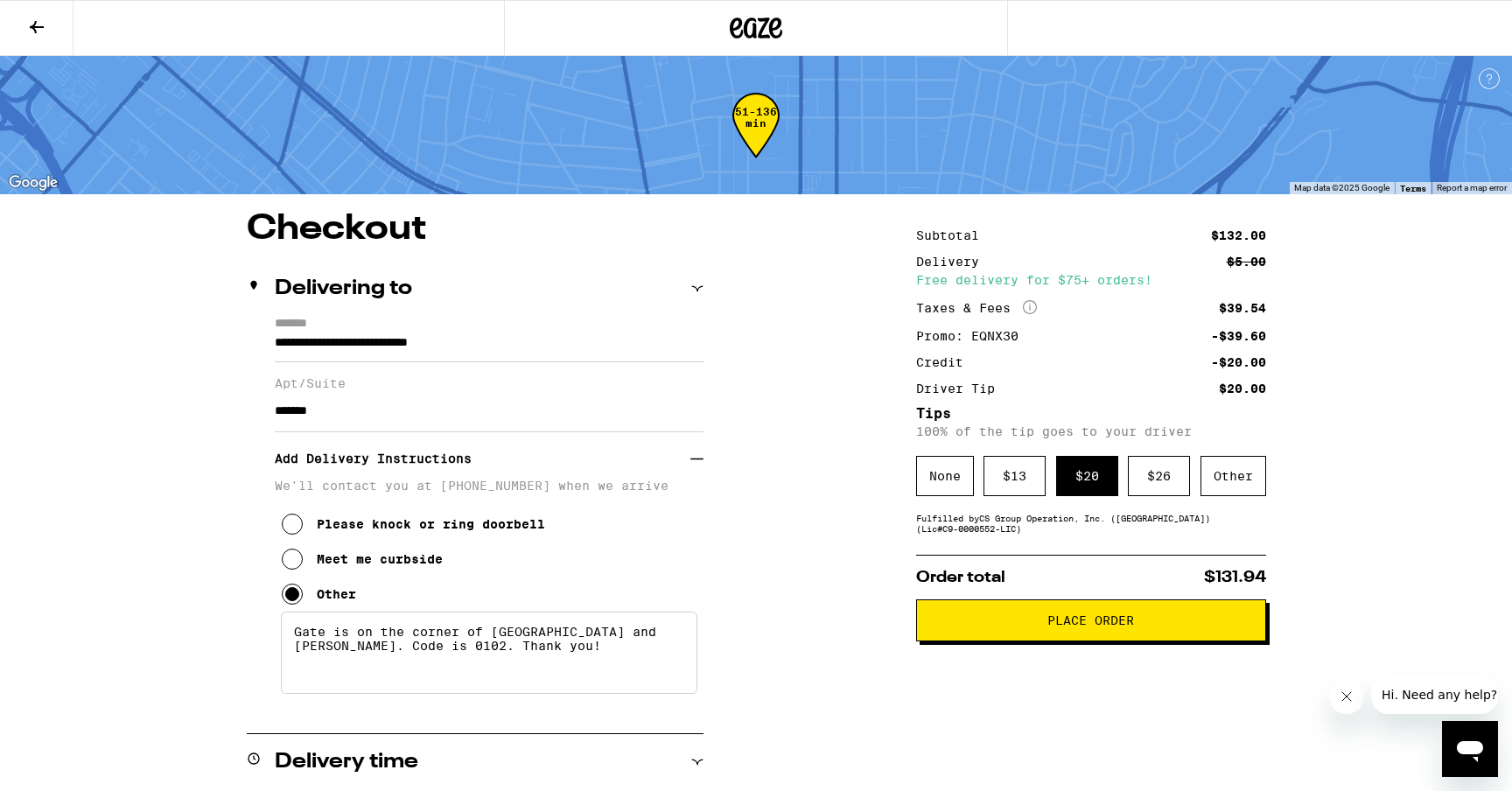
scroll to position [0, 0]
click at [1049, 636] on button "Place Order" at bounding box center [1091, 621] width 350 height 42
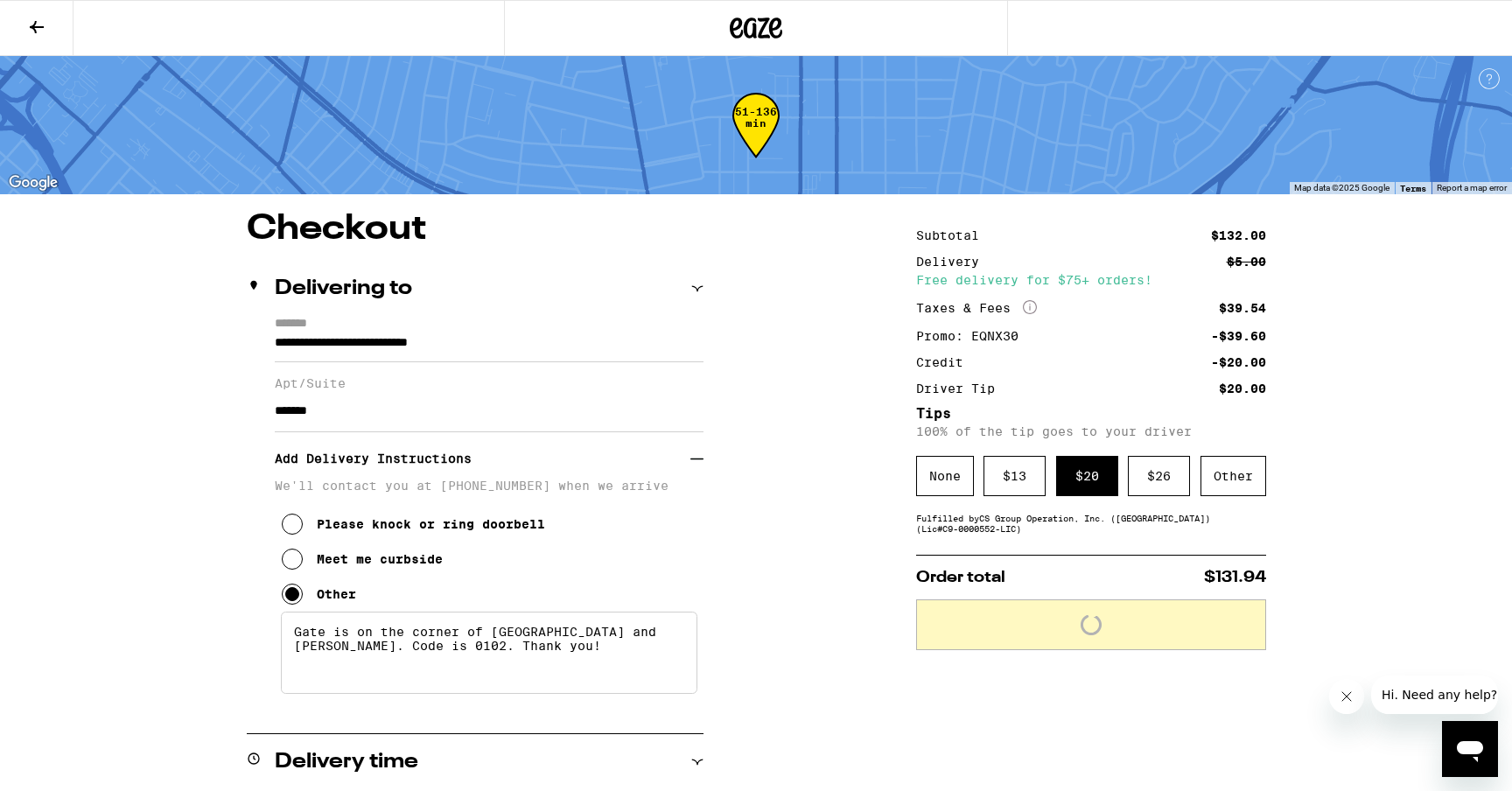
scroll to position [209, 0]
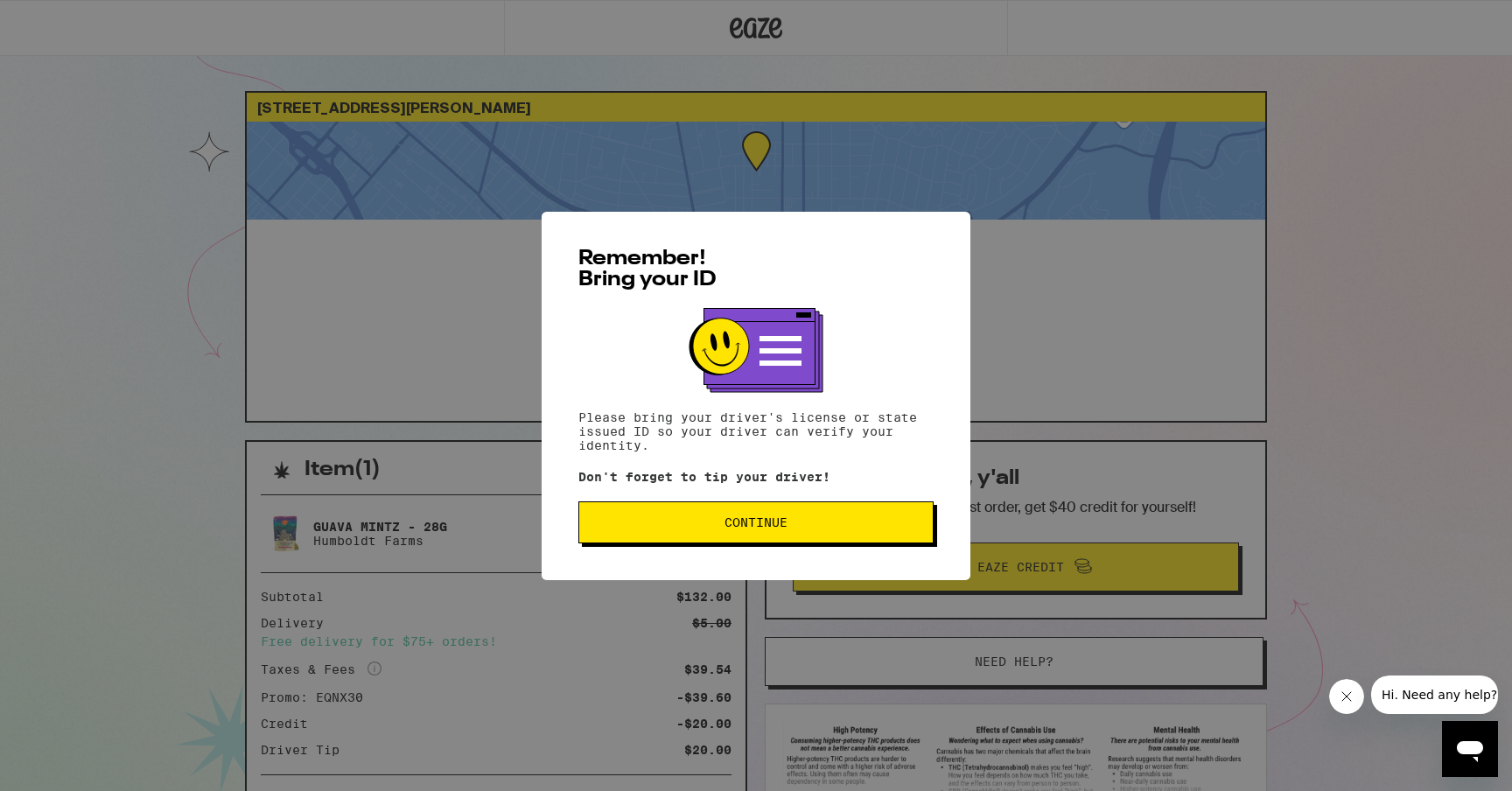
click at [881, 520] on span "Continue" at bounding box center [756, 522] width 325 height 12
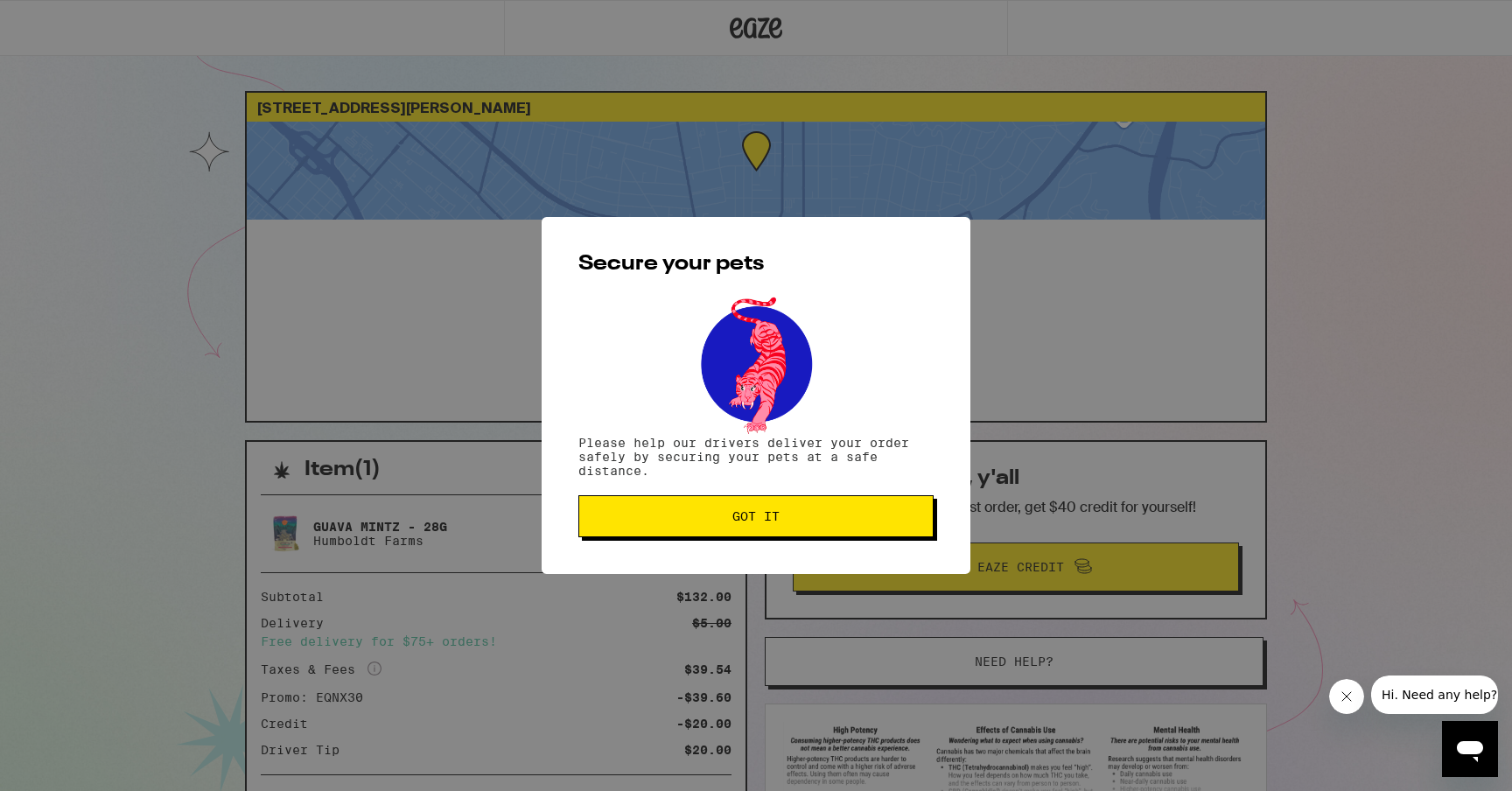
click at [881, 520] on span "Got it" at bounding box center [756, 516] width 325 height 12
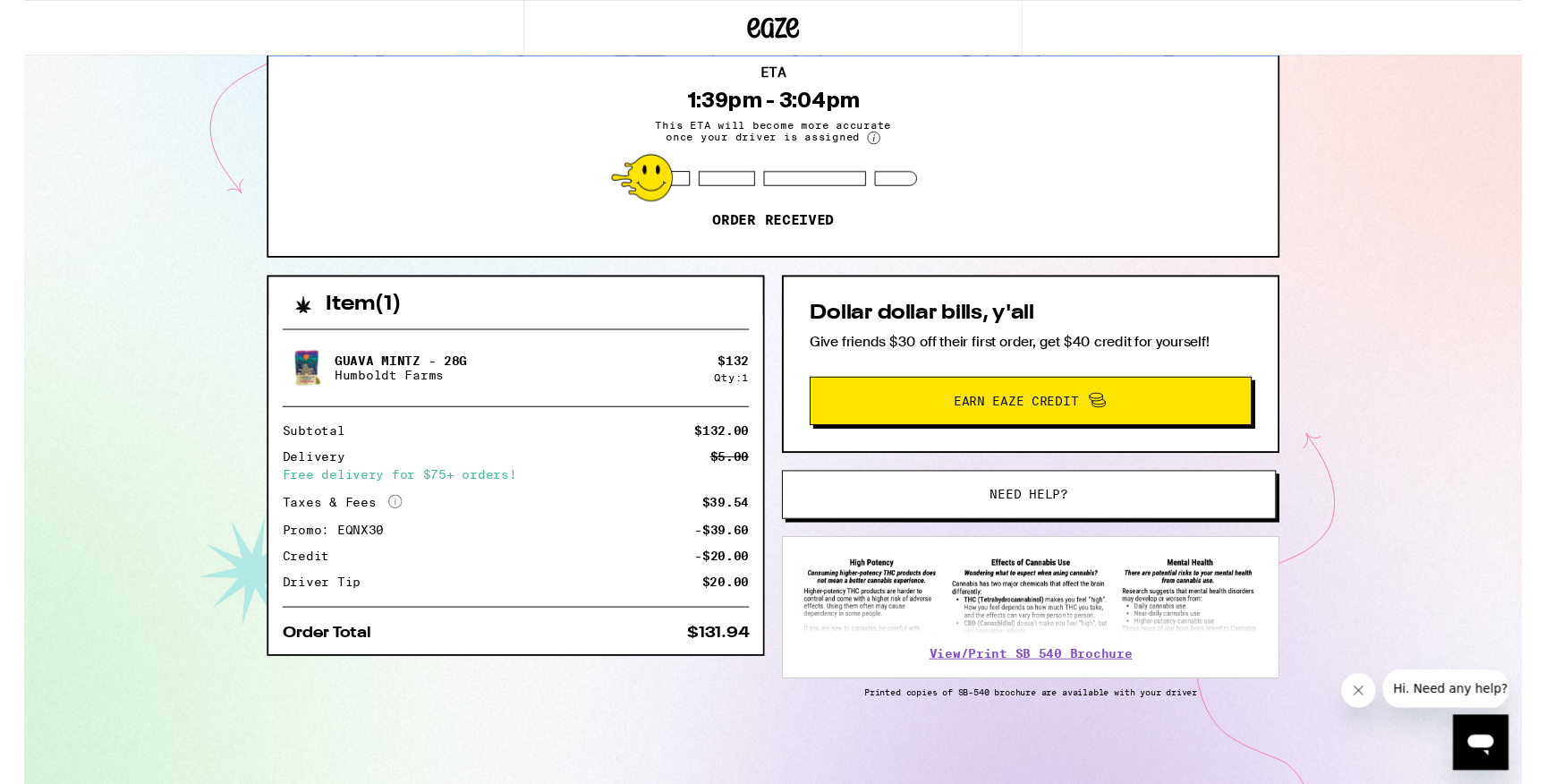
scroll to position [170, 0]
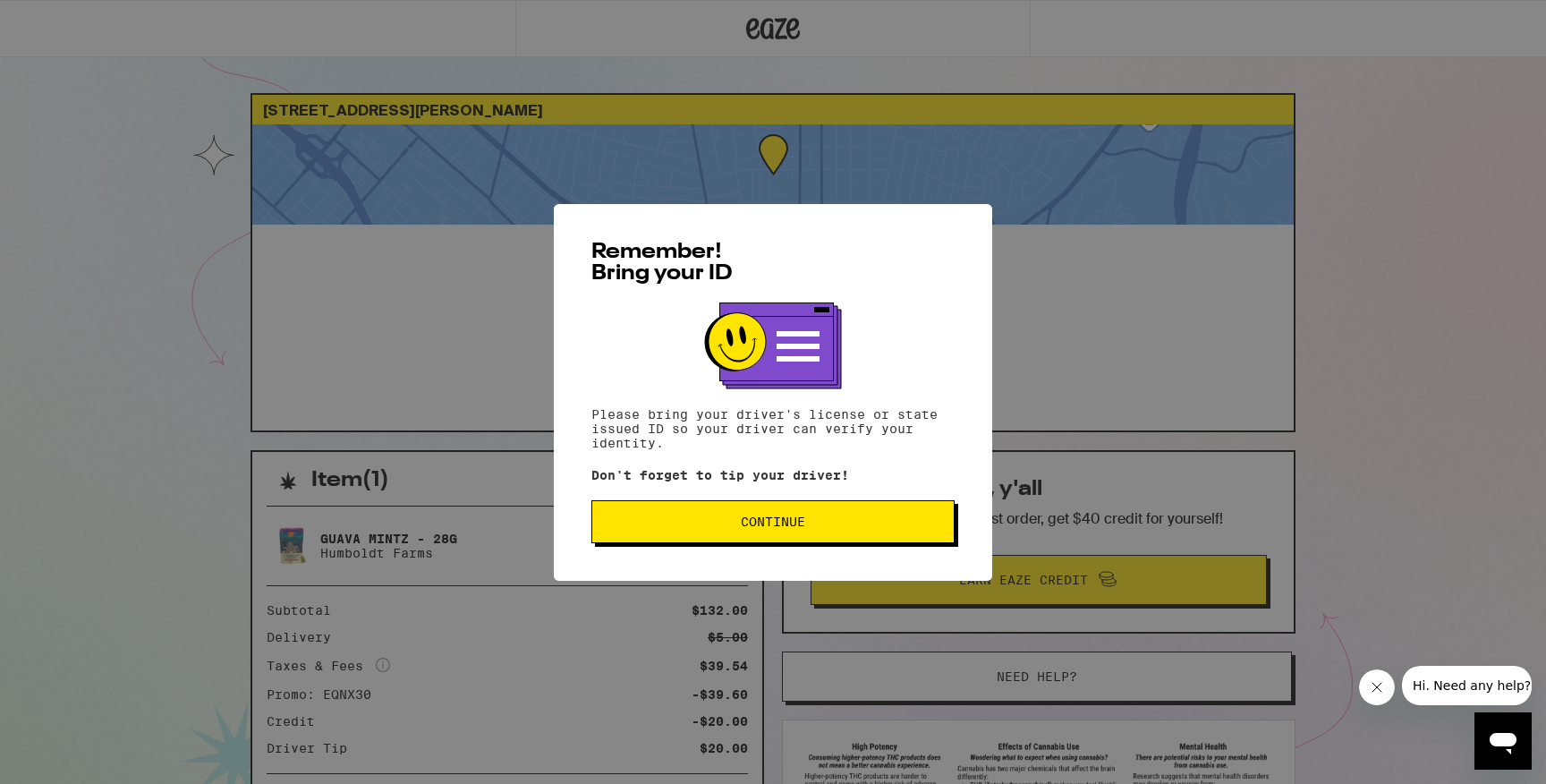
click at [682, 541] on button "Continue" at bounding box center [773, 521] width 364 height 43
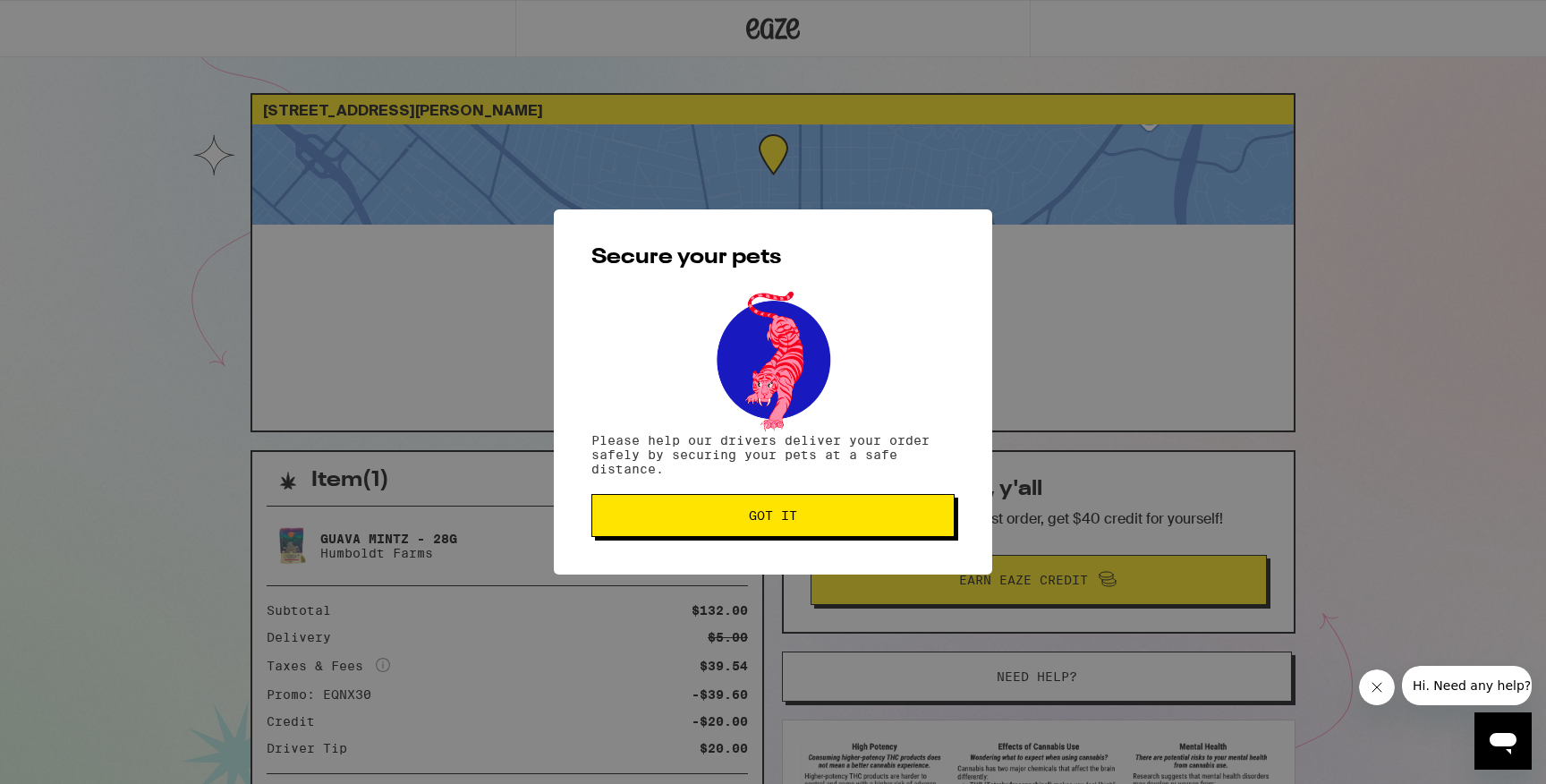
click at [680, 527] on button "Got it" at bounding box center [773, 515] width 364 height 43
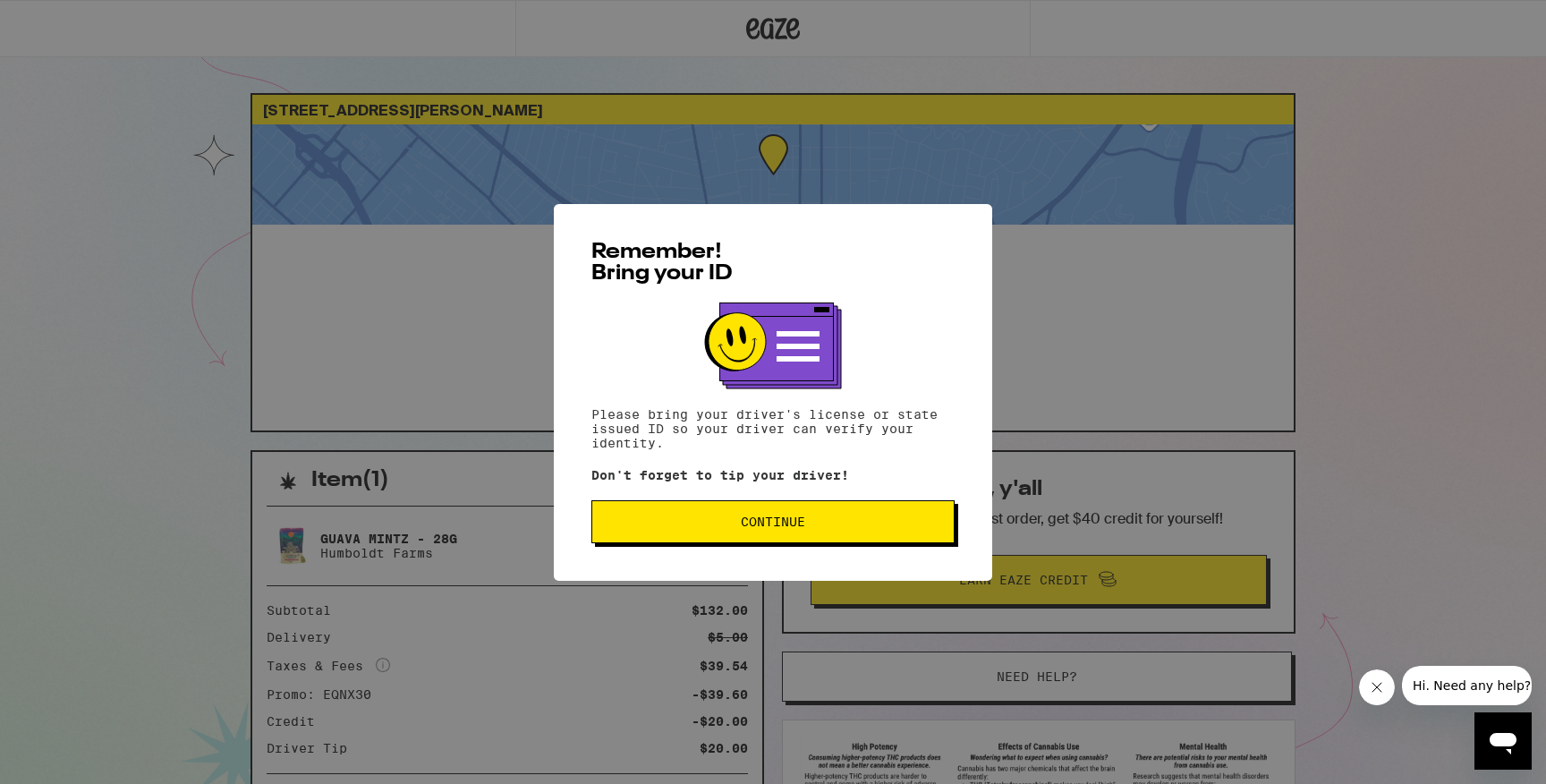
click at [719, 522] on span "Continue" at bounding box center [773, 520] width 333 height 12
